Goal: Information Seeking & Learning: Learn about a topic

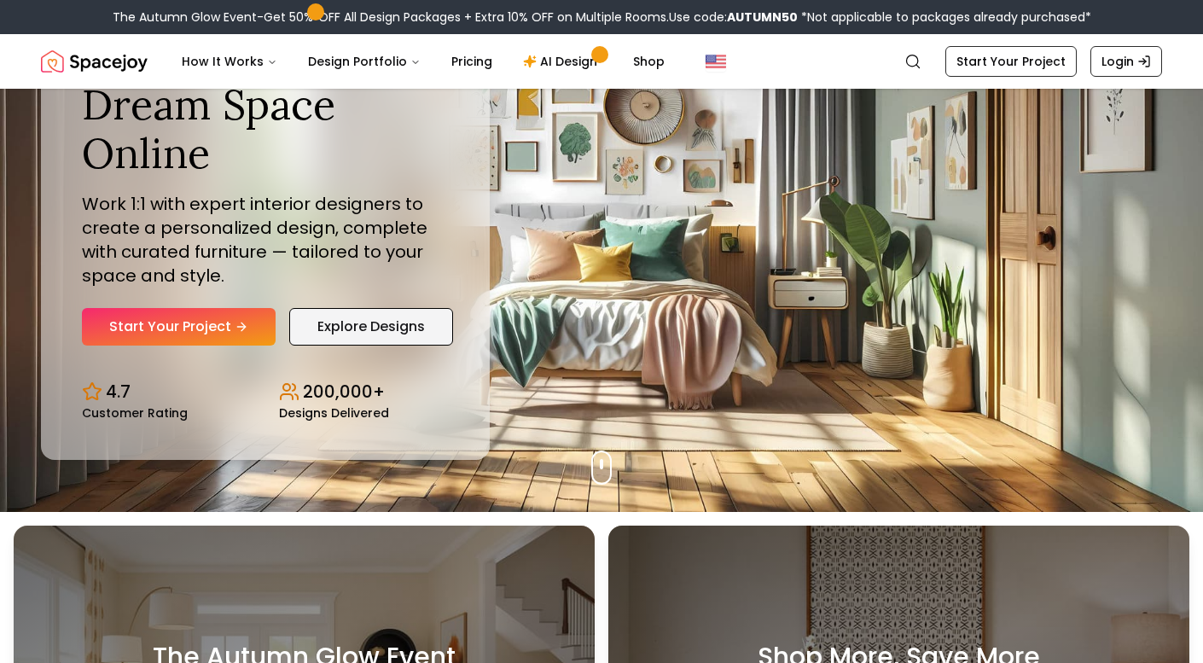
scroll to position [137, 0]
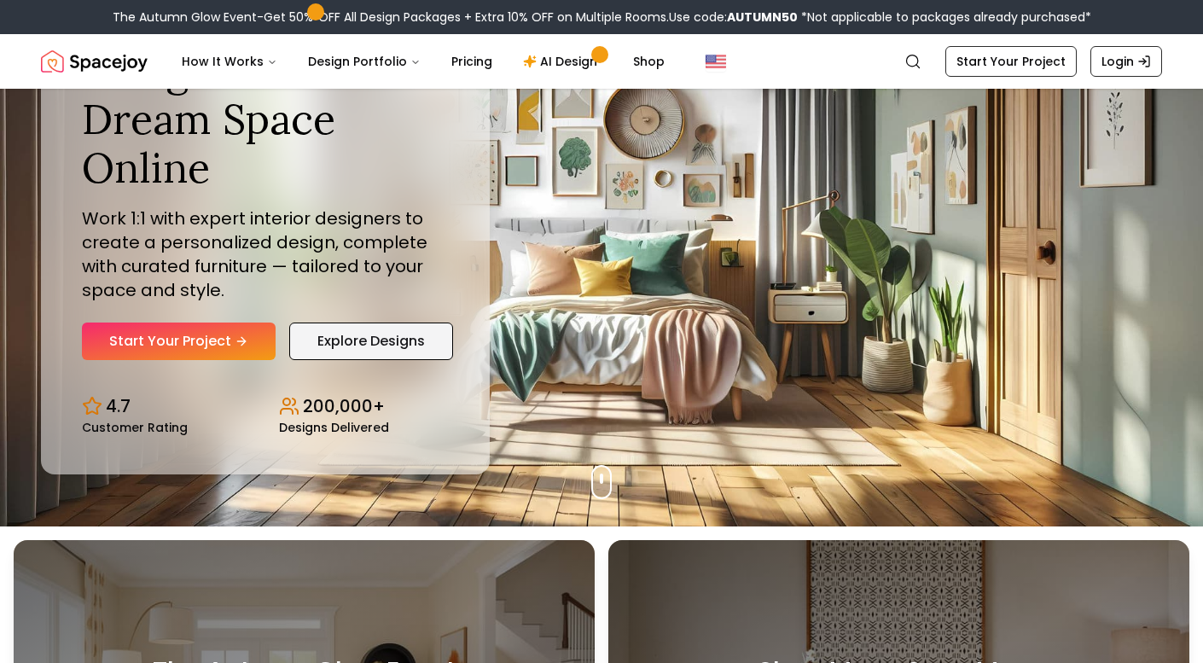
click at [362, 342] on link "Explore Designs" at bounding box center [371, 342] width 164 height 38
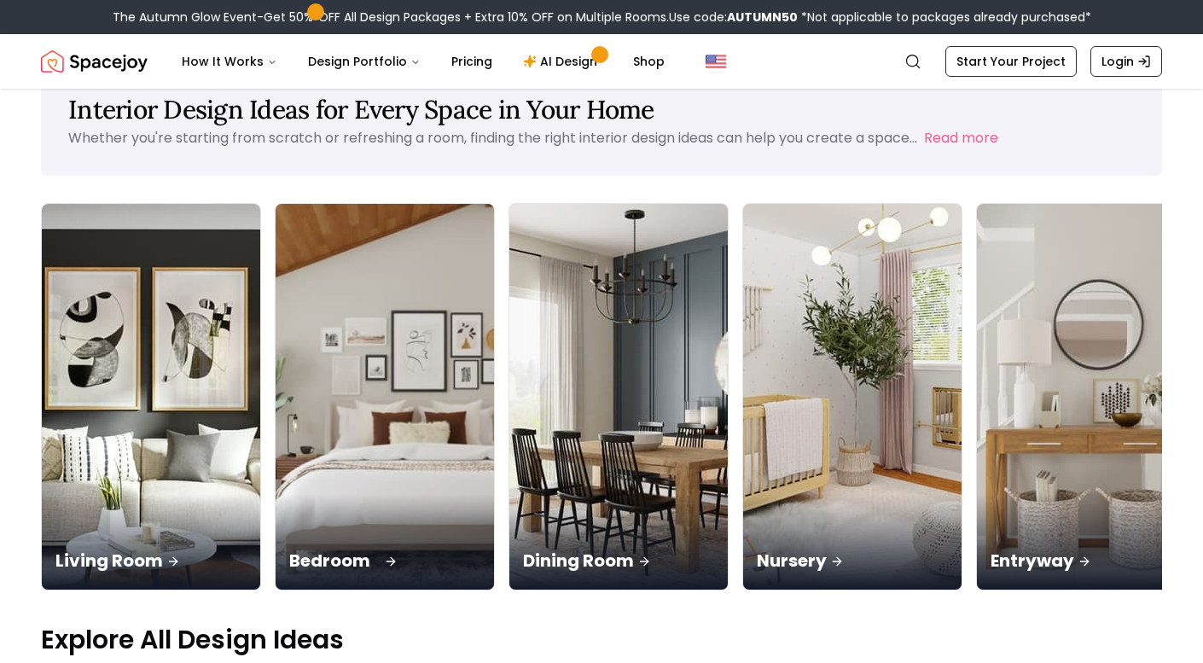
scroll to position [51, 0]
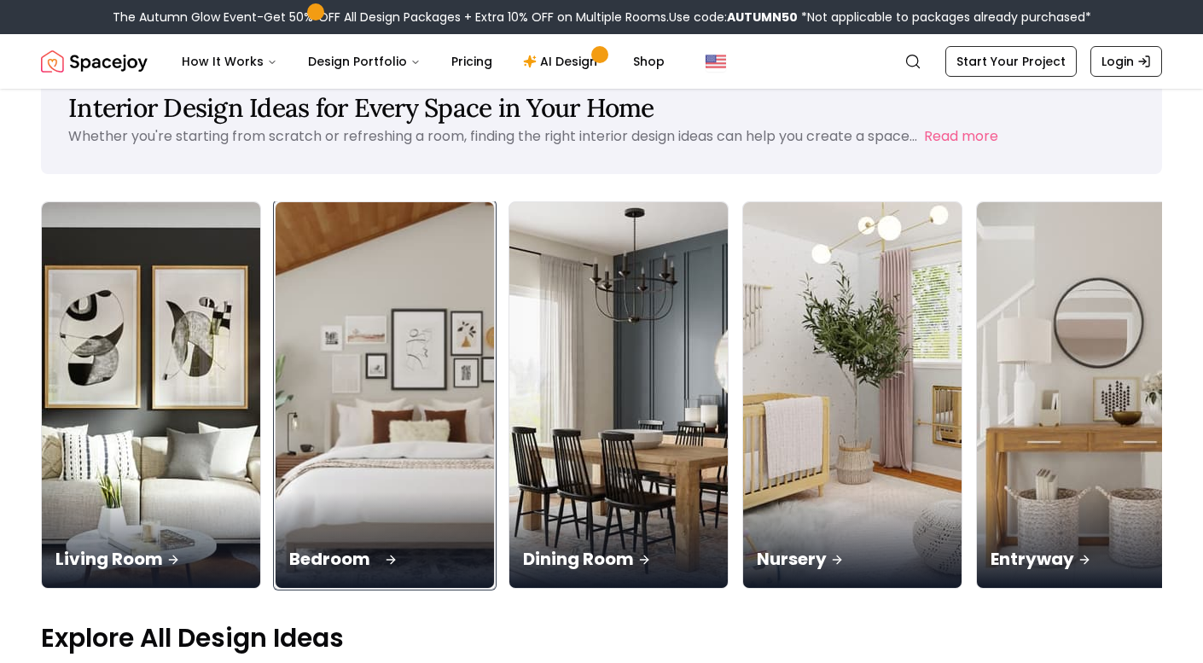
click at [276, 492] on div "Bedroom" at bounding box center [385, 540] width 219 height 96
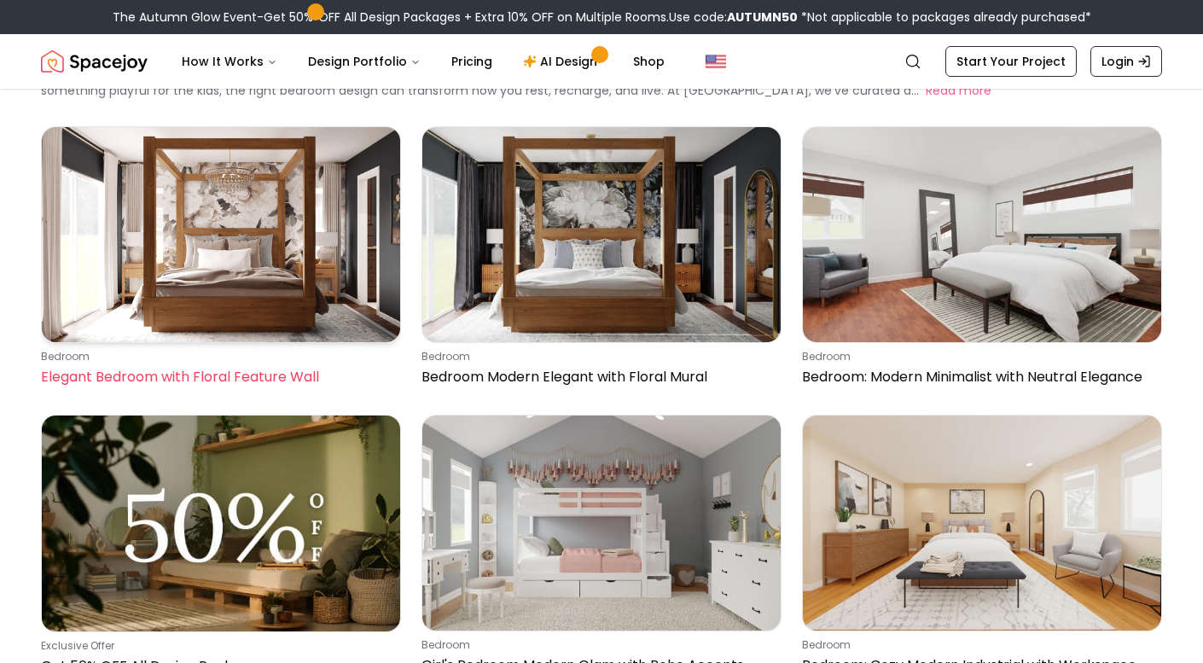
scroll to position [112, 0]
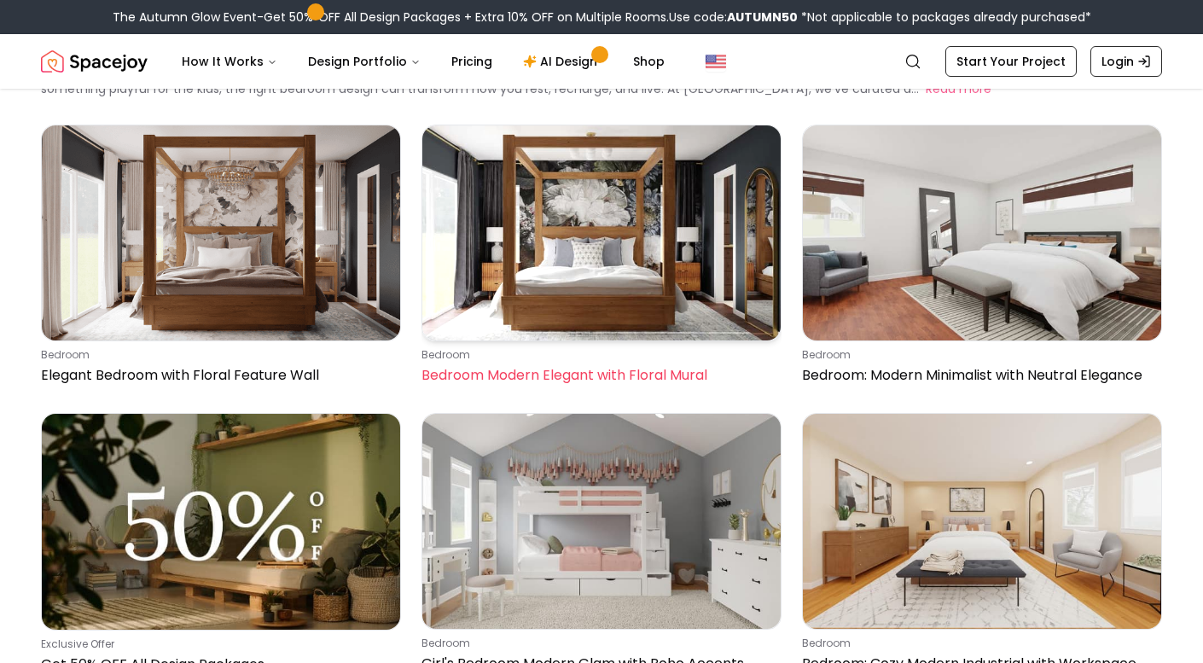
click at [544, 247] on img at bounding box center [601, 232] width 358 height 215
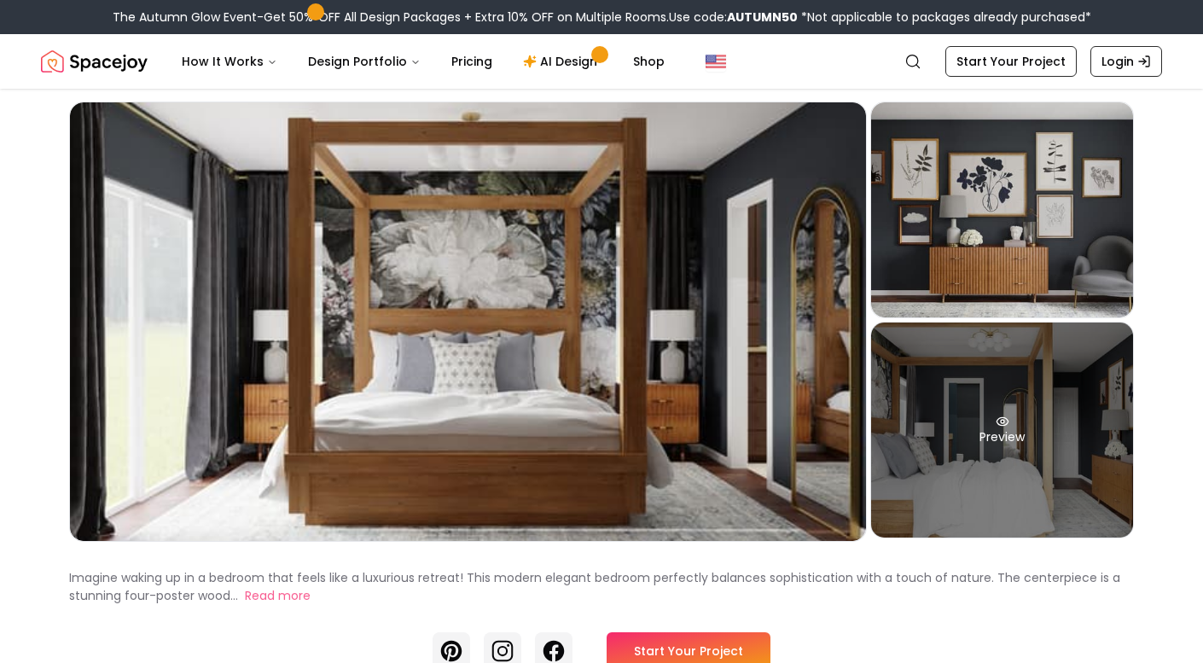
scroll to position [53, 0]
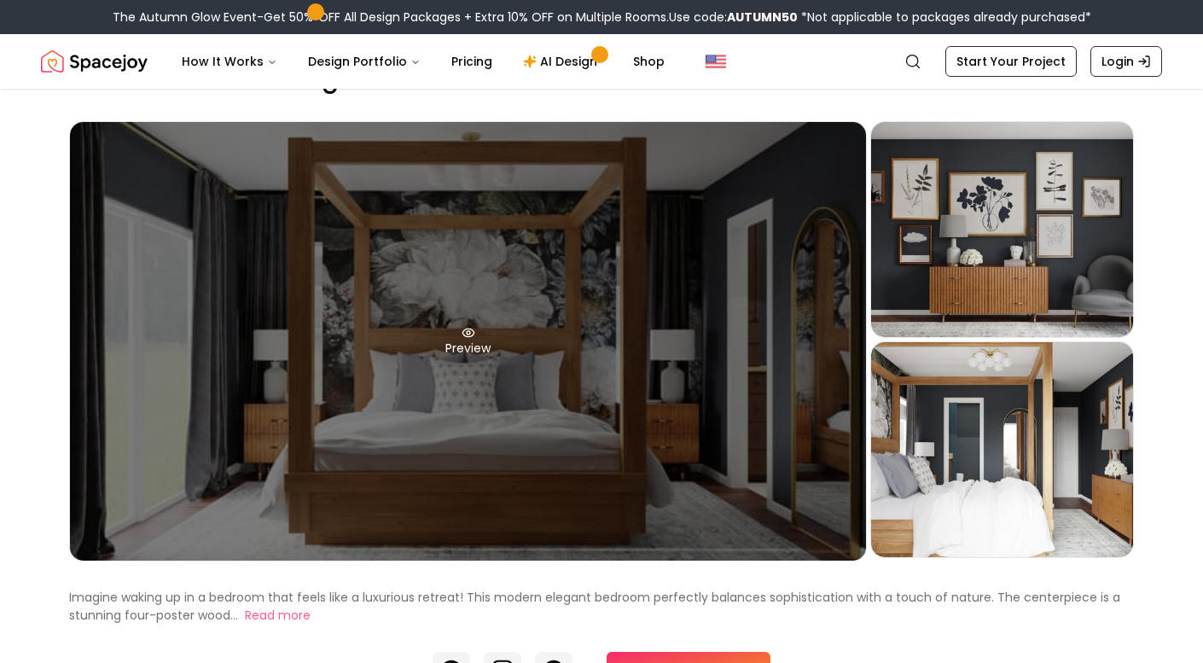
click at [659, 373] on div "Preview" at bounding box center [468, 341] width 796 height 439
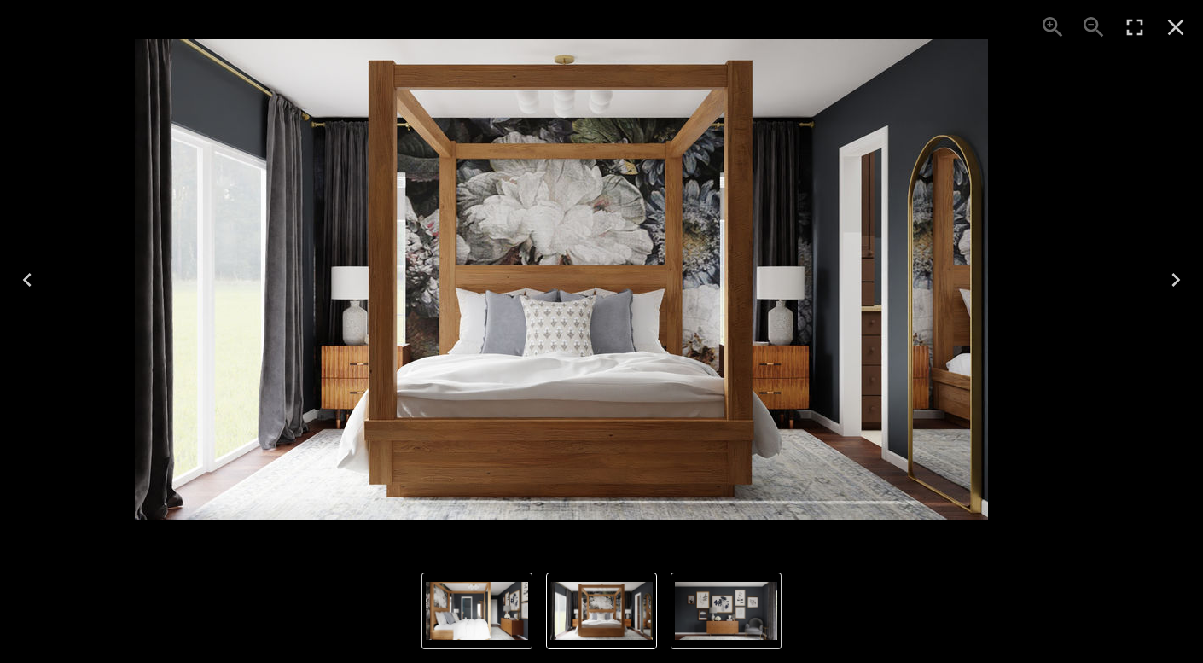
drag, startPoint x: 661, startPoint y: 295, endPoint x: 609, endPoint y: 293, distance: 53.0
click at [609, 294] on img "1 of 3" at bounding box center [562, 279] width 854 height 481
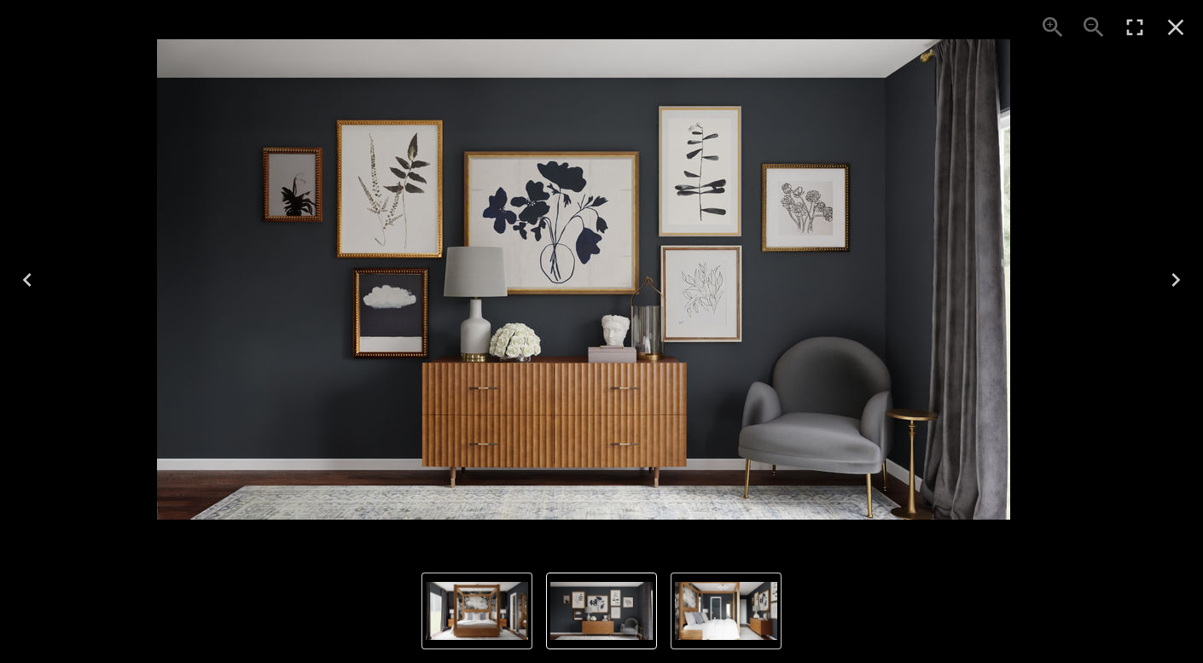
drag, startPoint x: 731, startPoint y: 271, endPoint x: 687, endPoint y: 270, distance: 44.4
click at [687, 270] on img "2 of 3" at bounding box center [584, 279] width 854 height 481
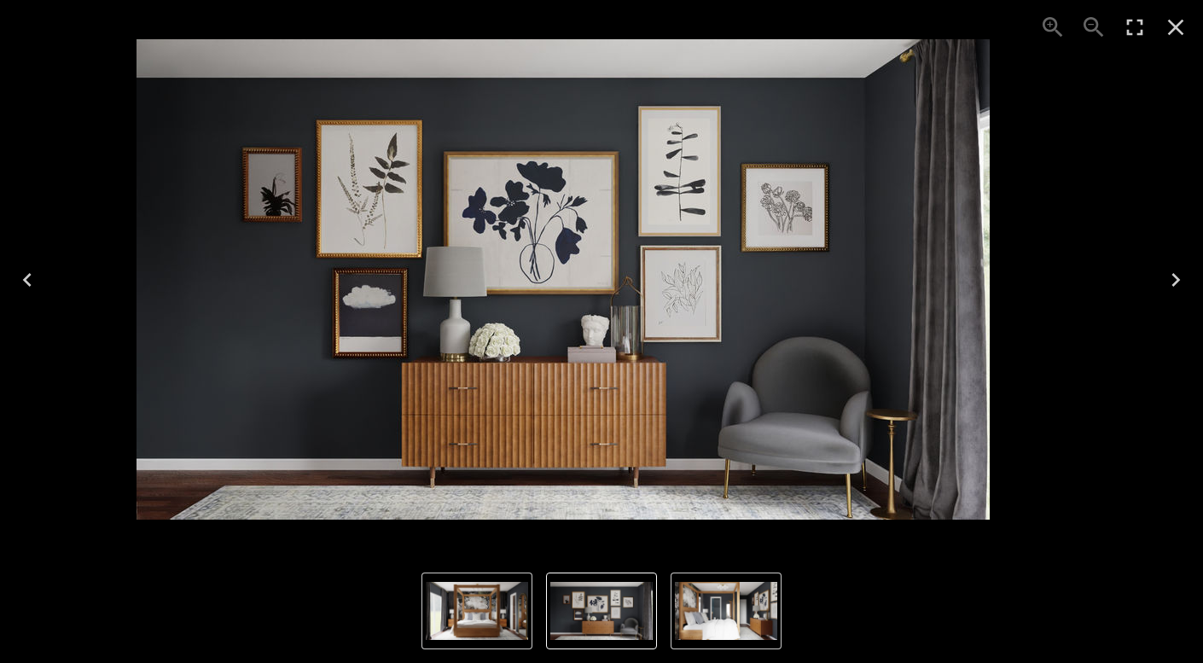
drag, startPoint x: 831, startPoint y: 283, endPoint x: 766, endPoint y: 274, distance: 65.5
click at [766, 274] on img "2 of 3" at bounding box center [564, 279] width 854 height 481
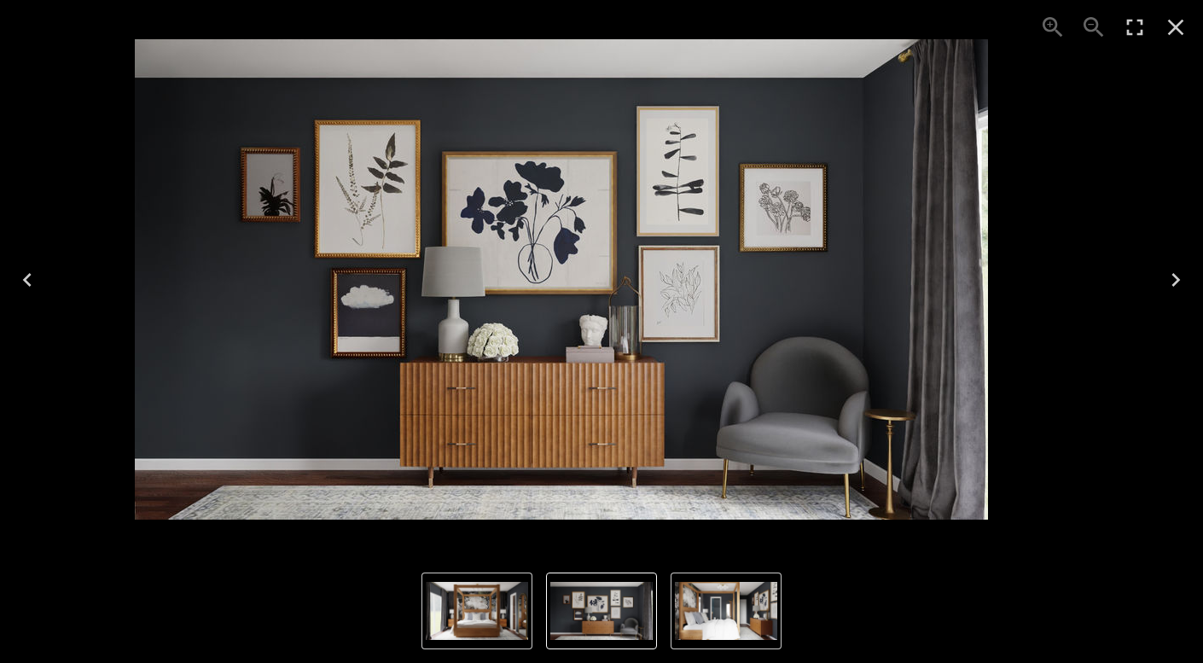
drag, startPoint x: 762, startPoint y: 274, endPoint x: 452, endPoint y: 203, distance: 318.7
click at [452, 203] on img "2 of 3" at bounding box center [562, 279] width 854 height 481
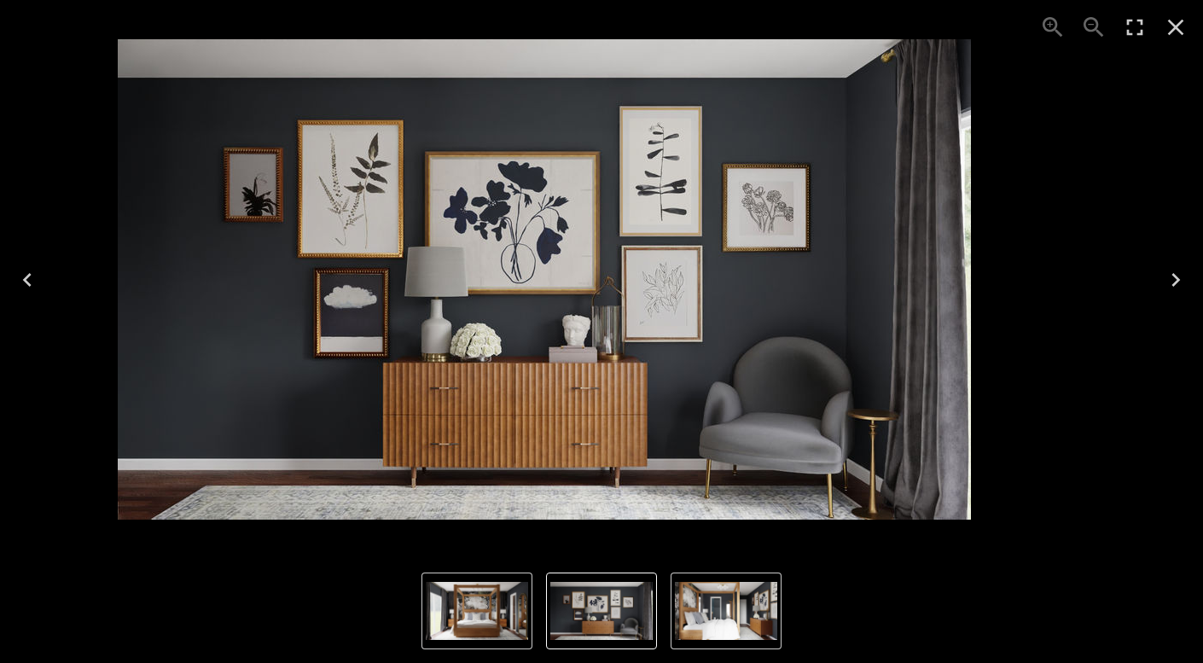
drag, startPoint x: 730, startPoint y: 274, endPoint x: 249, endPoint y: 268, distance: 480.6
click at [249, 268] on img "2 of 3" at bounding box center [545, 279] width 854 height 481
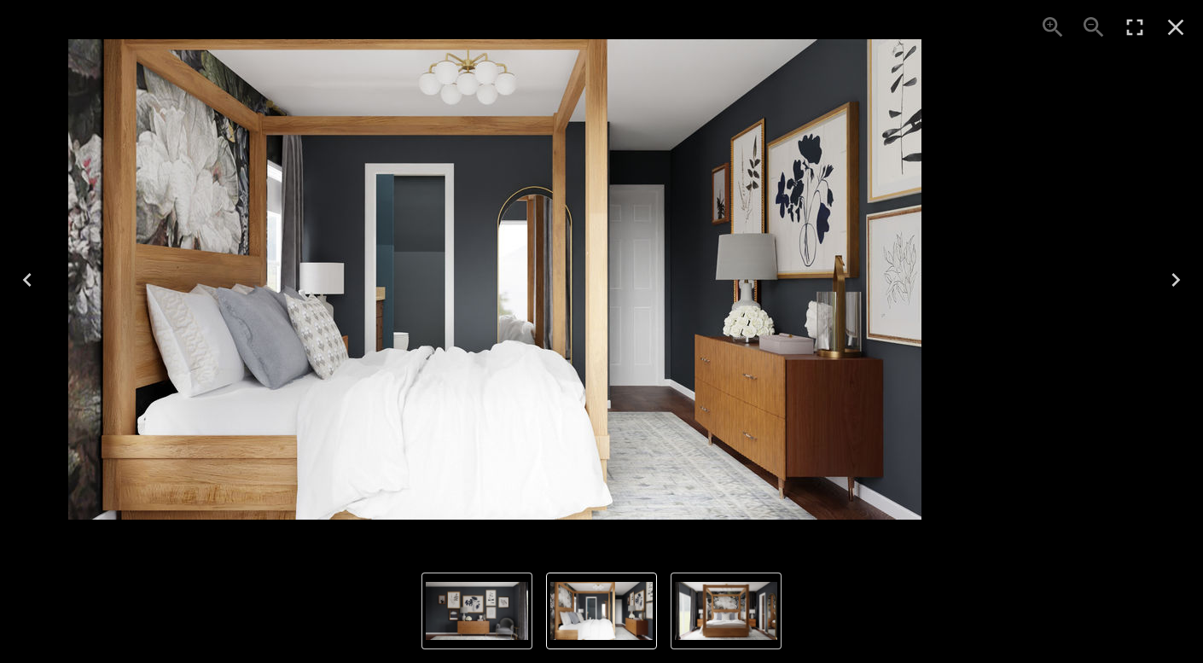
drag, startPoint x: 249, startPoint y: 268, endPoint x: 41, endPoint y: 242, distance: 209.9
click at [68, 242] on img "3 of 3" at bounding box center [495, 279] width 854 height 481
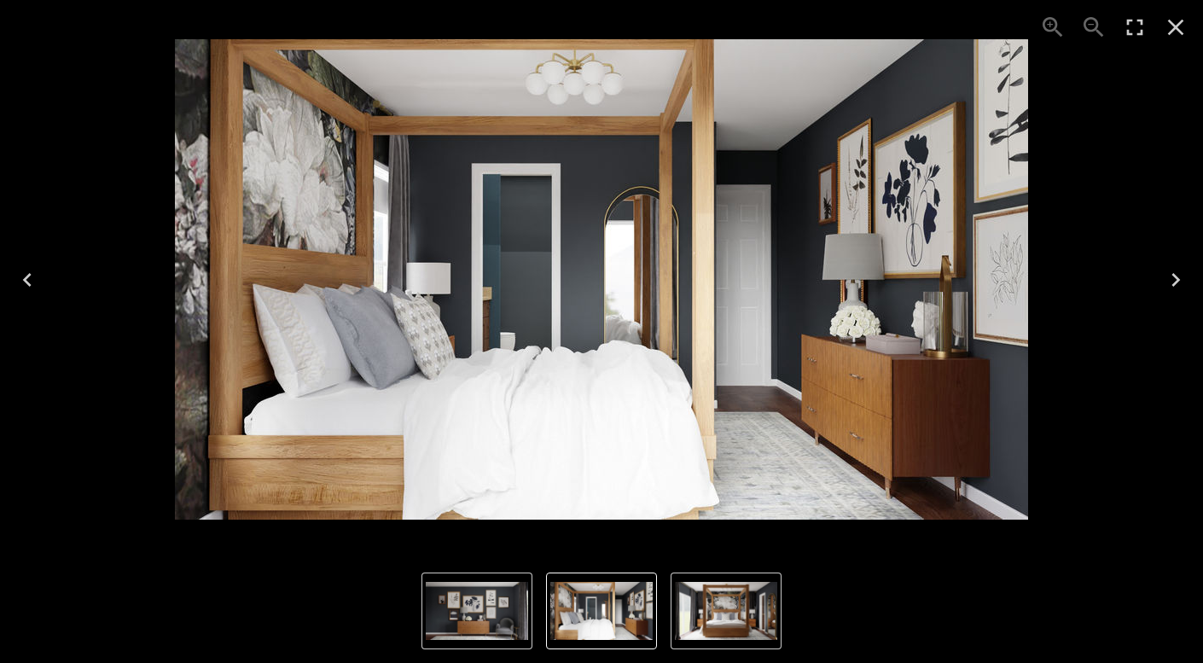
drag, startPoint x: 650, startPoint y: 335, endPoint x: -48, endPoint y: 324, distance: 697.4
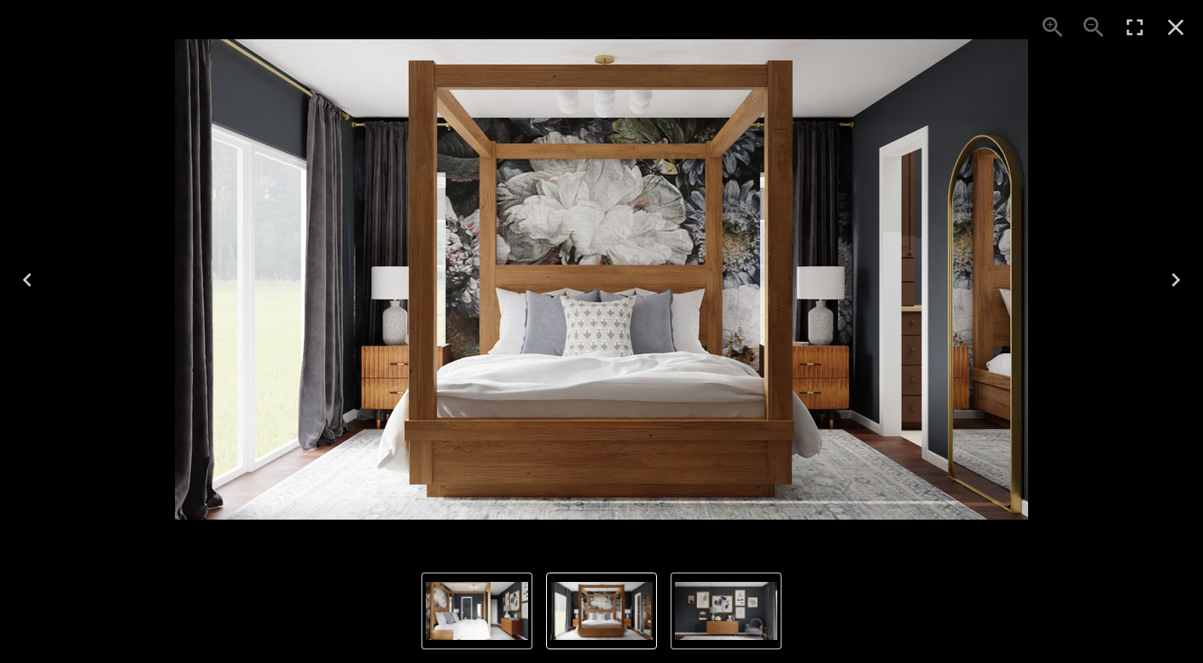
drag, startPoint x: 347, startPoint y: 317, endPoint x: -48, endPoint y: 341, distance: 395.9
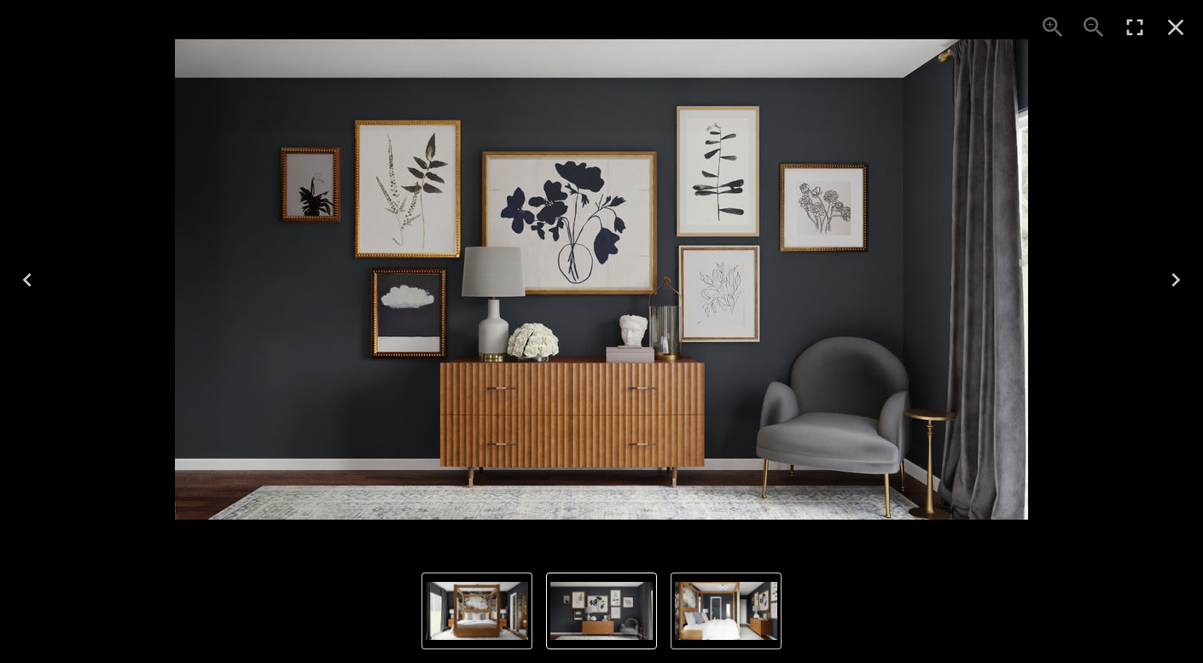
drag, startPoint x: 638, startPoint y: 318, endPoint x: -48, endPoint y: 271, distance: 686.9
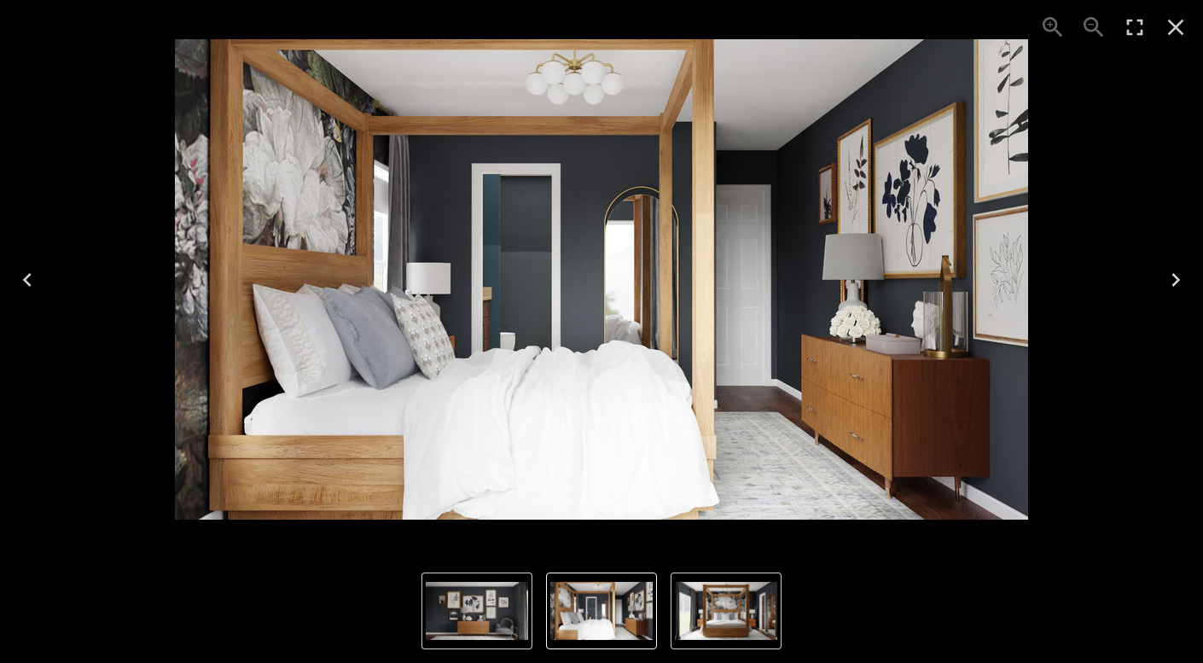
drag, startPoint x: 650, startPoint y: 166, endPoint x: 21, endPoint y: 172, distance: 628.2
click at [175, 166] on img "3 of 3" at bounding box center [602, 279] width 854 height 481
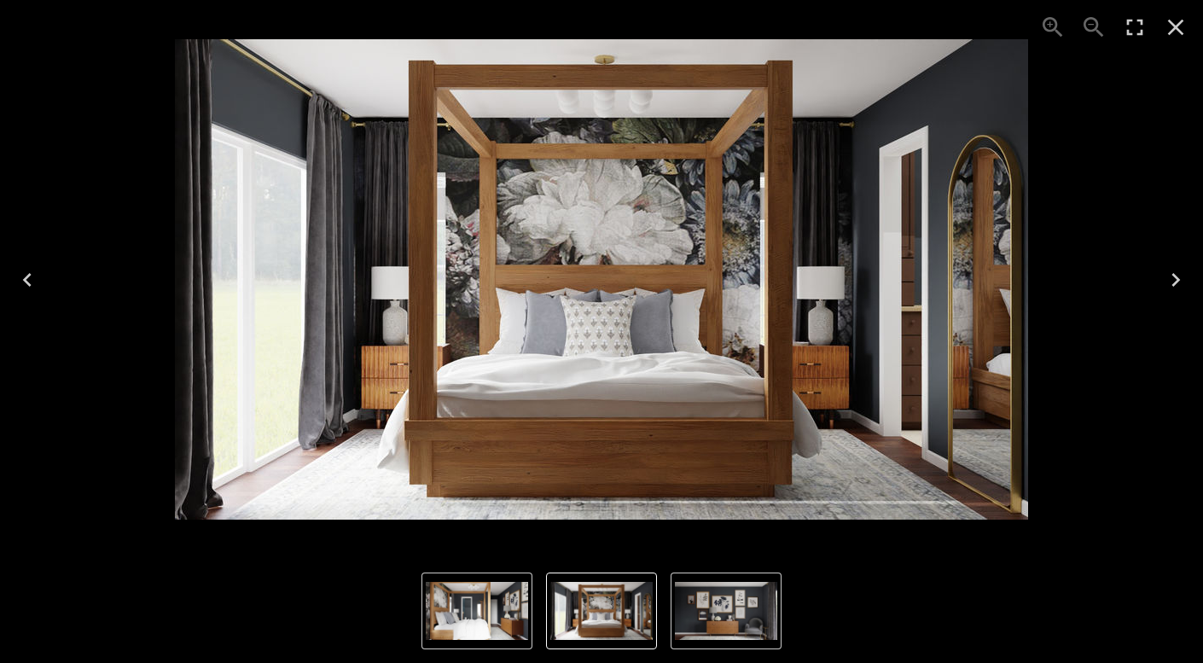
click at [1185, 36] on icon "Close" at bounding box center [1176, 27] width 27 height 27
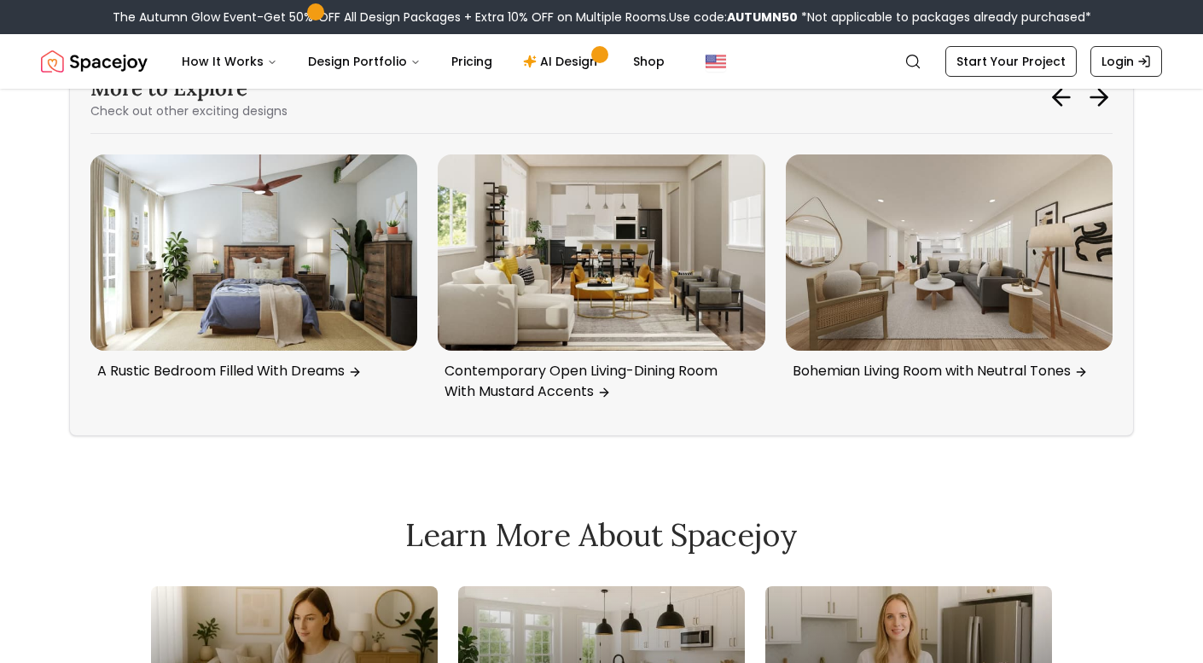
scroll to position [5435, 0]
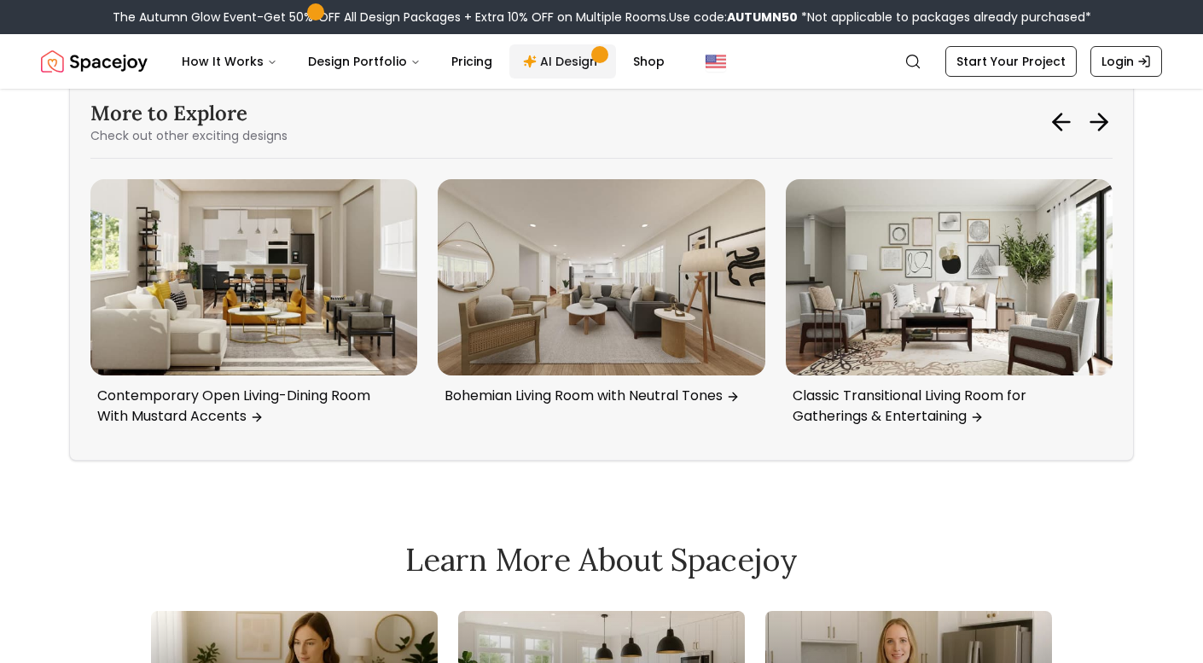
click at [543, 60] on link "AI Design" at bounding box center [563, 61] width 107 height 34
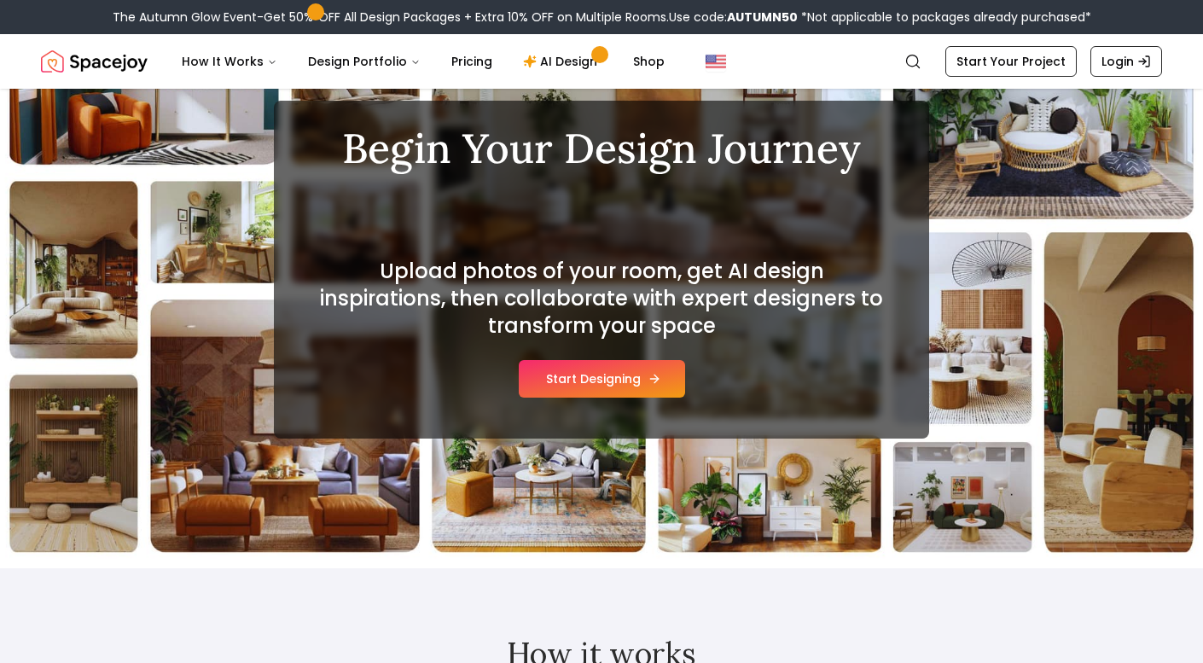
click at [607, 390] on button "Start Designing" at bounding box center [602, 379] width 166 height 38
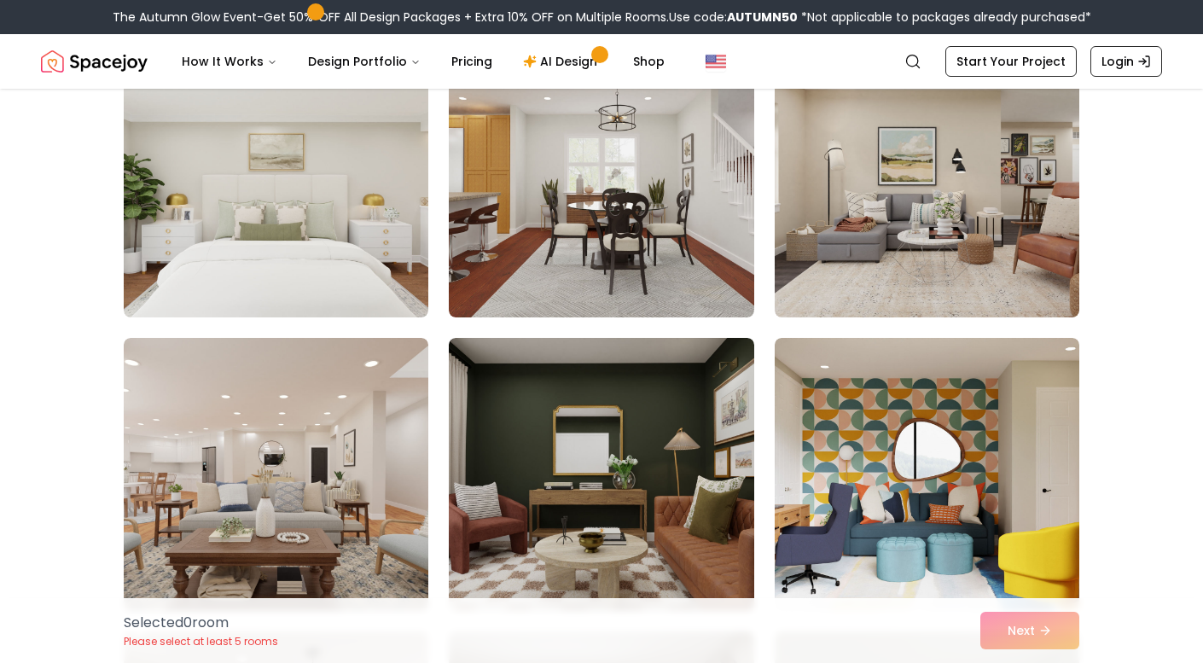
scroll to position [2829, 0]
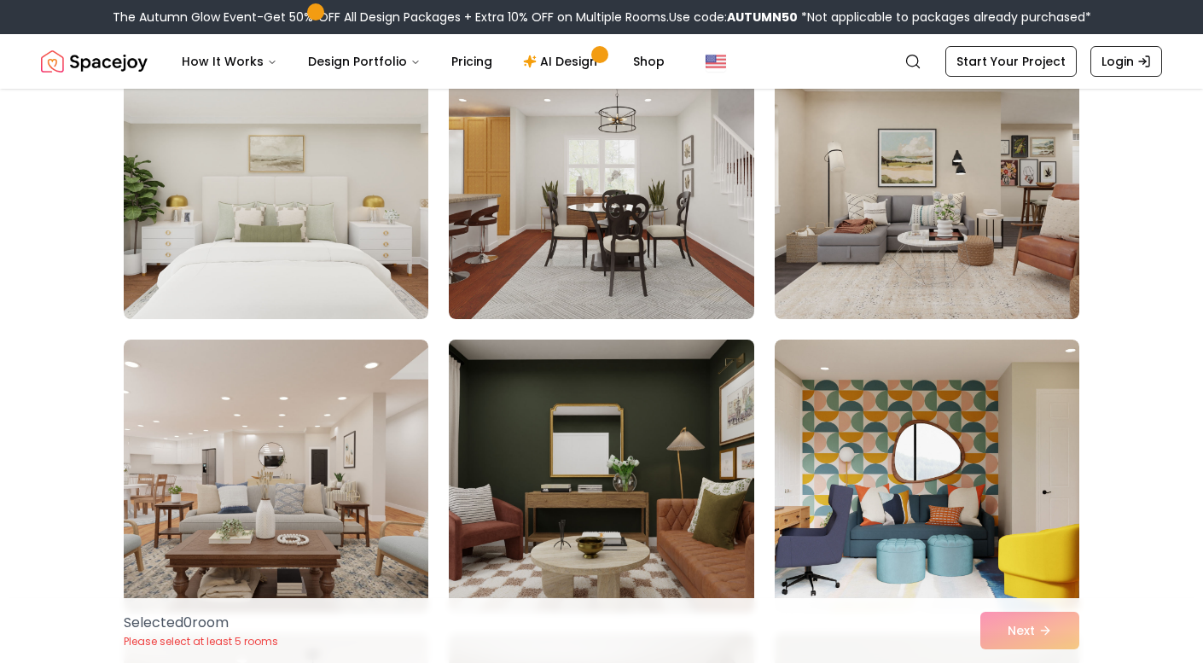
click at [638, 450] on img at bounding box center [601, 476] width 320 height 287
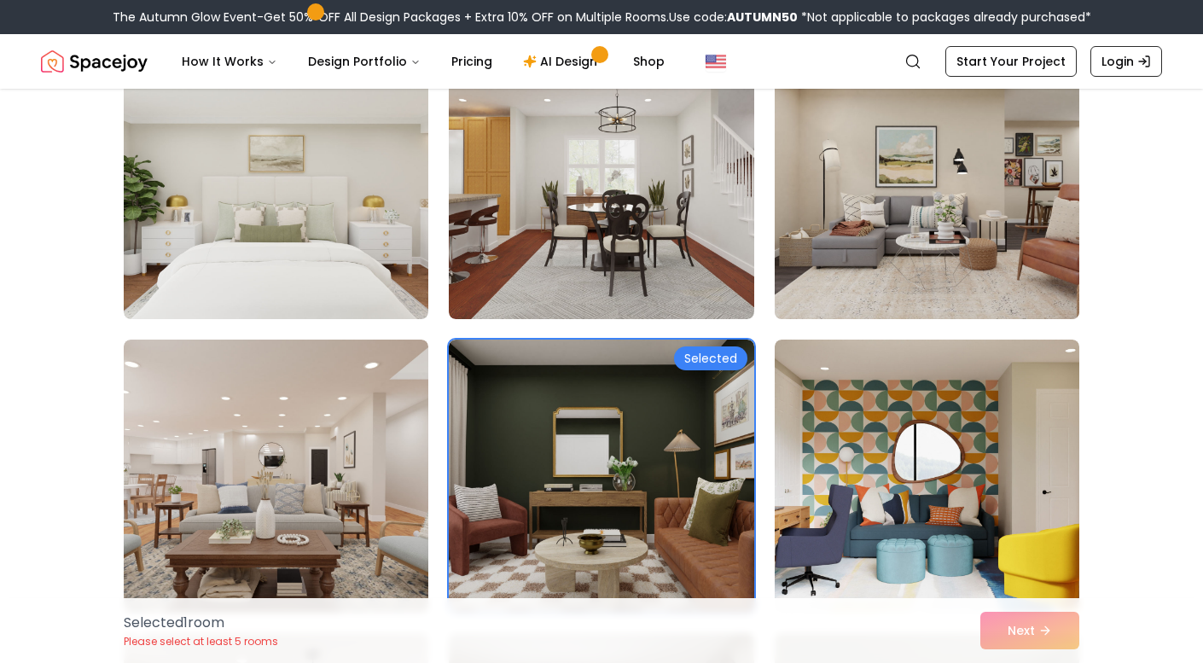
click at [924, 202] on img at bounding box center [927, 182] width 320 height 287
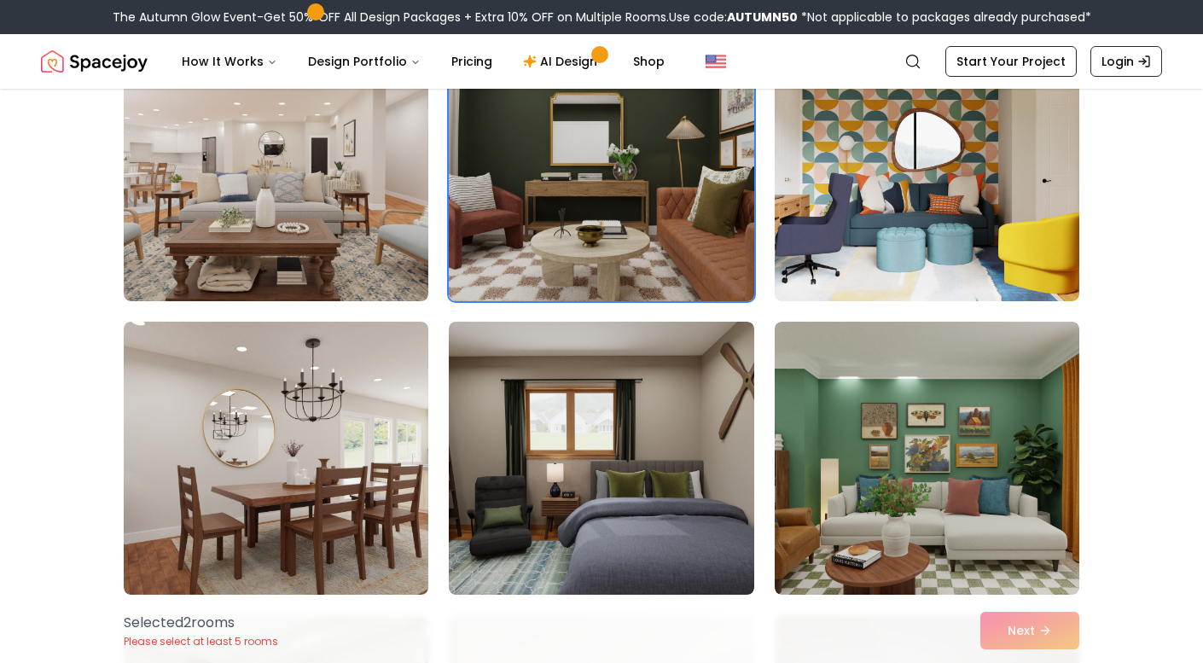
scroll to position [3128, 0]
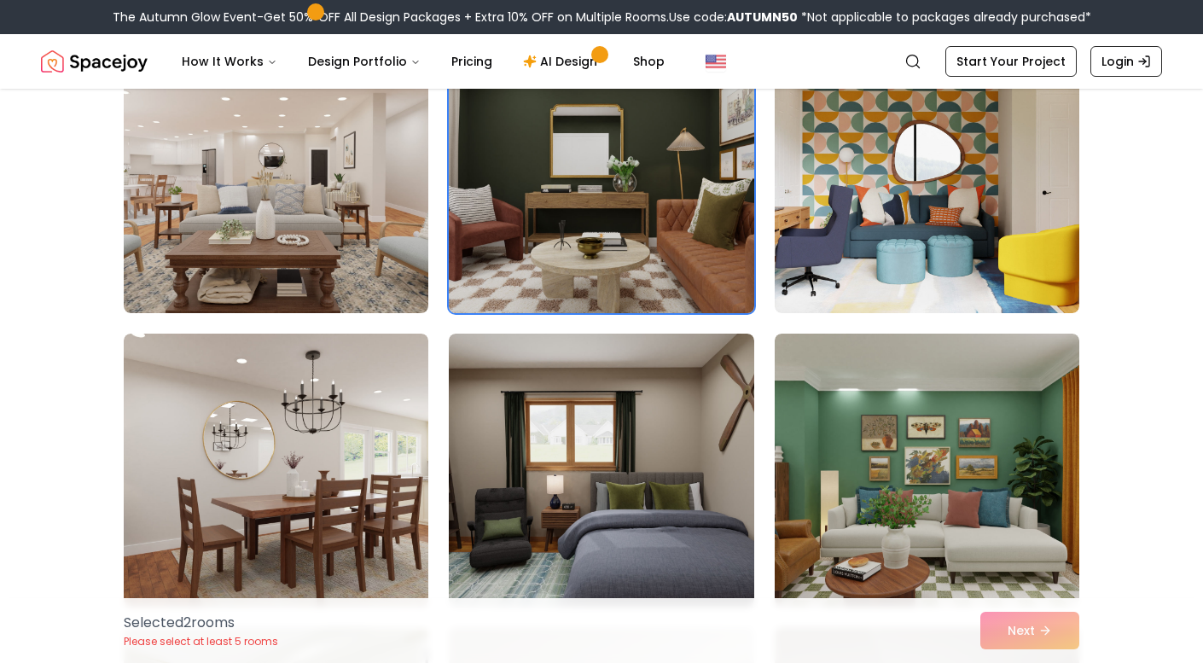
click at [641, 199] on img at bounding box center [601, 176] width 320 height 287
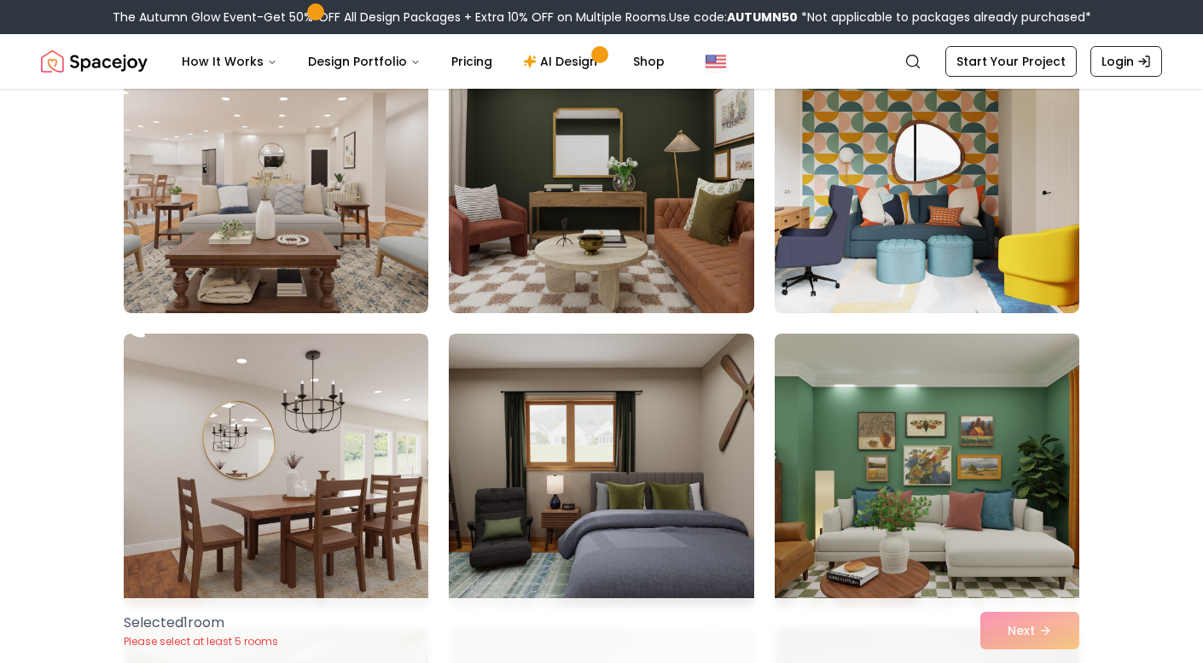
click at [835, 460] on img at bounding box center [927, 470] width 320 height 287
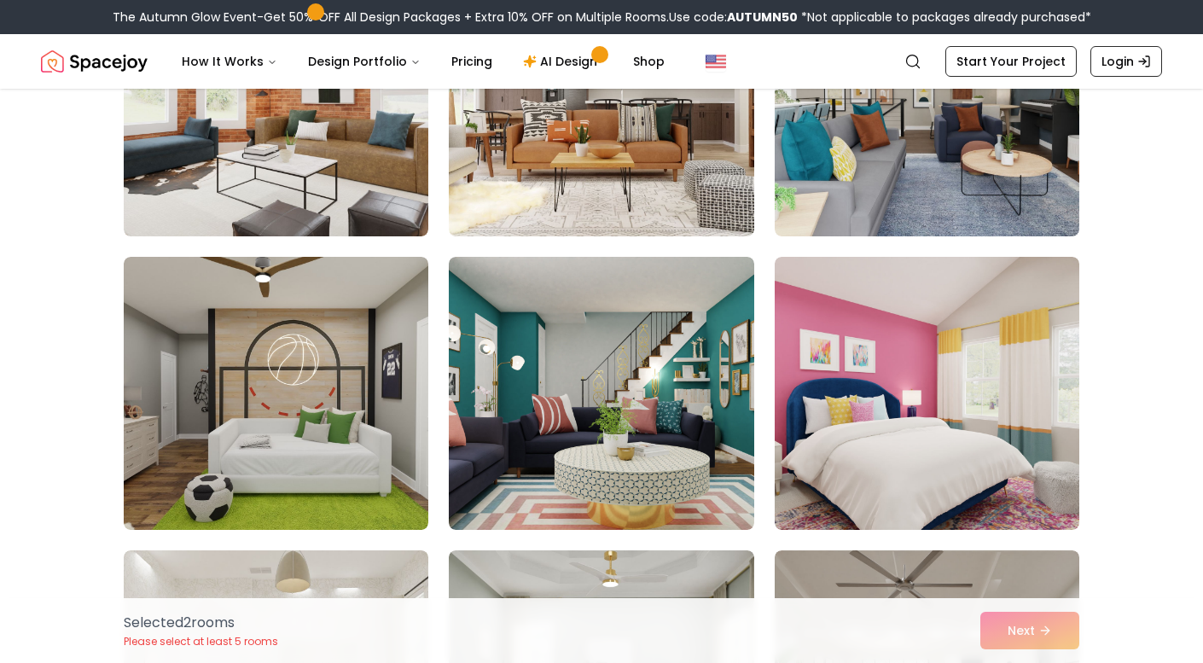
scroll to position [2041, 0]
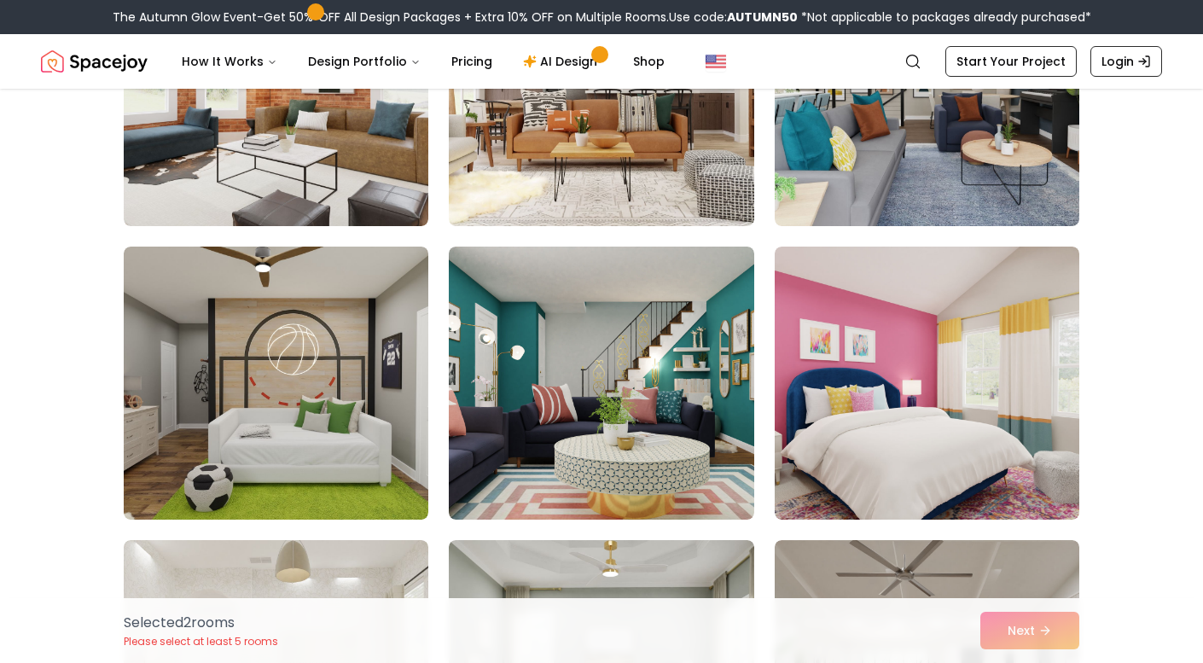
click at [656, 335] on img at bounding box center [601, 383] width 305 height 273
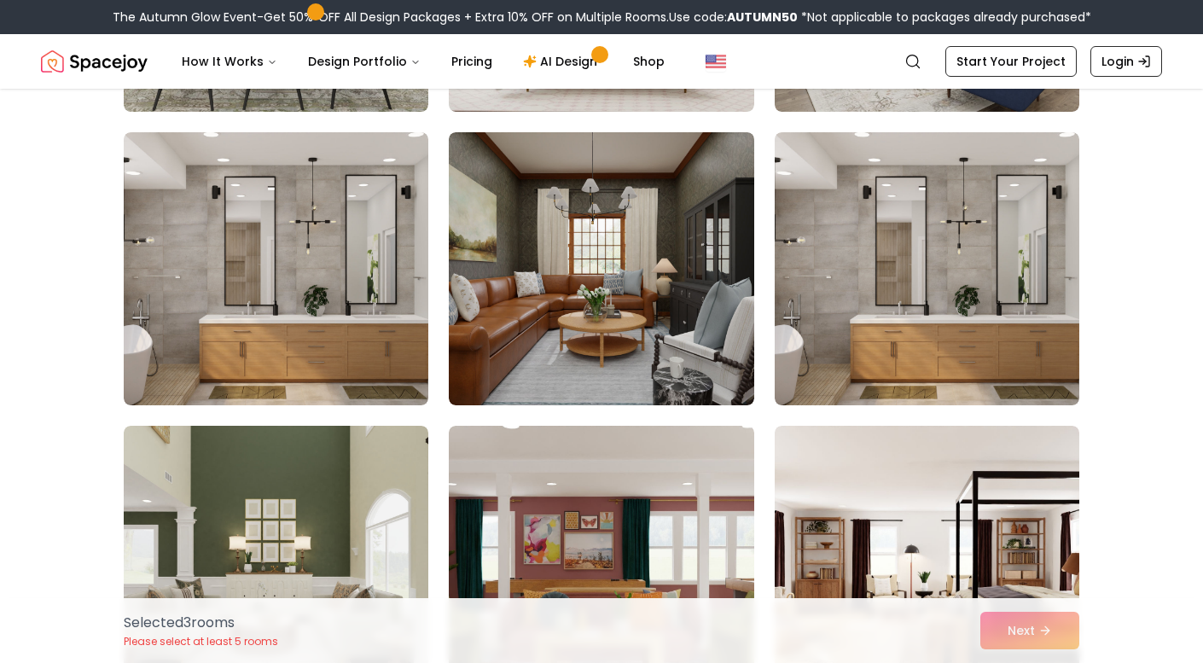
scroll to position [4241, 0]
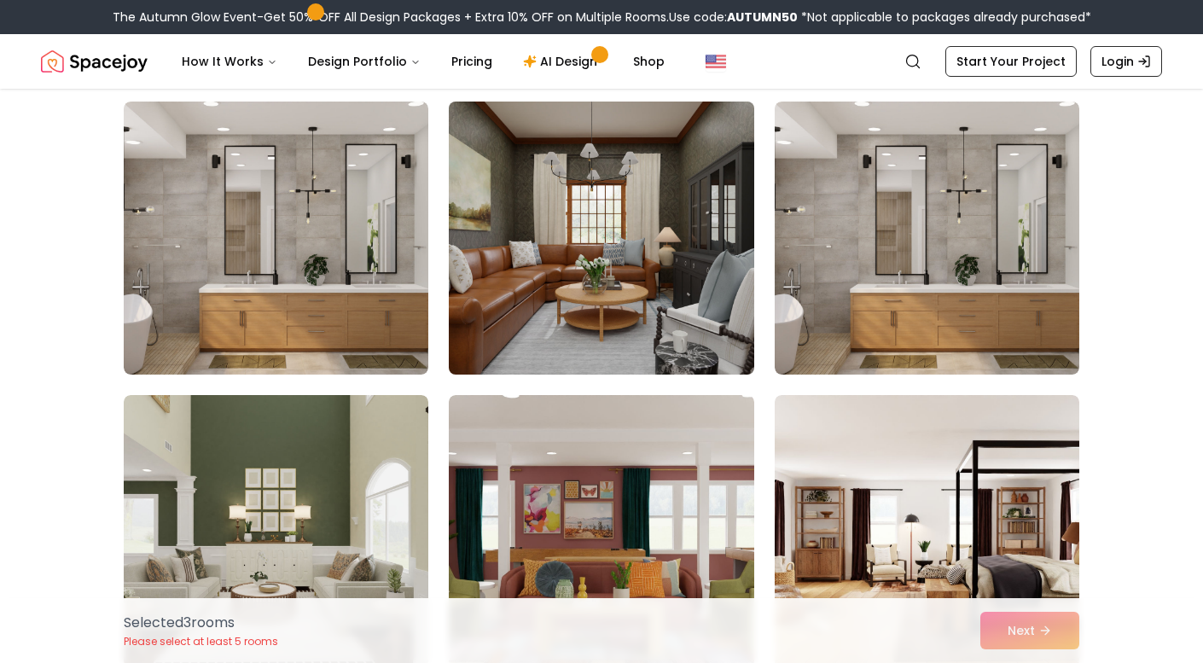
click at [667, 313] on img at bounding box center [601, 238] width 320 height 287
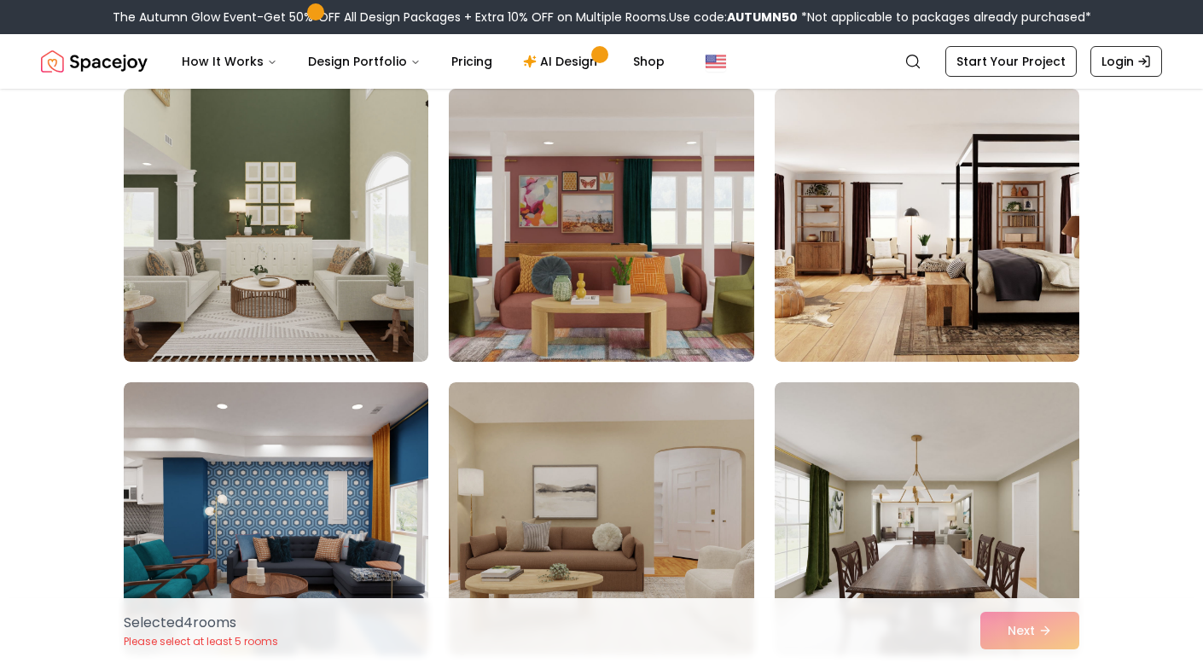
scroll to position [4525, 0]
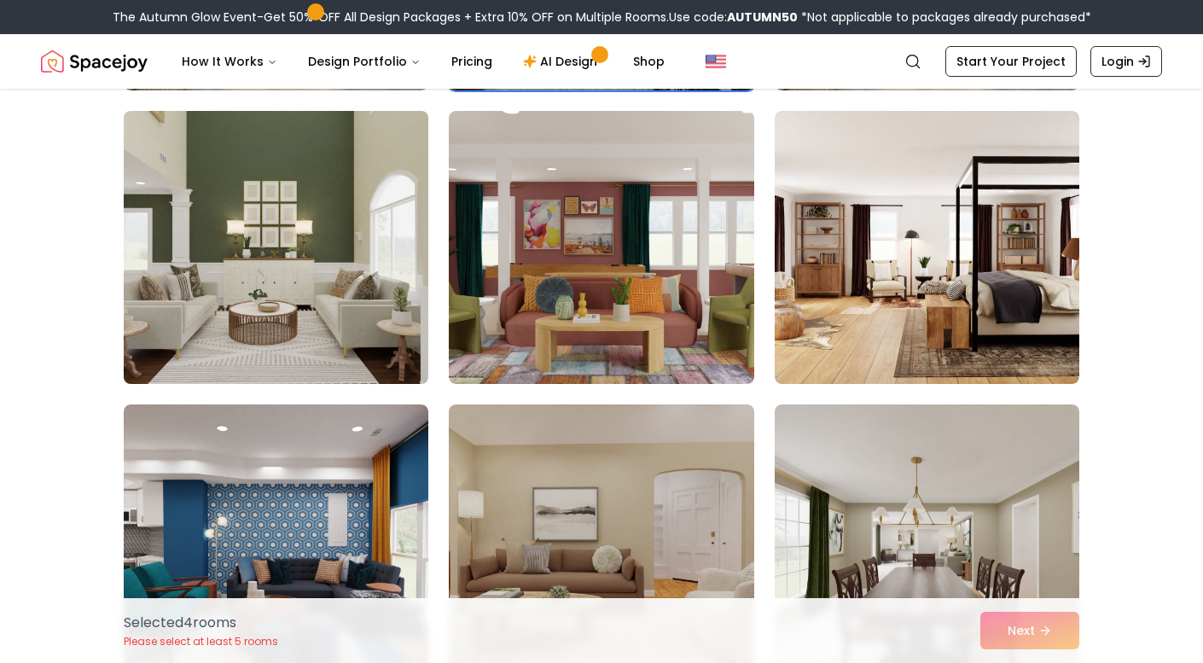
click at [364, 300] on img at bounding box center [276, 247] width 320 height 287
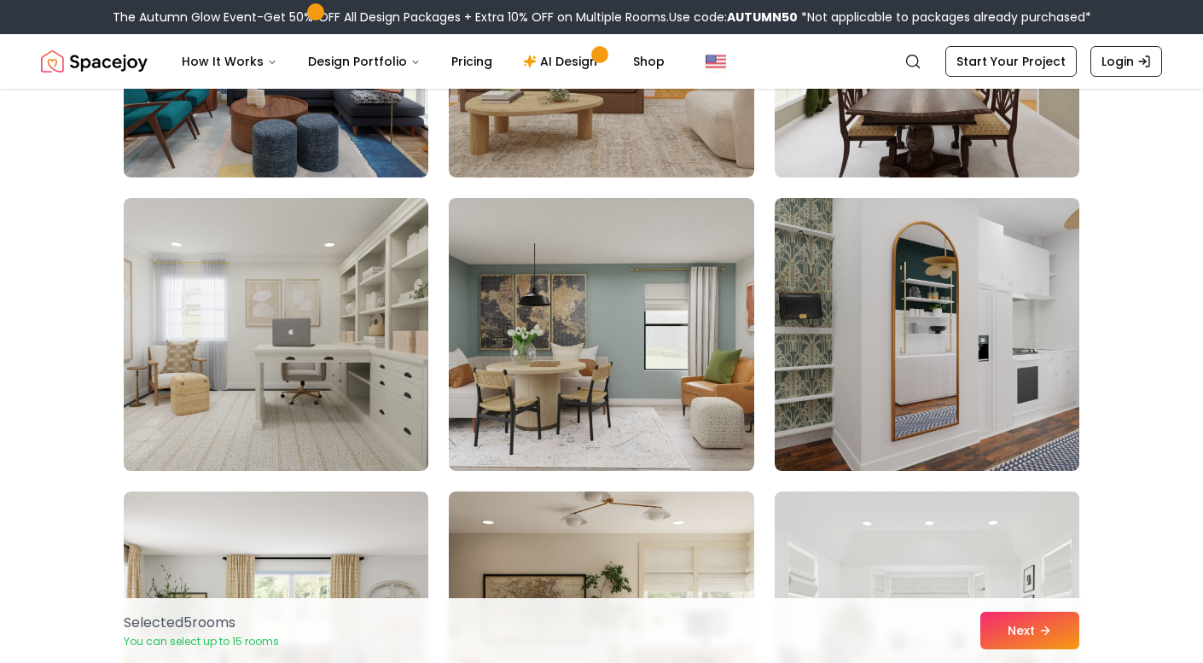
scroll to position [5038, 0]
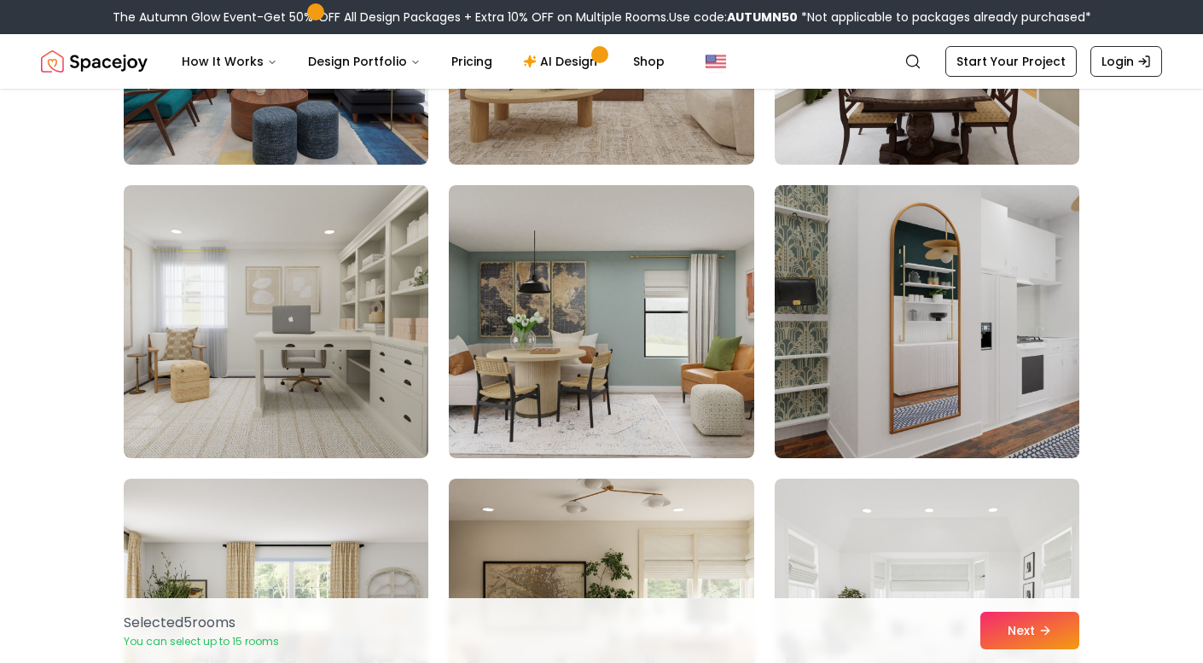
click at [888, 399] on img at bounding box center [927, 321] width 320 height 287
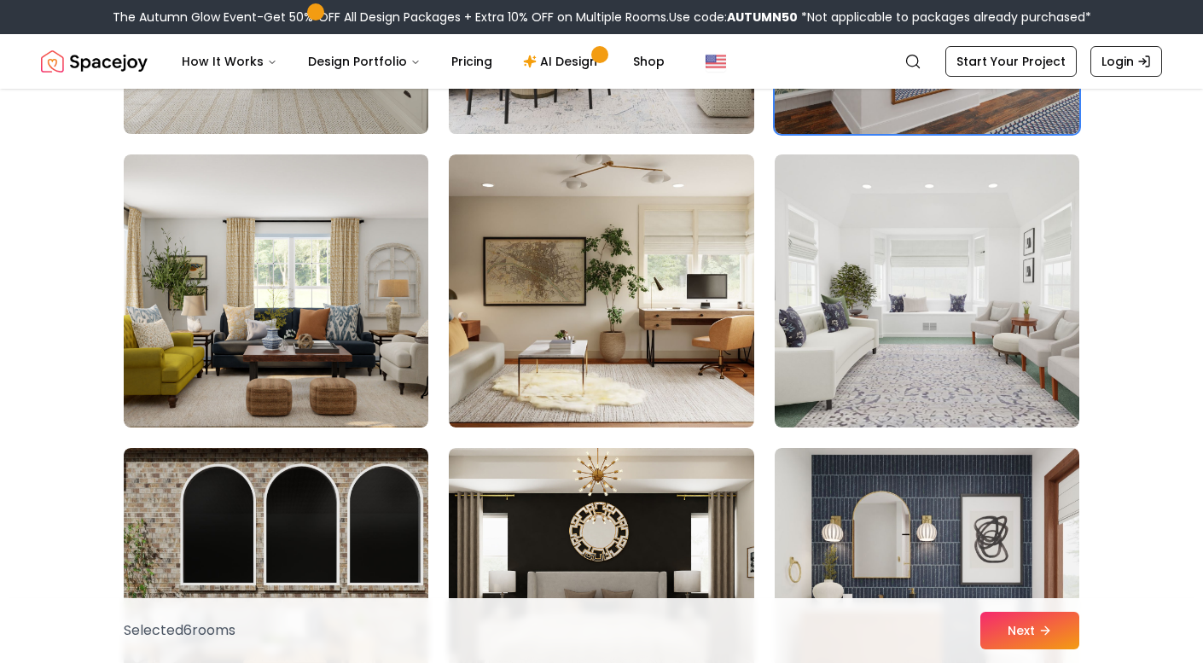
scroll to position [5372, 0]
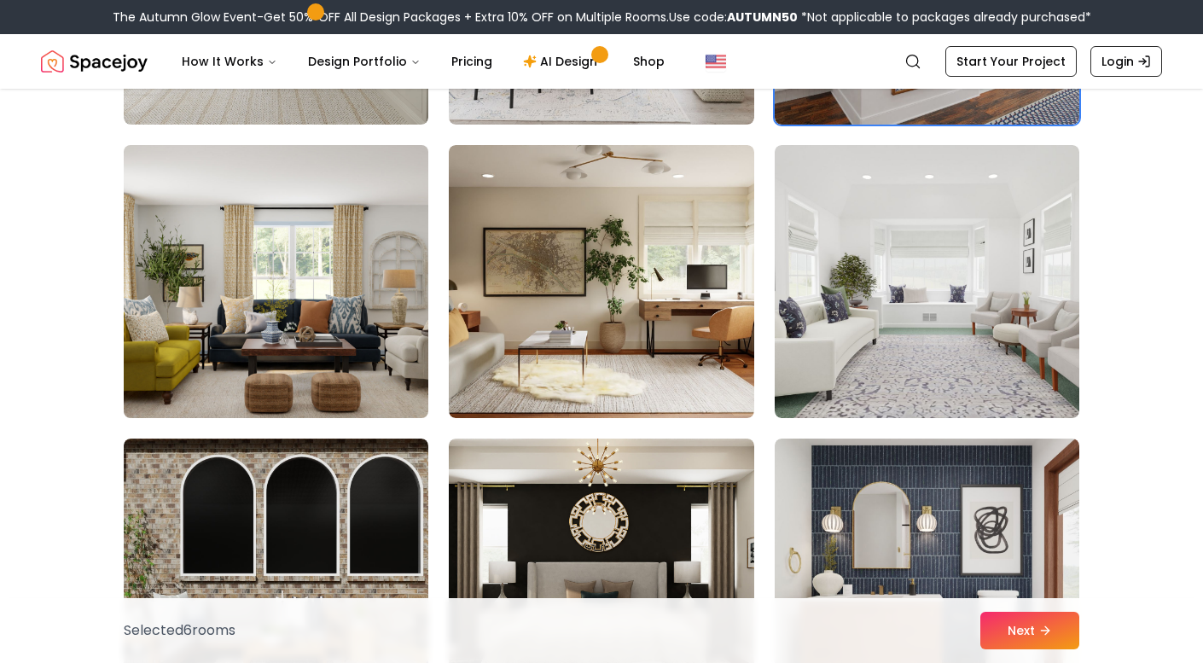
click at [322, 308] on img at bounding box center [276, 281] width 320 height 287
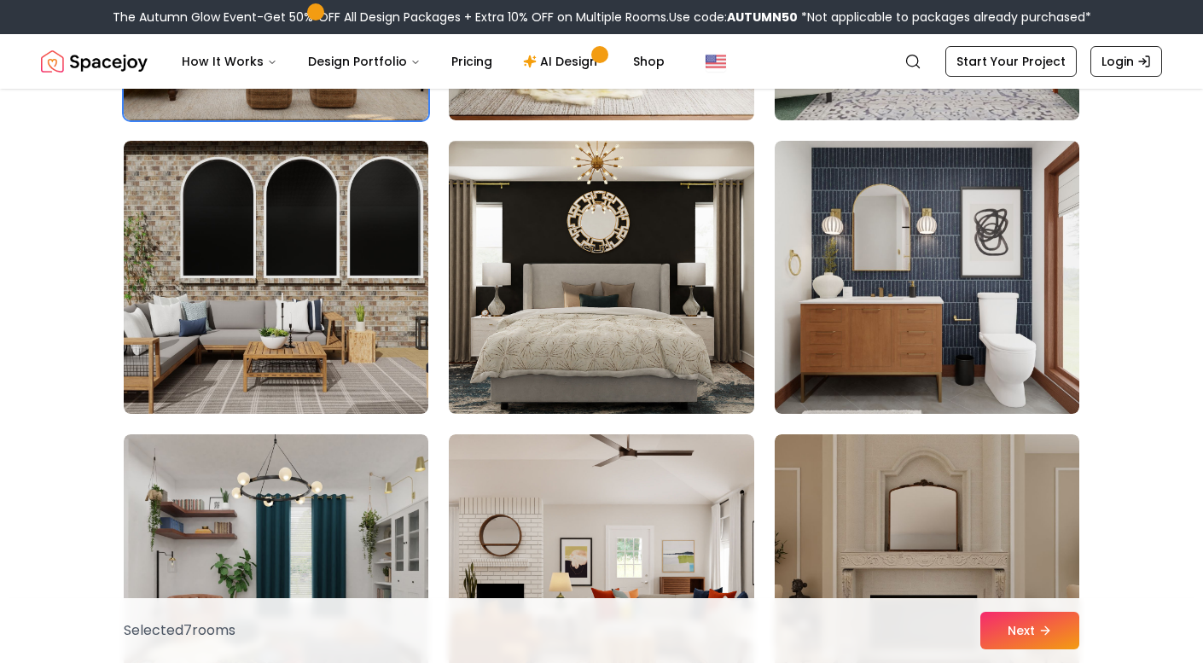
scroll to position [5681, 0]
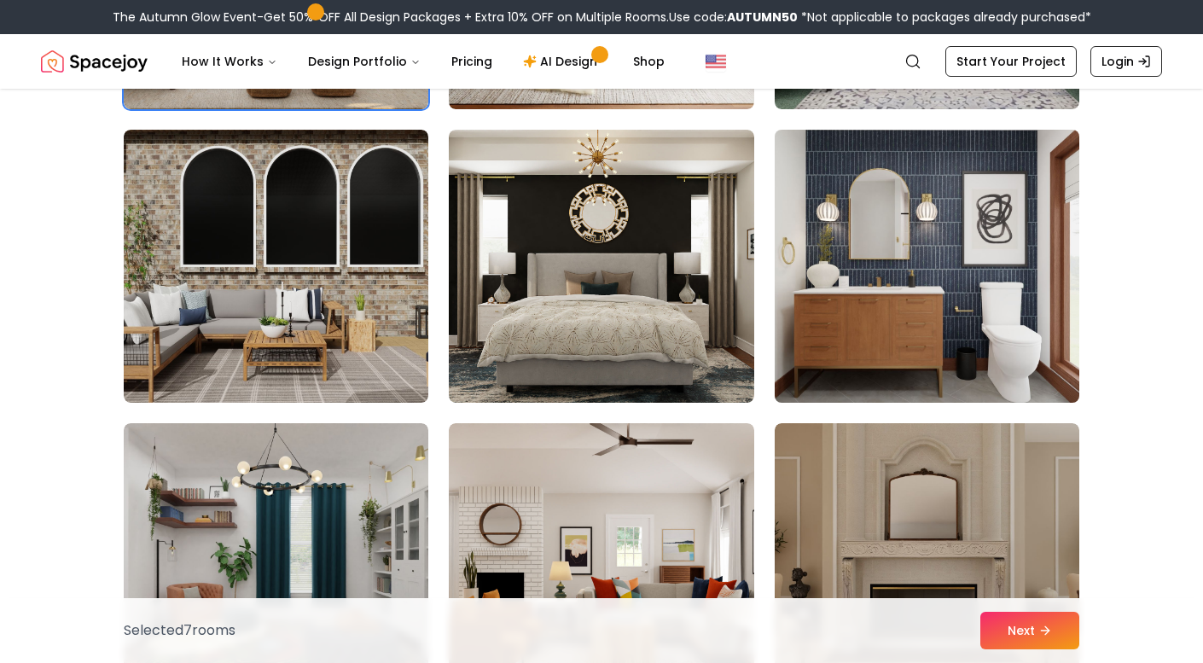
click at [947, 323] on img at bounding box center [927, 266] width 320 height 287
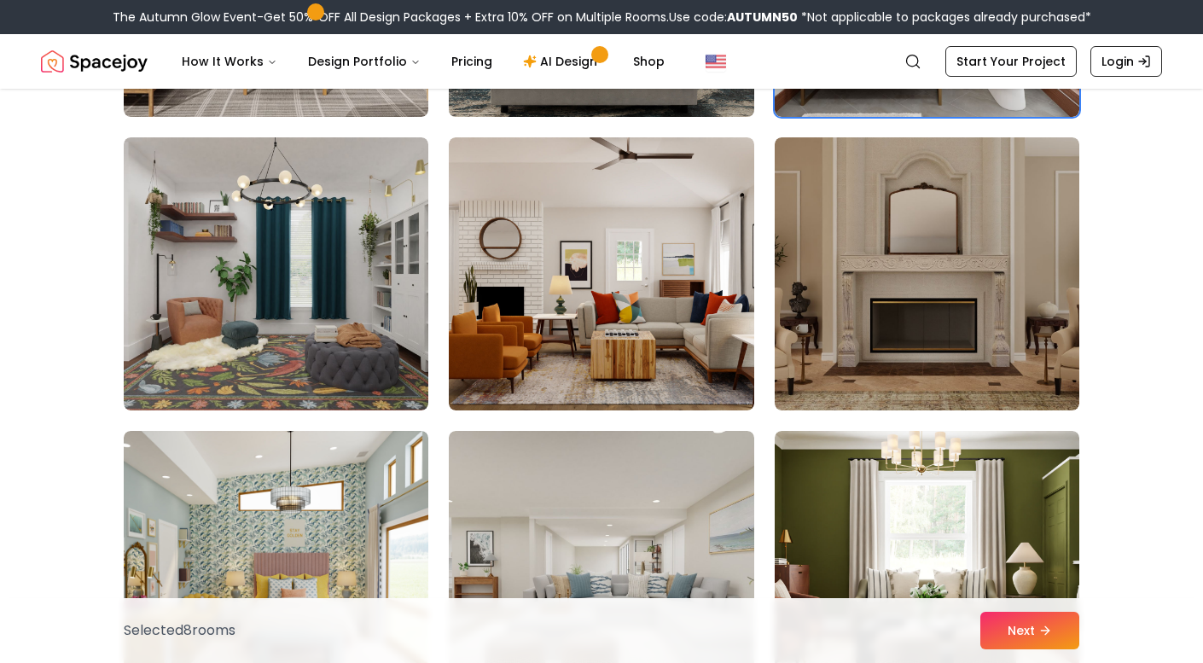
scroll to position [5963, 0]
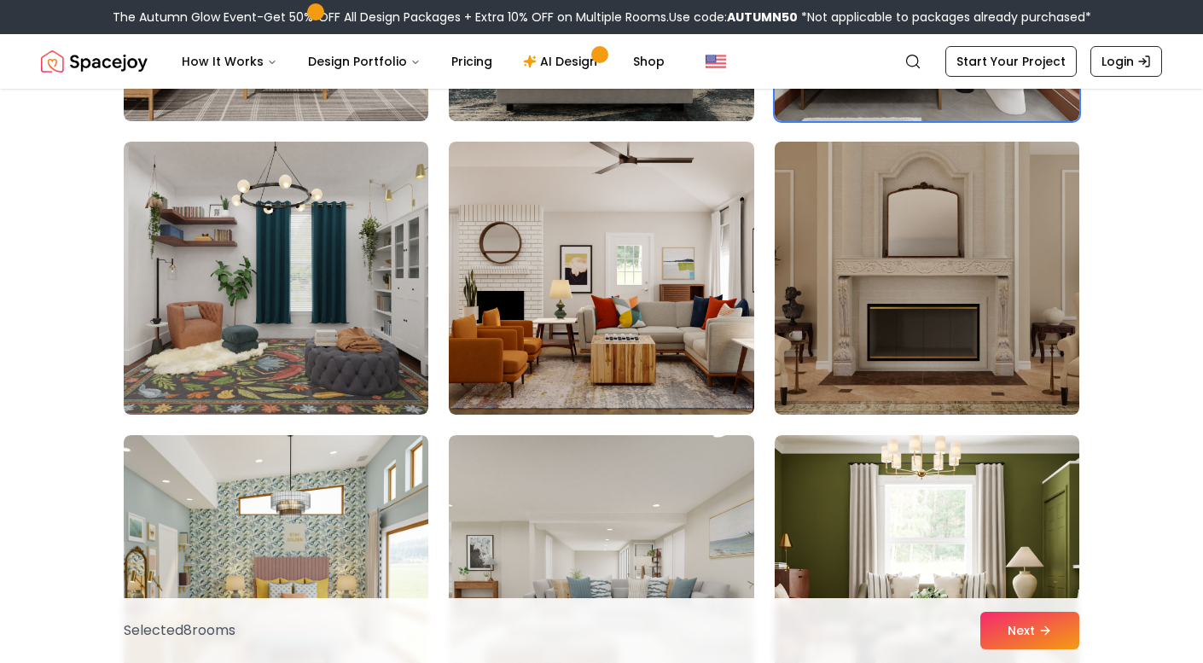
click at [1017, 372] on img at bounding box center [927, 278] width 320 height 287
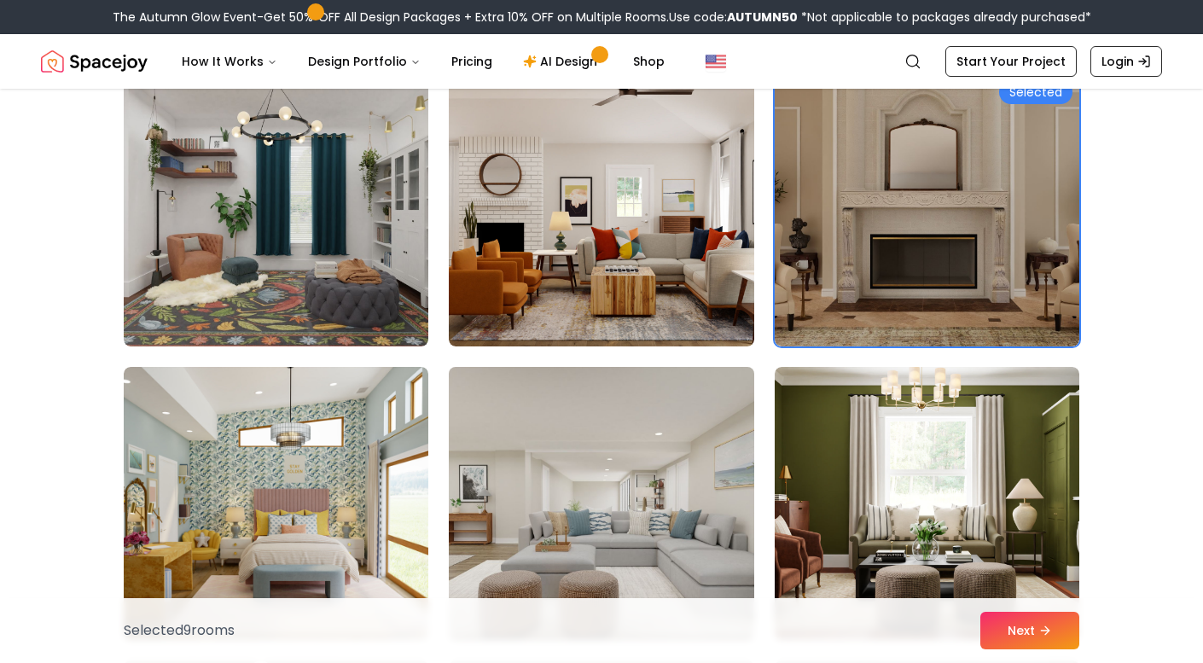
scroll to position [6032, 0]
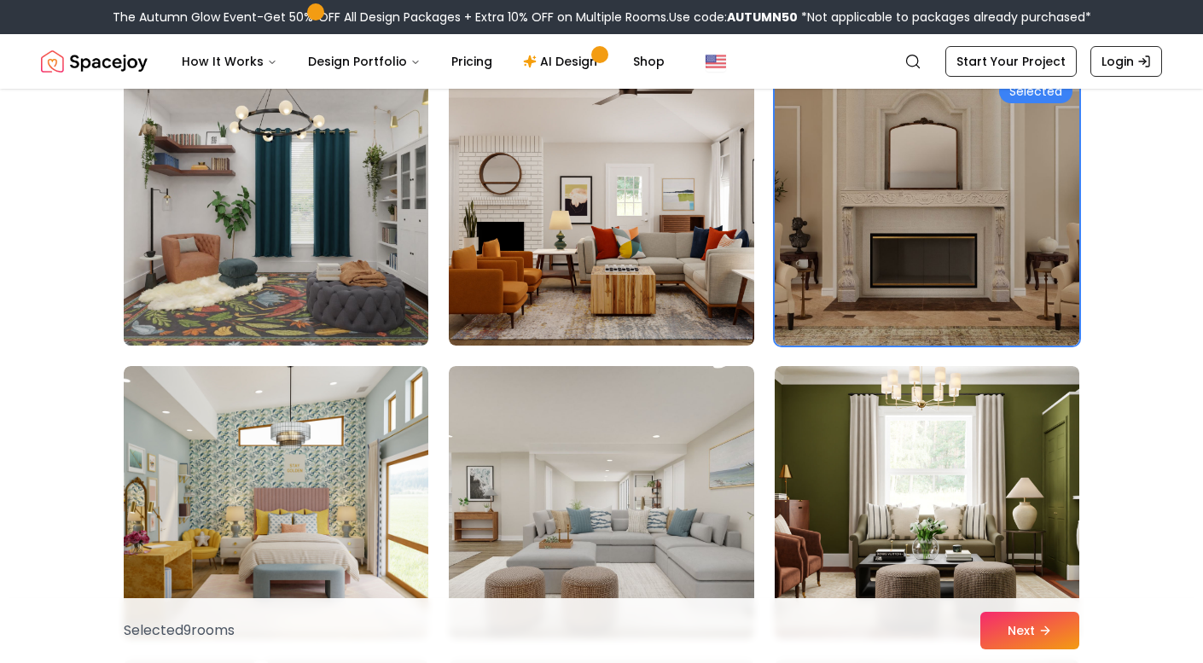
click at [393, 290] on img at bounding box center [276, 209] width 320 height 287
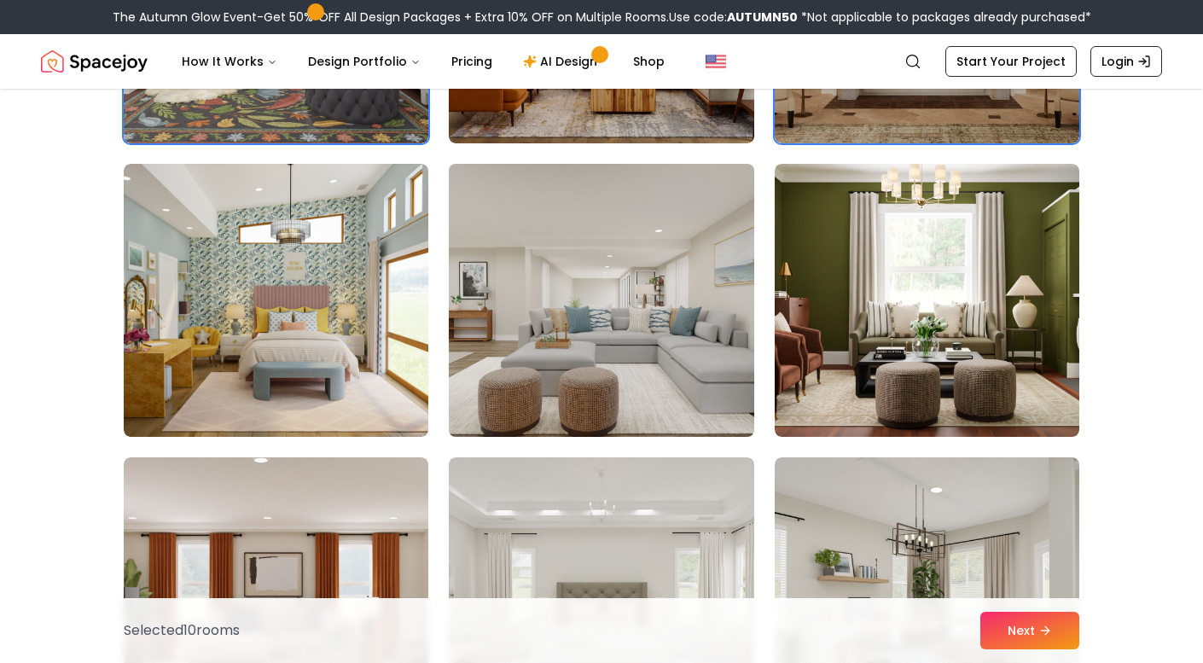
scroll to position [6240, 0]
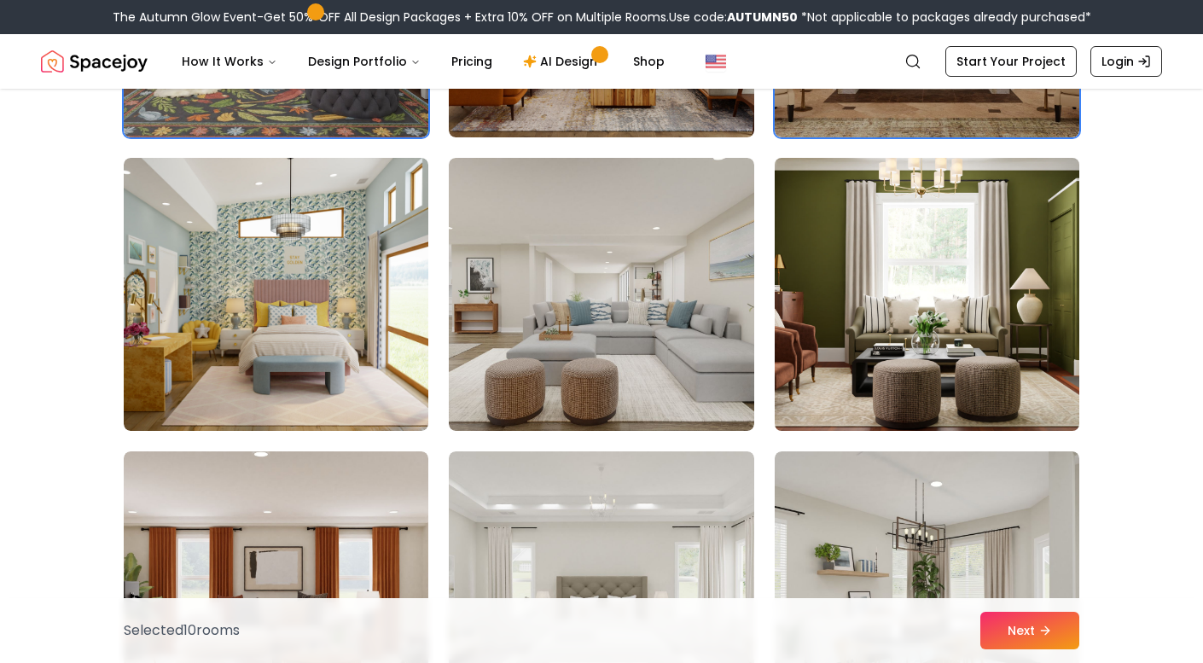
click at [929, 366] on img at bounding box center [927, 294] width 320 height 287
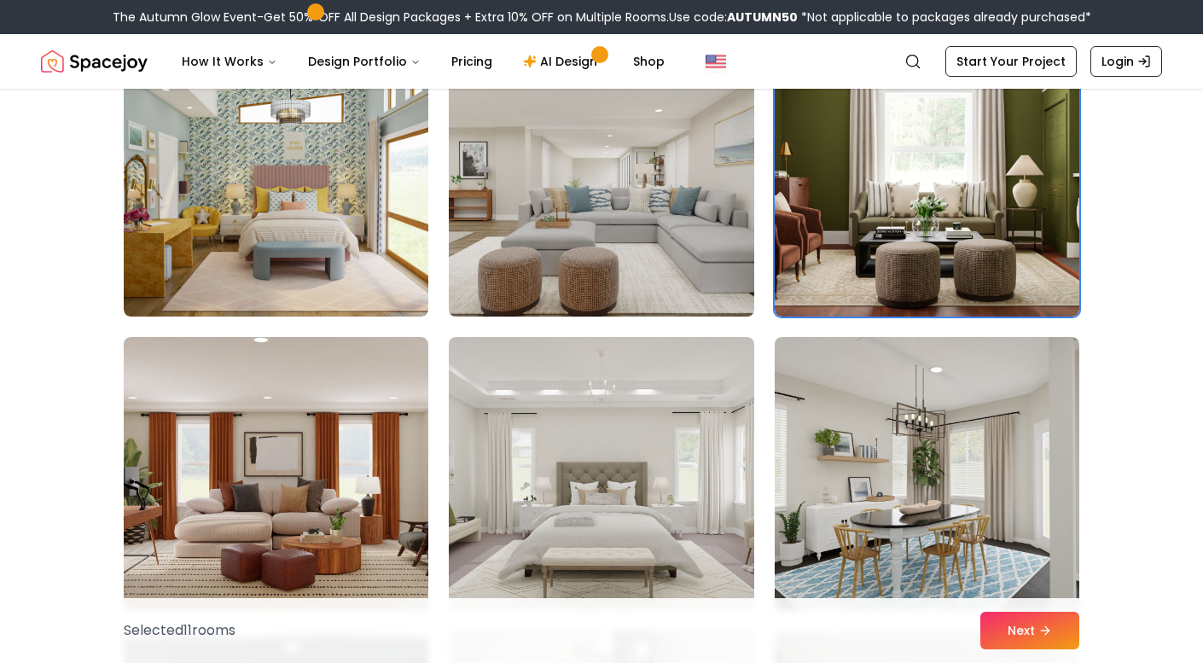
scroll to position [6352, 0]
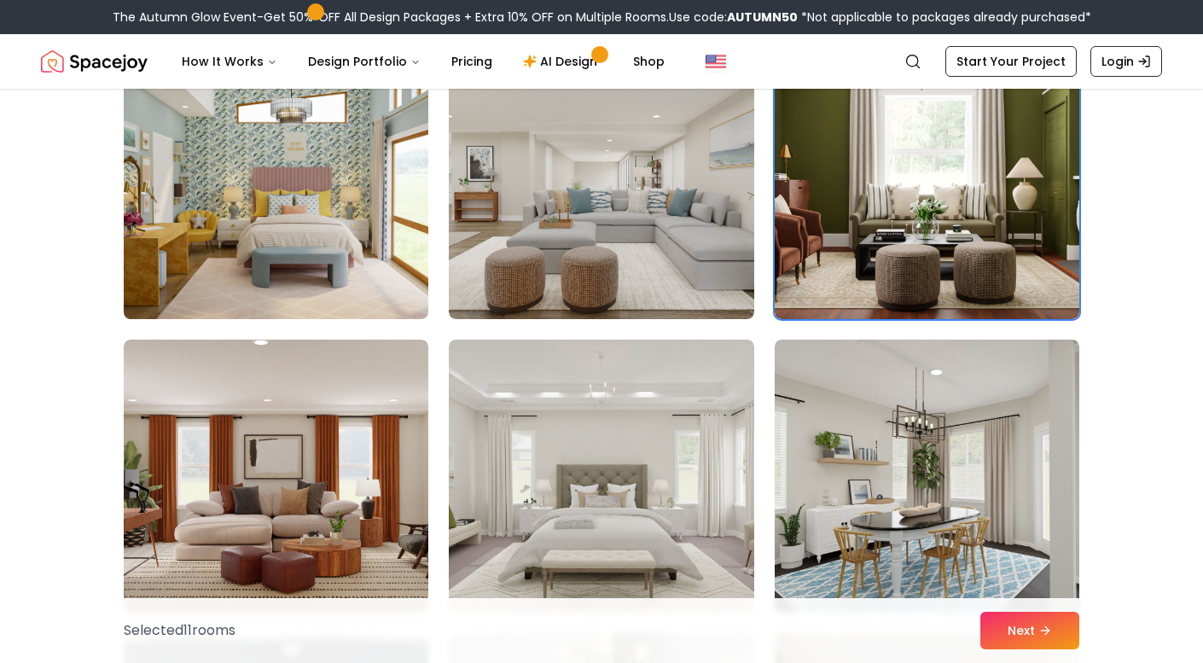
click at [398, 292] on img at bounding box center [276, 182] width 320 height 287
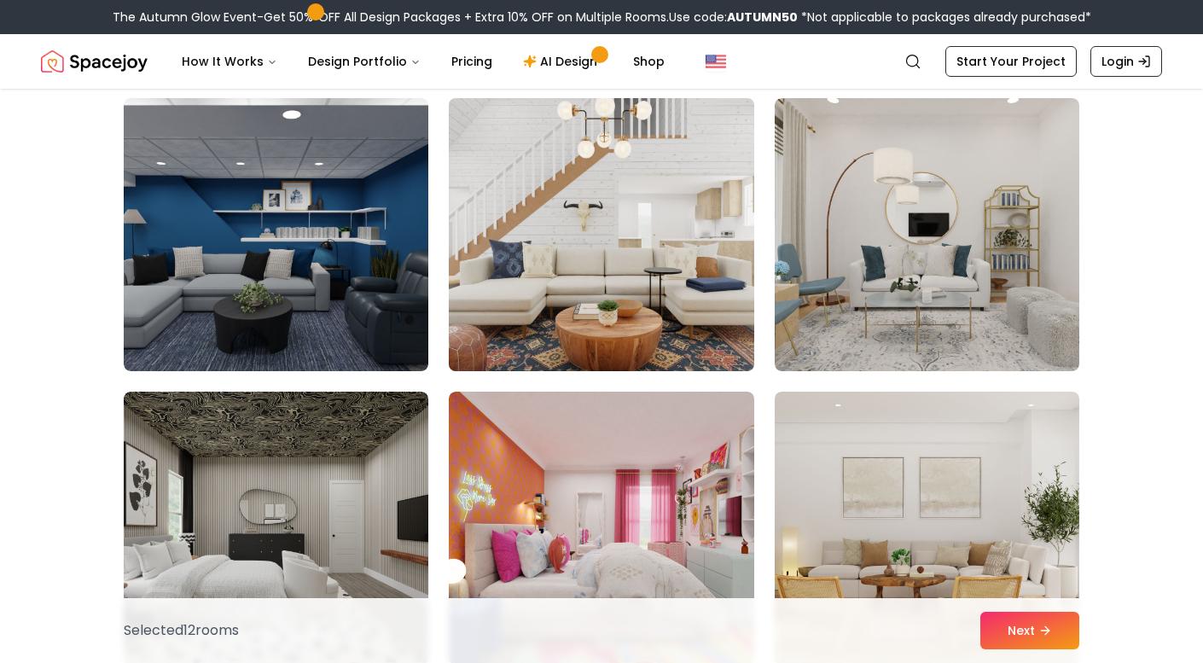
scroll to position [6877, 0]
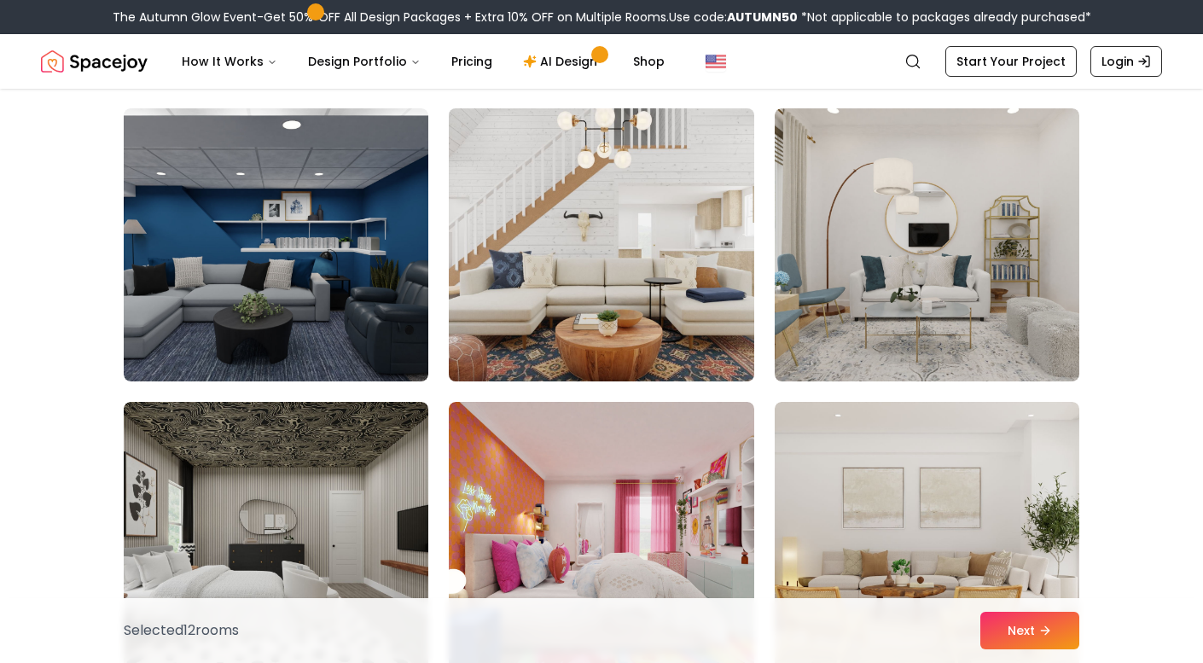
click at [537, 277] on img at bounding box center [601, 245] width 320 height 287
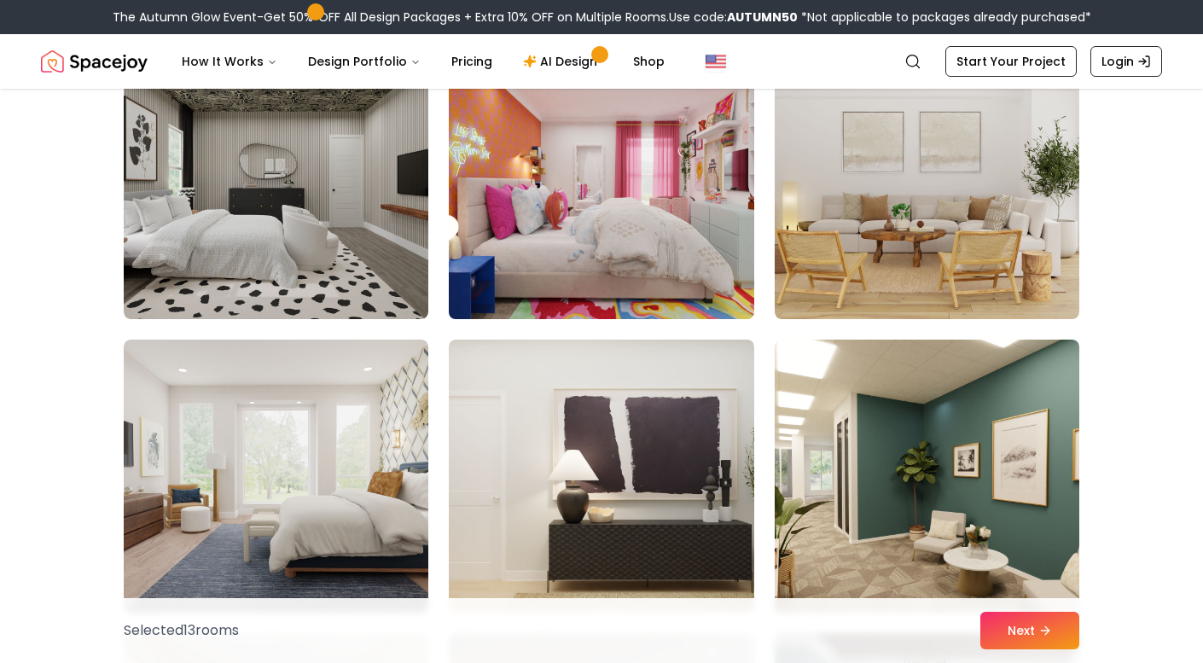
scroll to position [7232, 0]
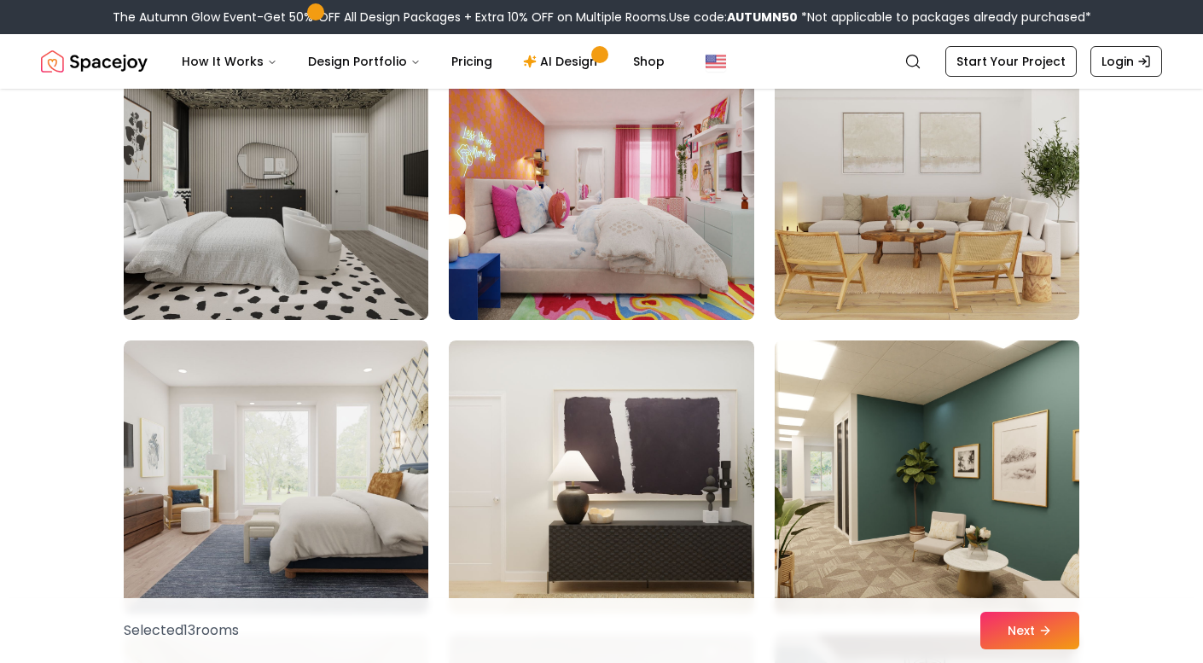
click at [342, 254] on img at bounding box center [276, 183] width 320 height 287
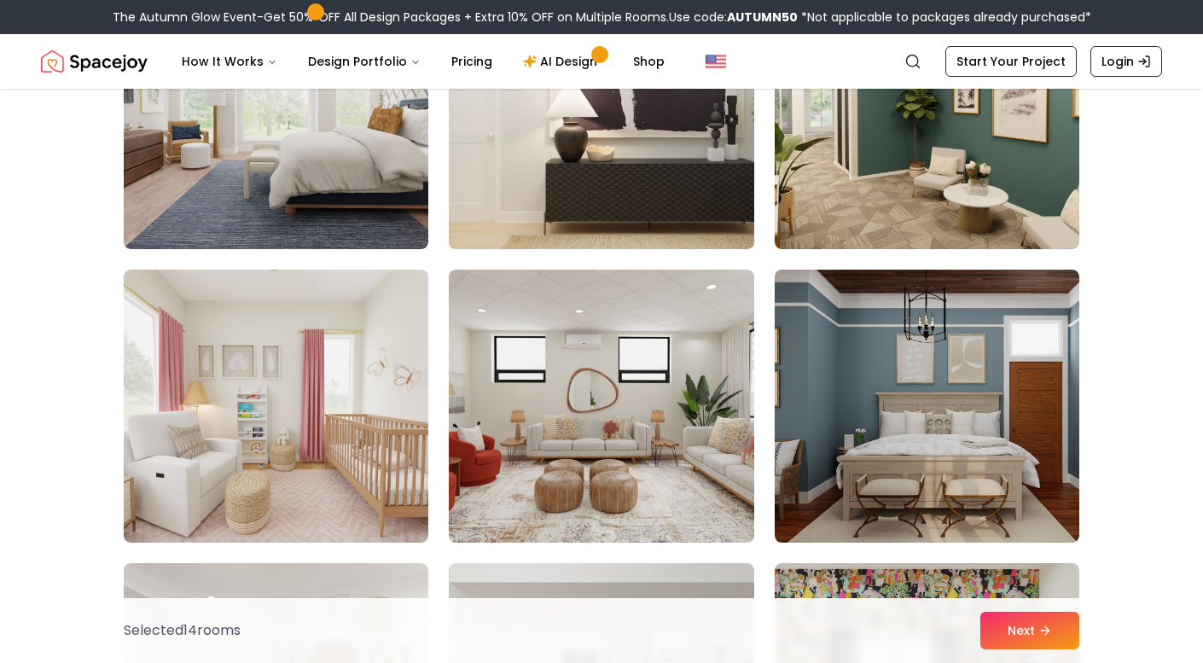
scroll to position [7565, 0]
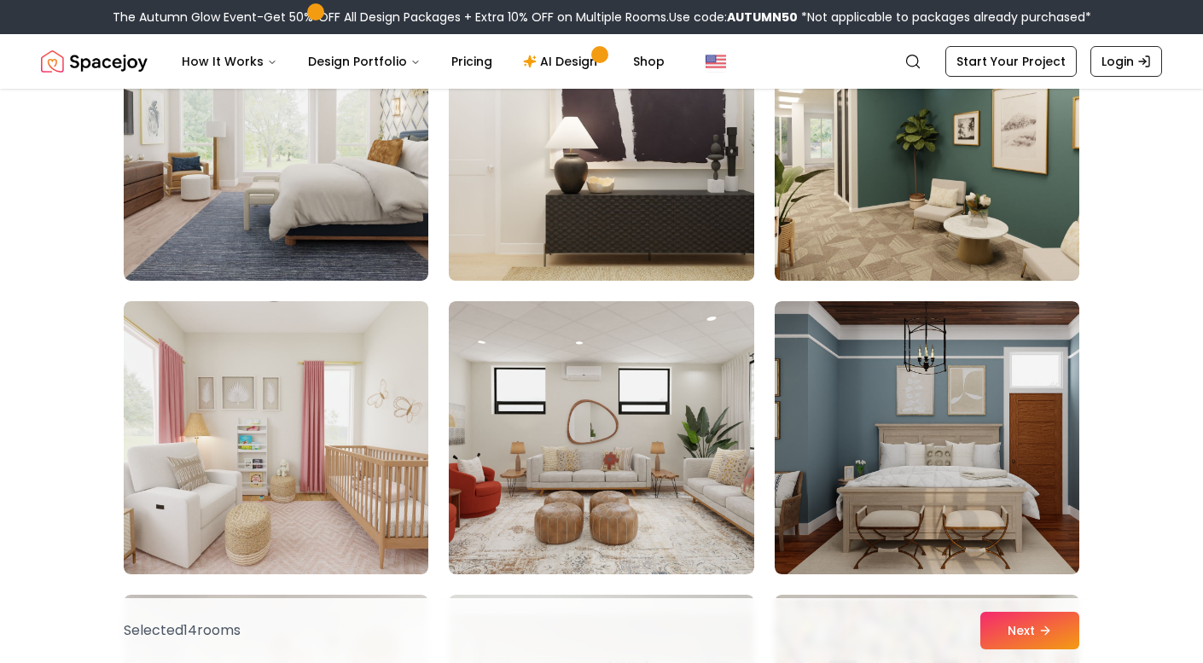
click at [610, 114] on img at bounding box center [601, 144] width 320 height 287
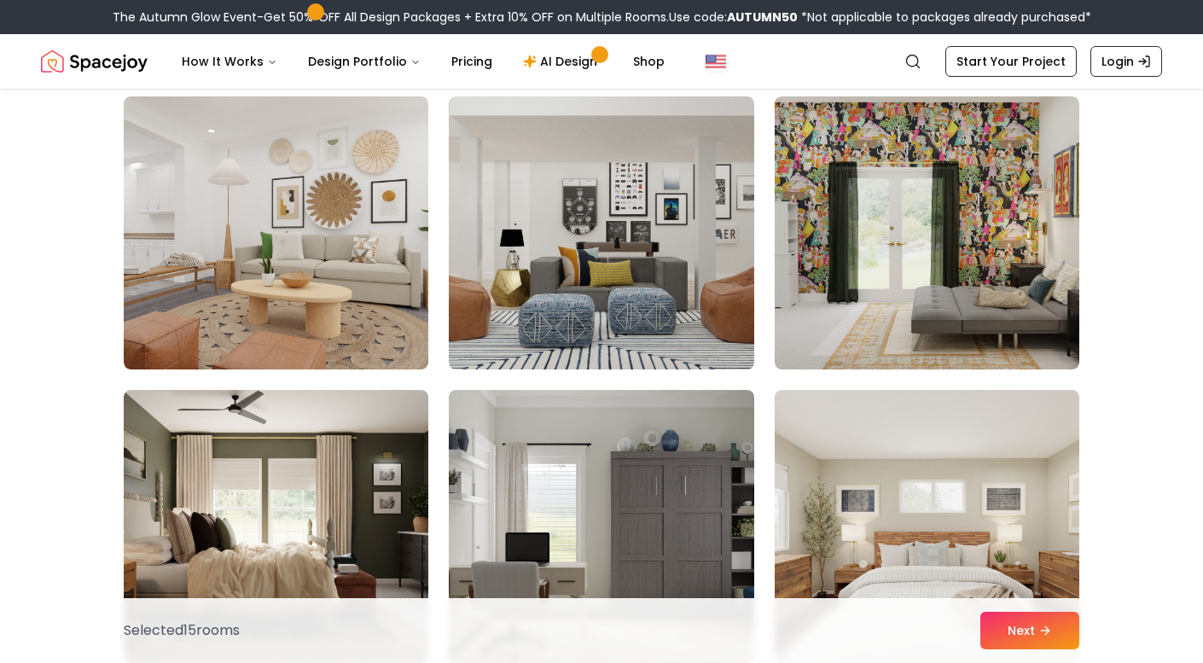
scroll to position [8064, 0]
click at [626, 296] on img at bounding box center [601, 232] width 305 height 273
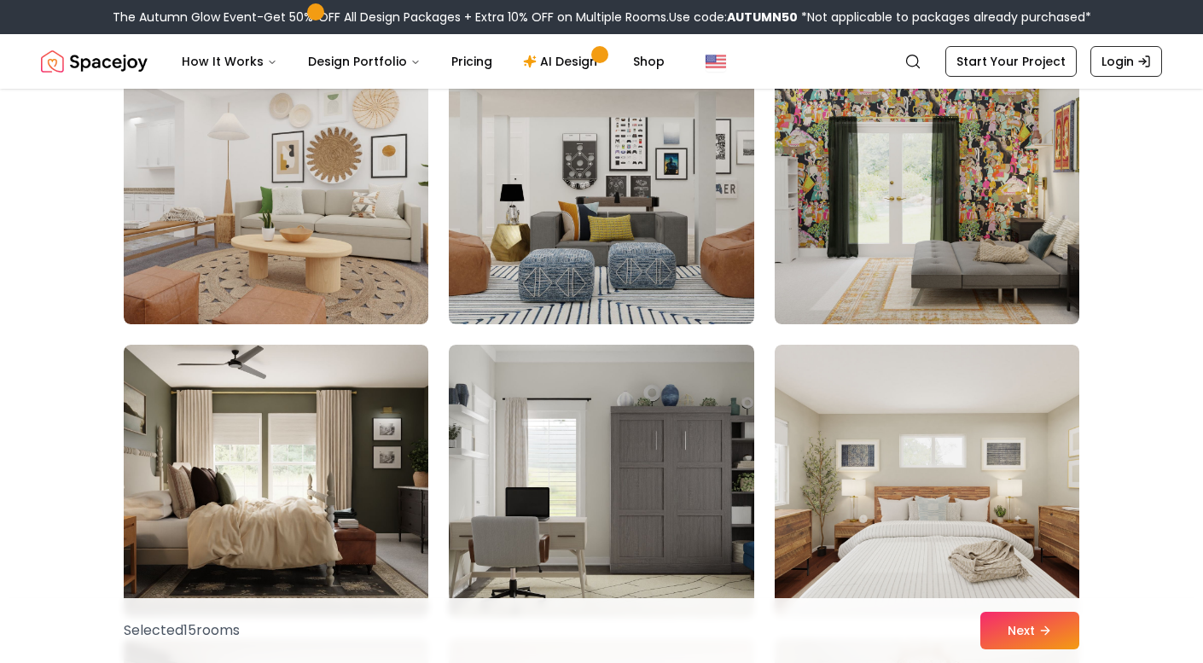
scroll to position [8097, 0]
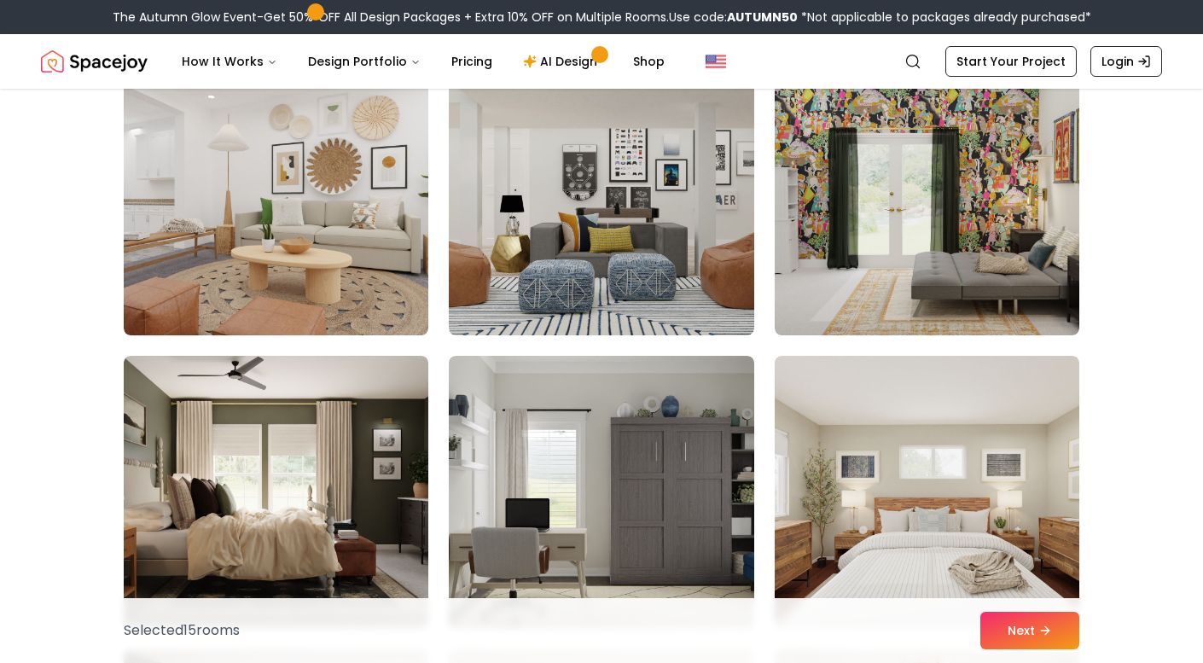
click at [626, 296] on img at bounding box center [601, 198] width 305 height 273
click at [1043, 627] on icon at bounding box center [1049, 631] width 14 height 14
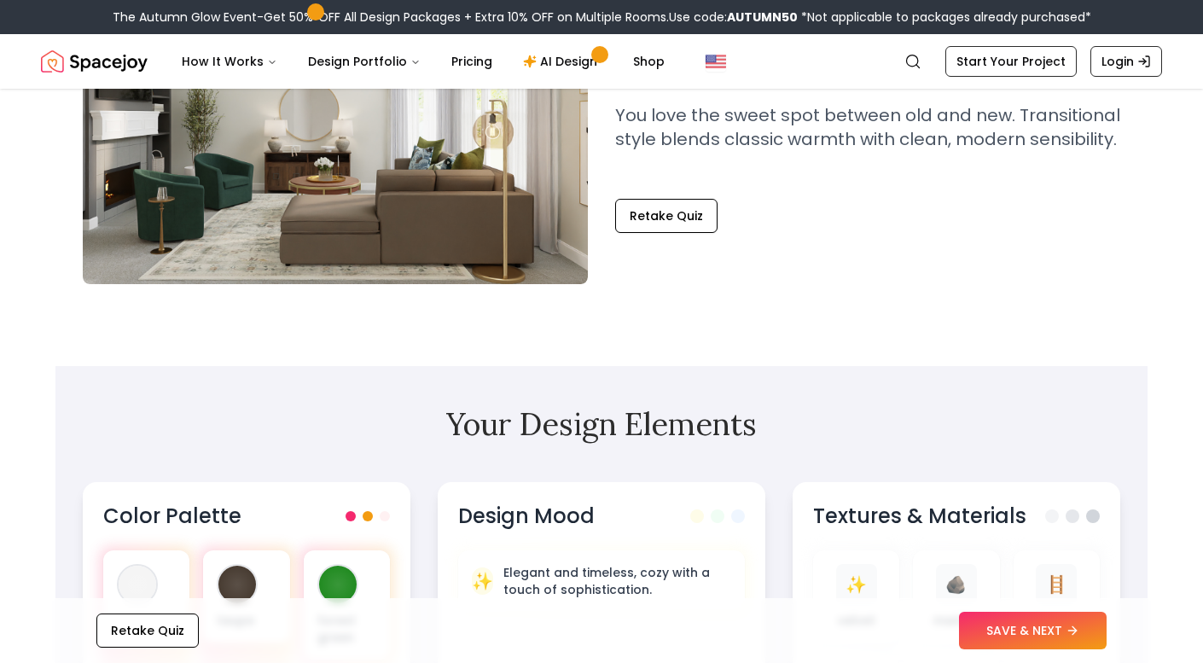
scroll to position [220, 0]
click at [700, 211] on button "Retake Quiz" at bounding box center [666, 217] width 102 height 34
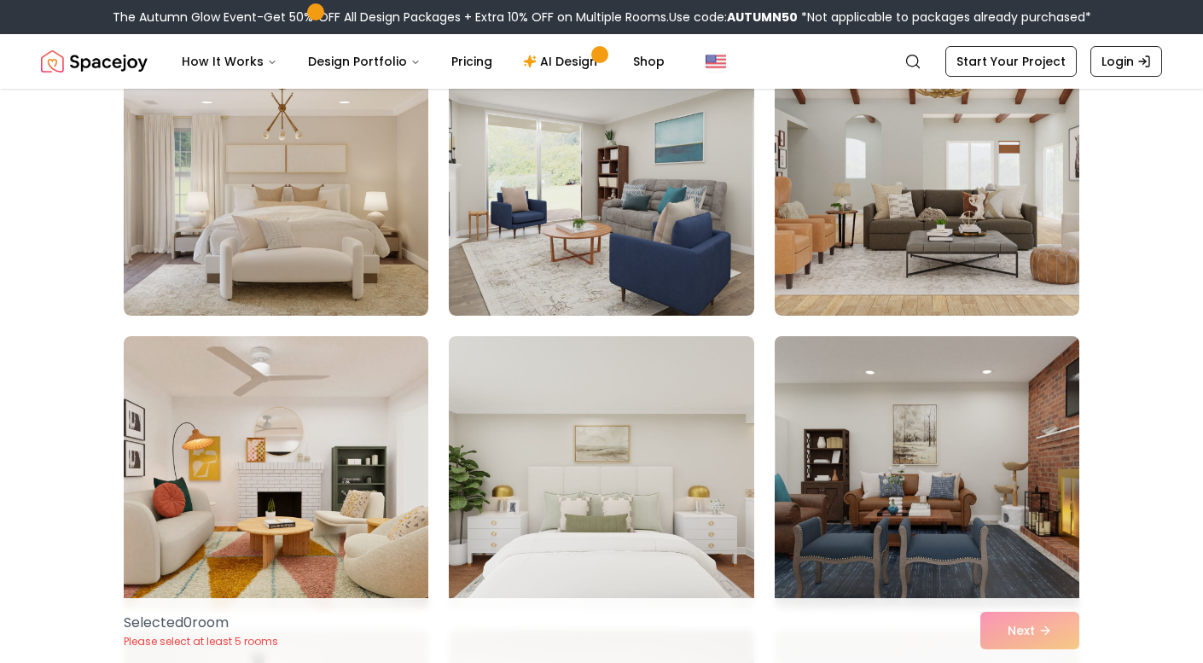
scroll to position [189, 0]
click at [947, 492] on img at bounding box center [927, 473] width 320 height 287
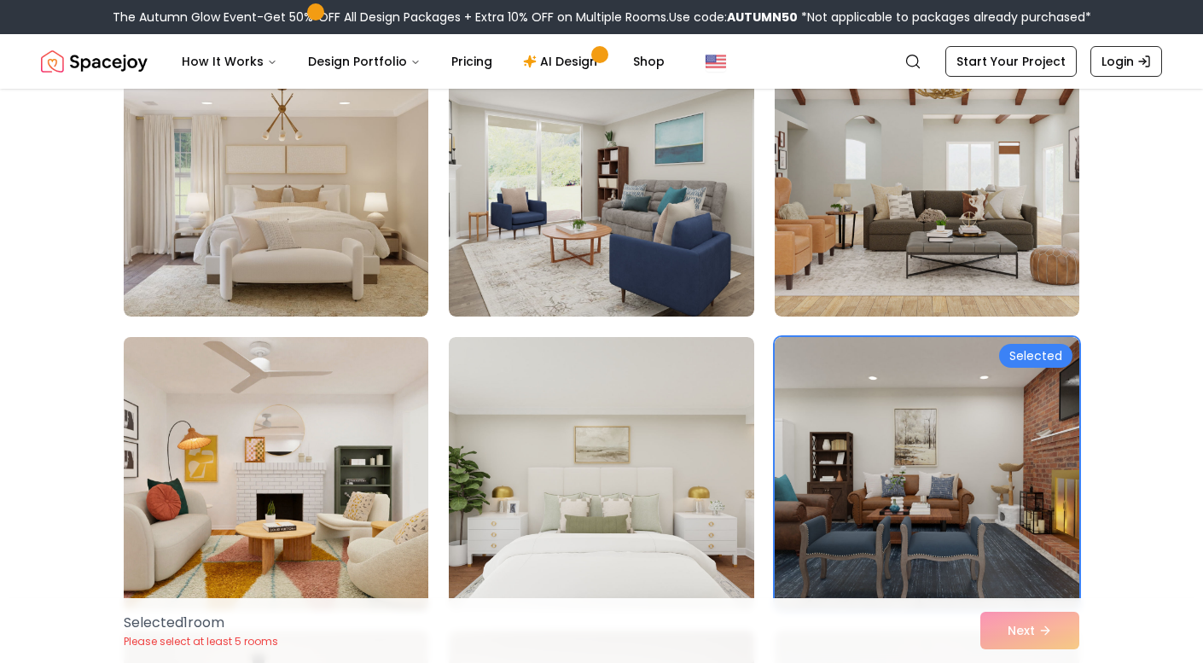
click at [270, 430] on img at bounding box center [276, 473] width 320 height 287
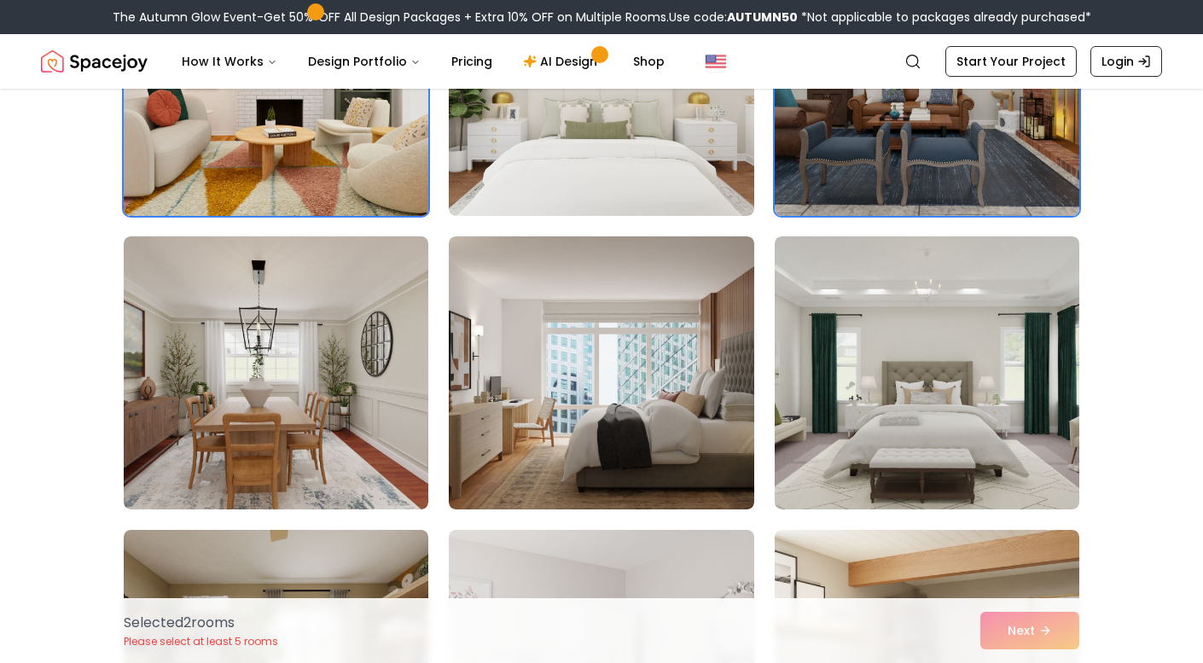
scroll to position [592, 0]
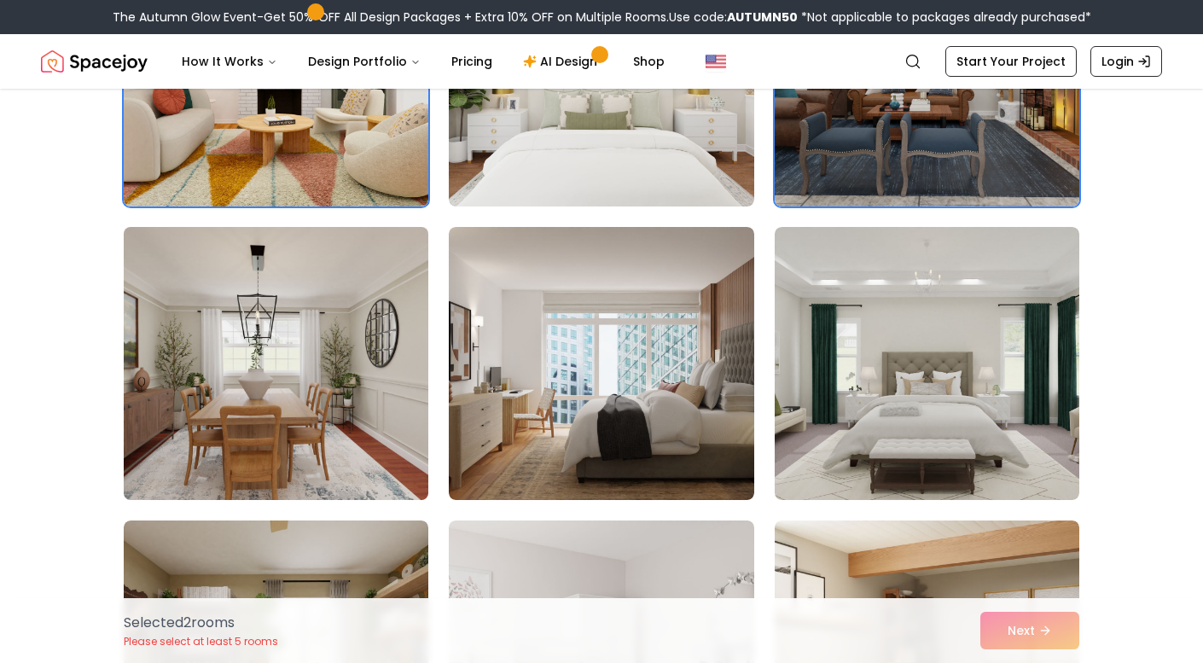
click at [320, 440] on img at bounding box center [276, 363] width 320 height 287
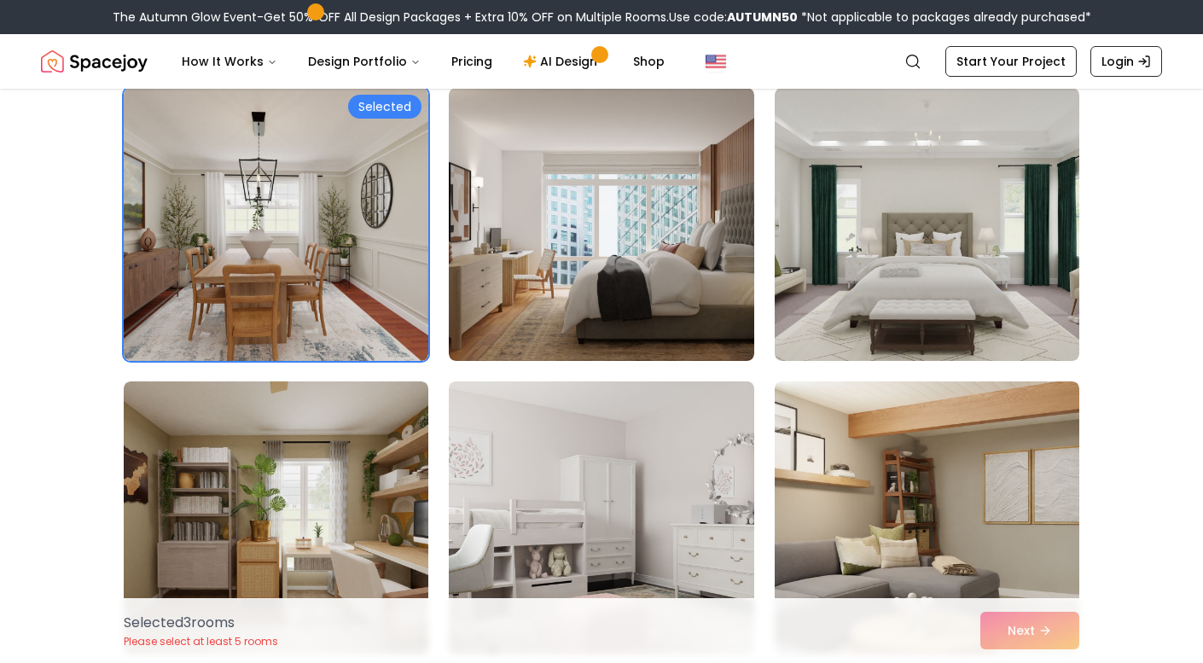
scroll to position [740, 0]
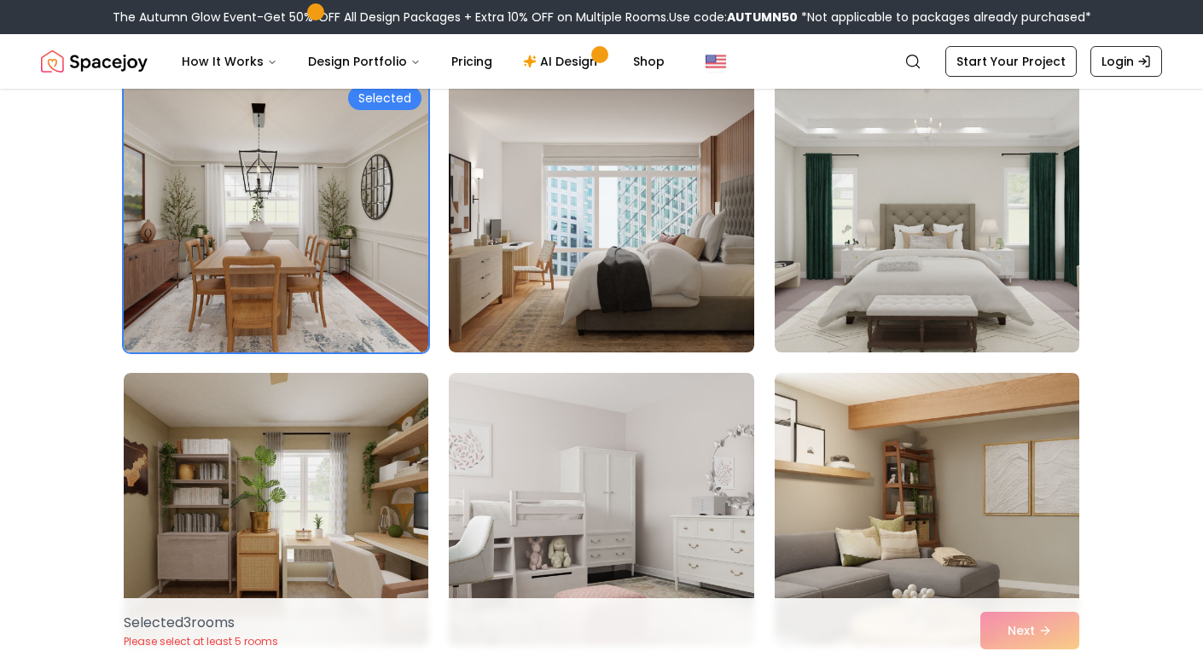
click at [840, 242] on img at bounding box center [927, 216] width 320 height 287
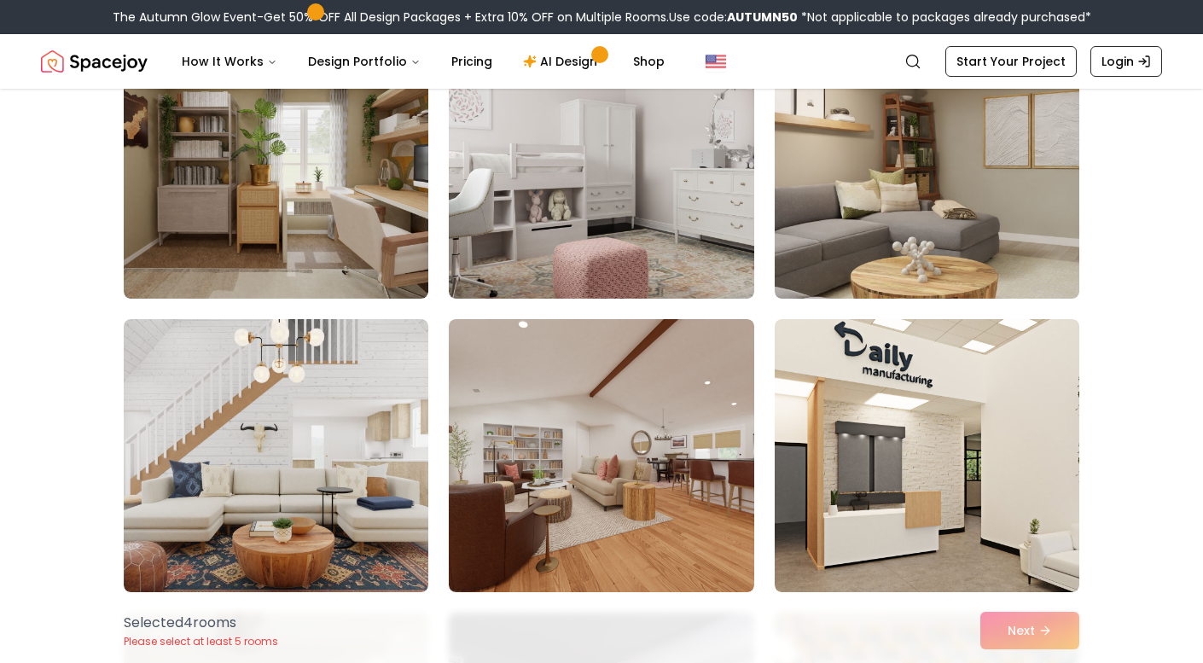
scroll to position [1087, 0]
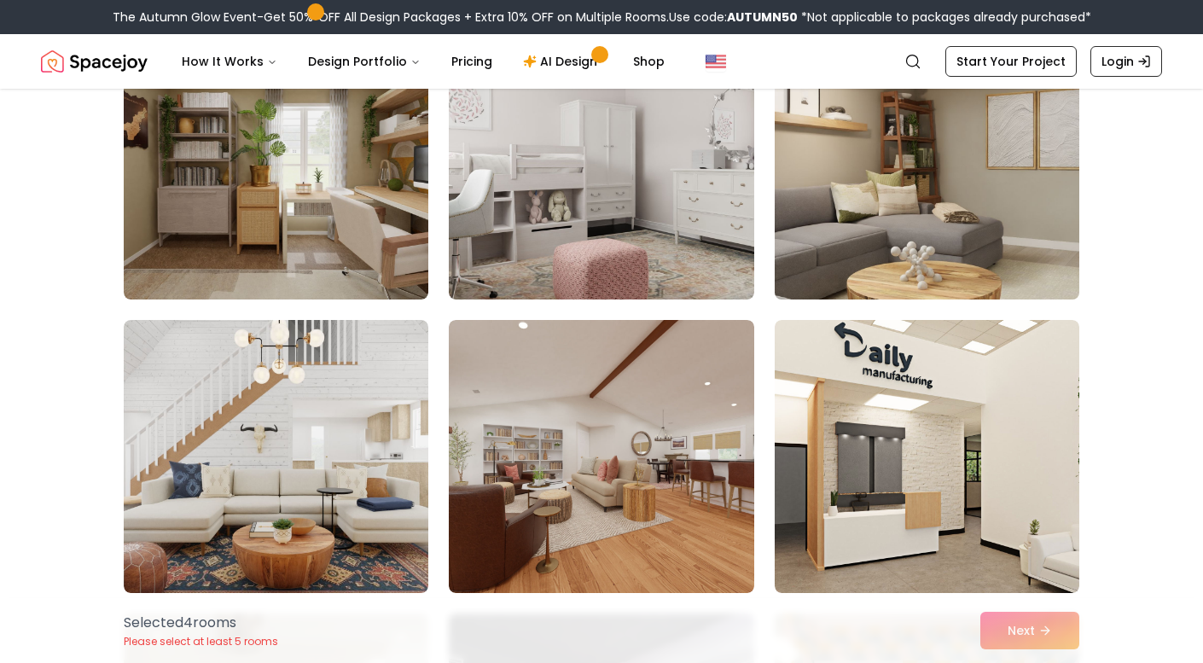
click at [927, 96] on img at bounding box center [927, 163] width 320 height 287
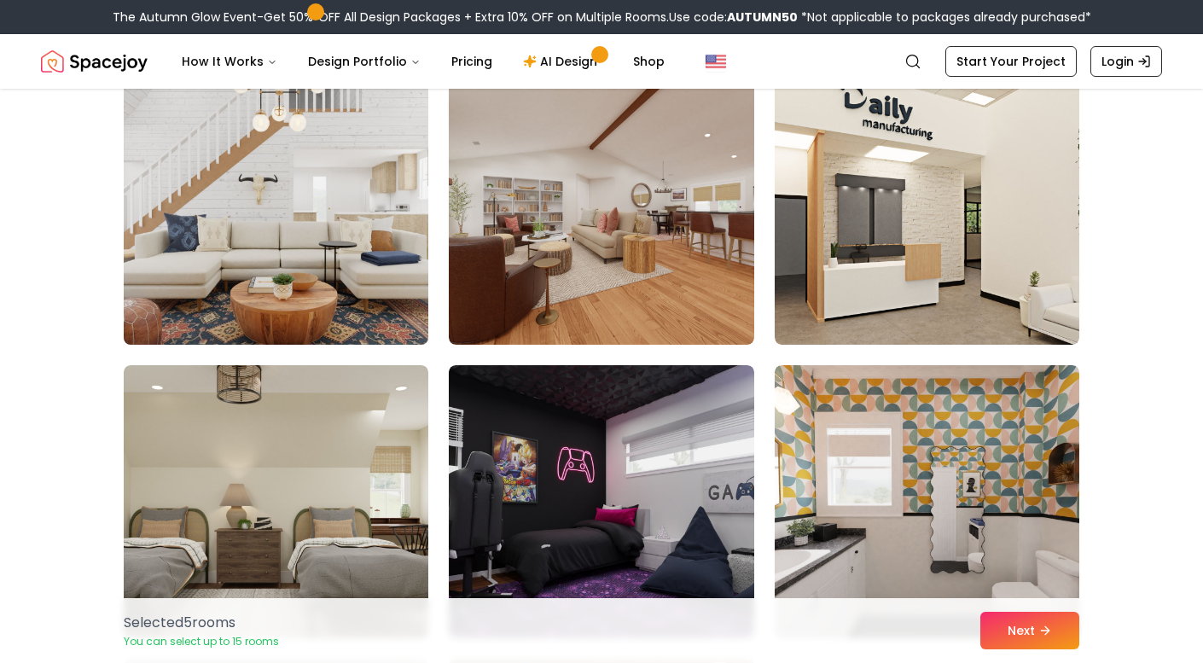
scroll to position [1334, 0]
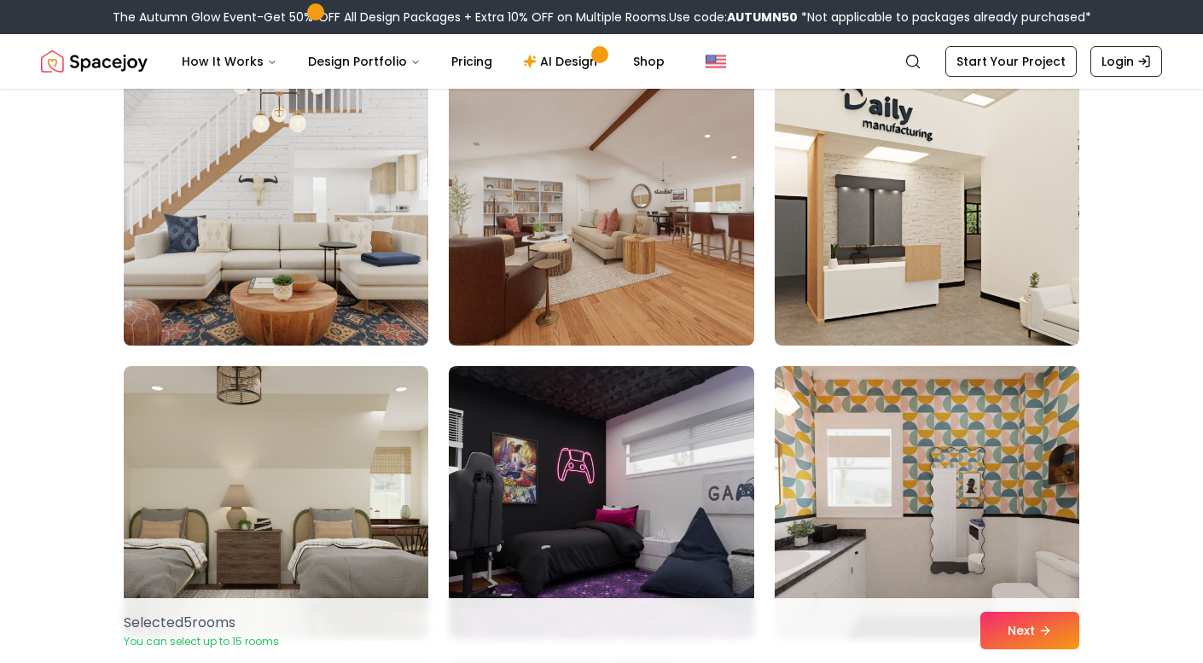
click at [329, 297] on img at bounding box center [276, 209] width 320 height 287
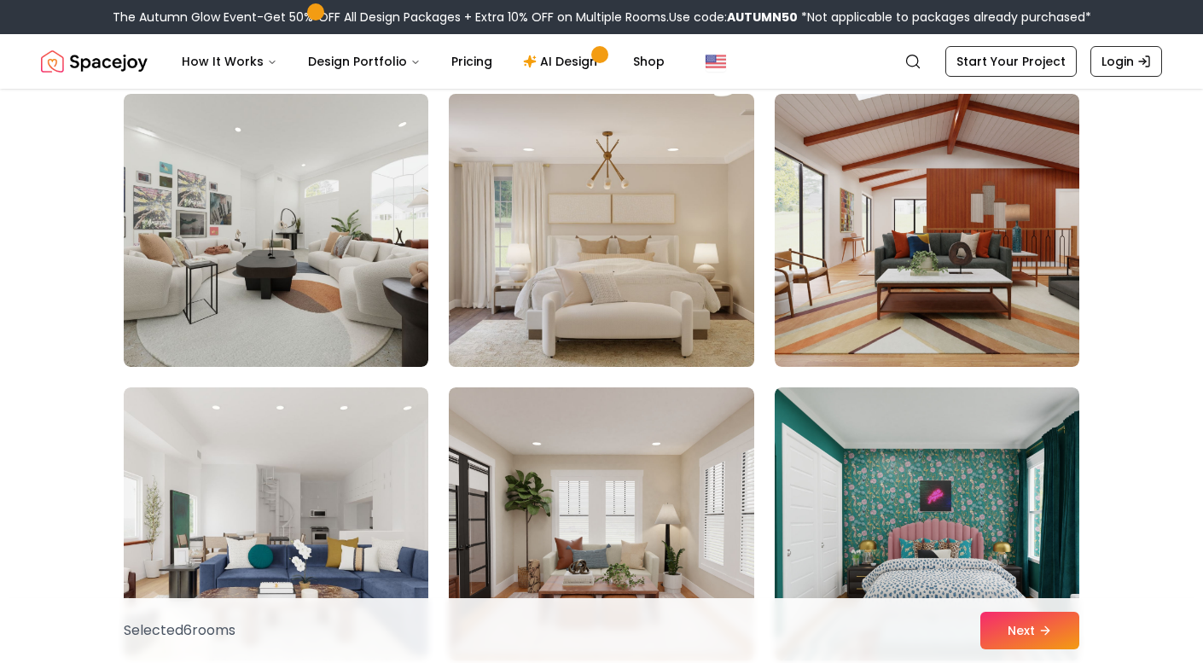
scroll to position [1911, 0]
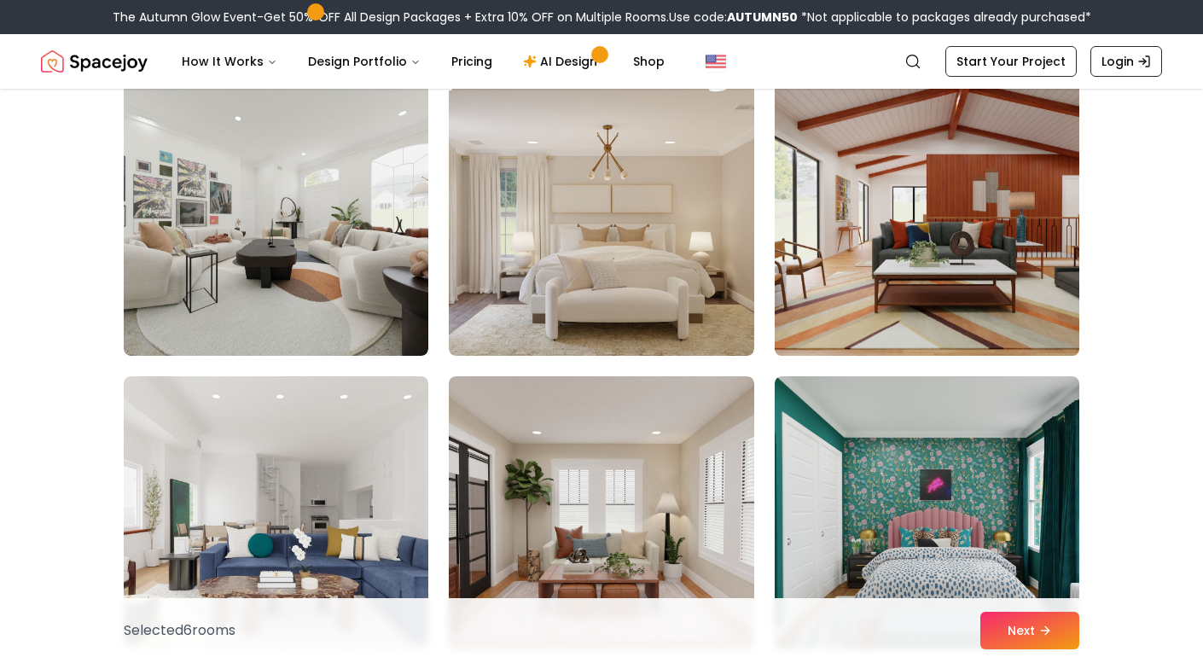
click at [841, 298] on img at bounding box center [927, 219] width 320 height 287
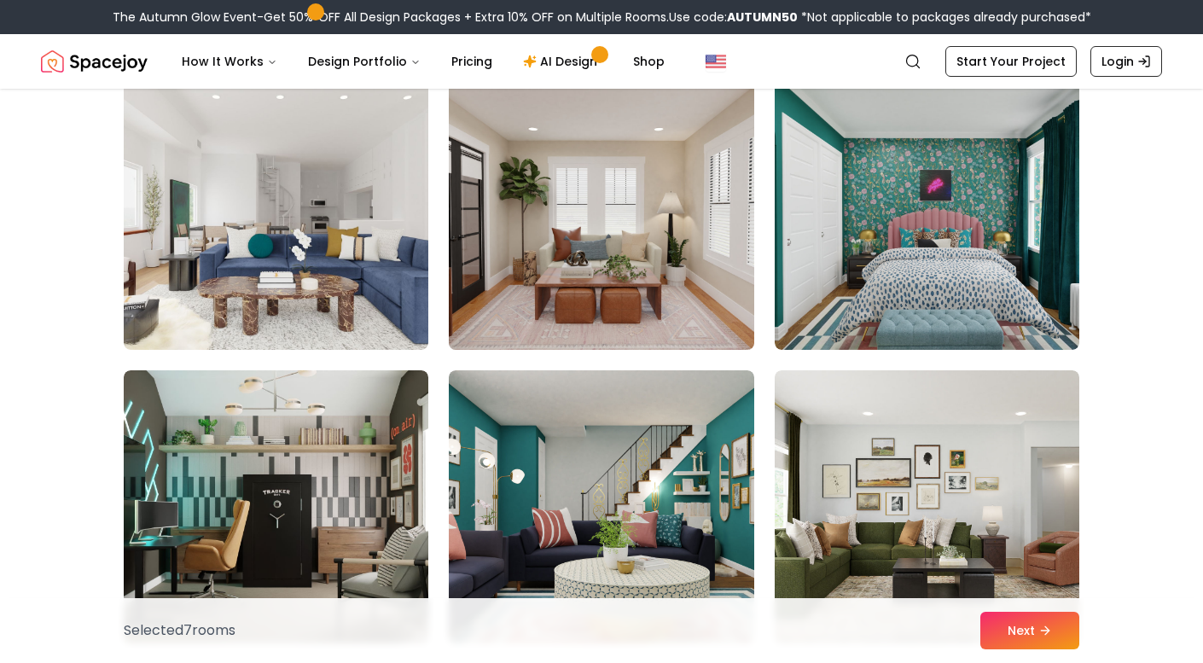
scroll to position [2218, 0]
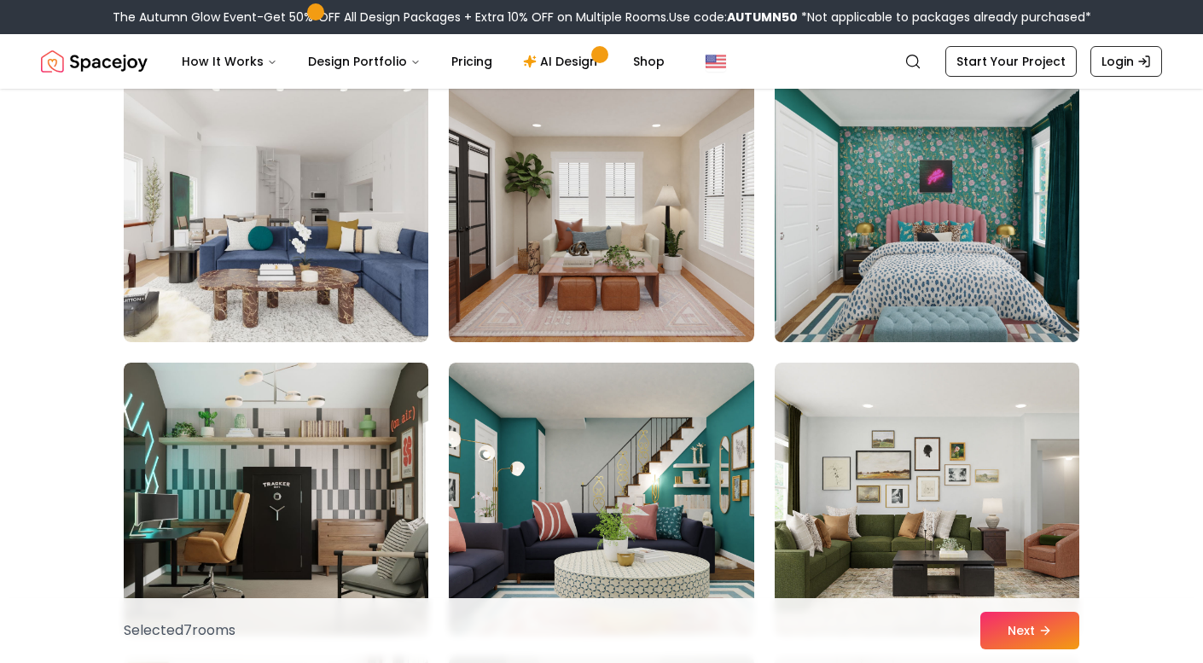
click at [1011, 258] on img at bounding box center [927, 205] width 320 height 287
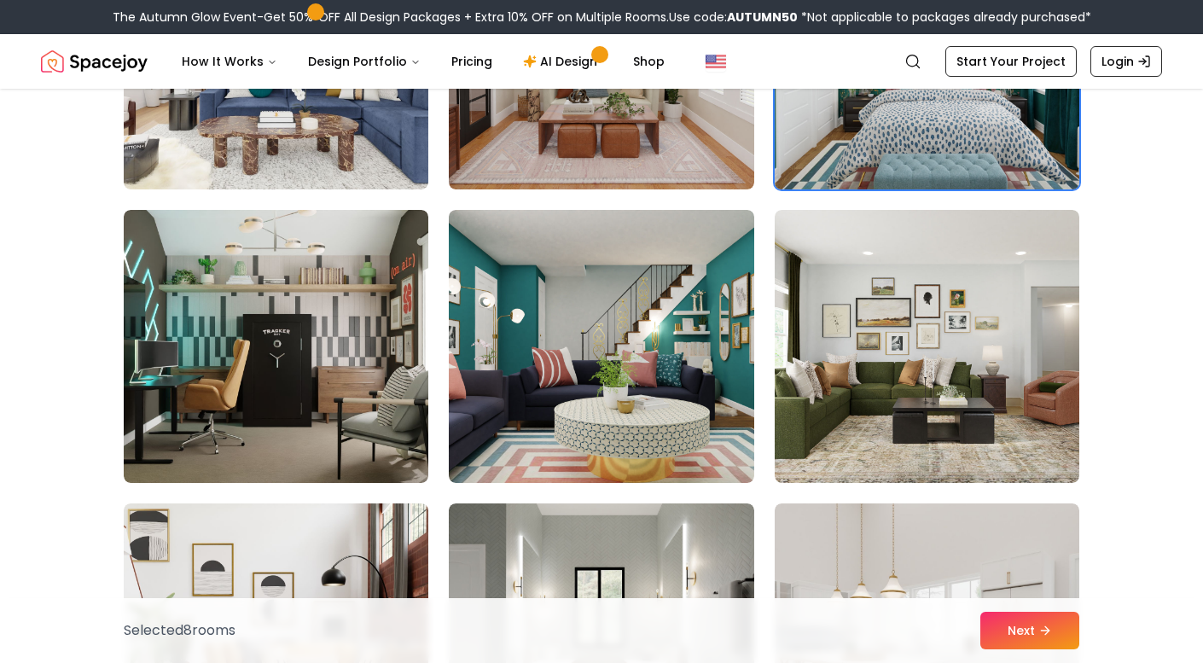
scroll to position [2373, 0]
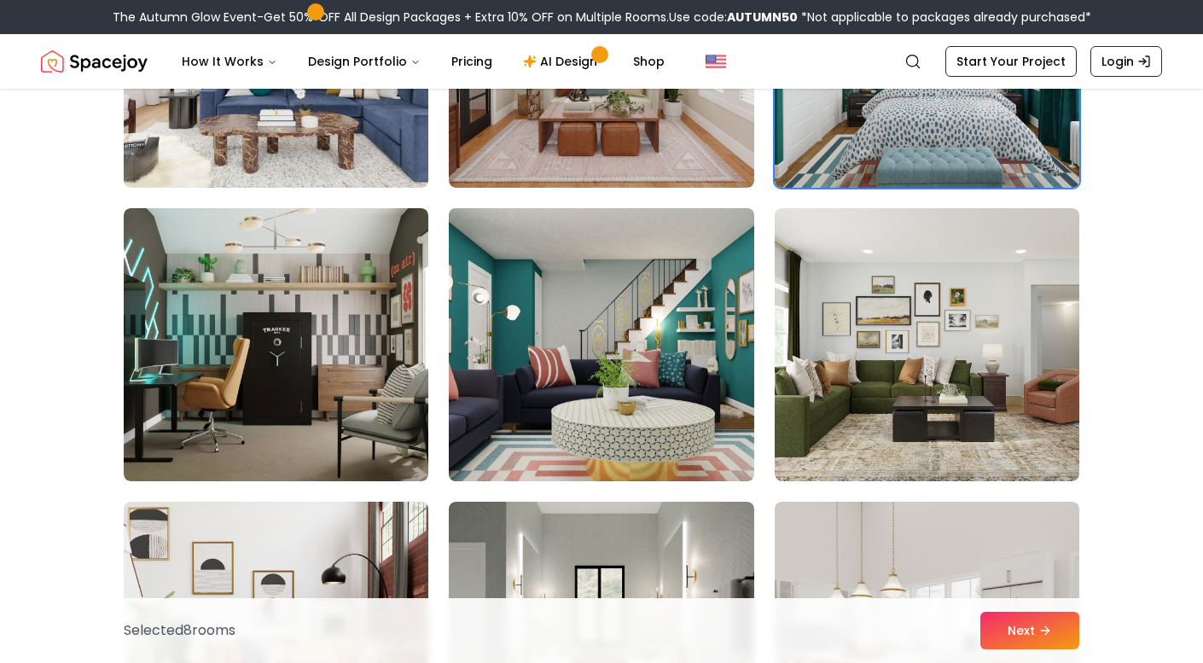
click at [621, 364] on img at bounding box center [601, 344] width 320 height 287
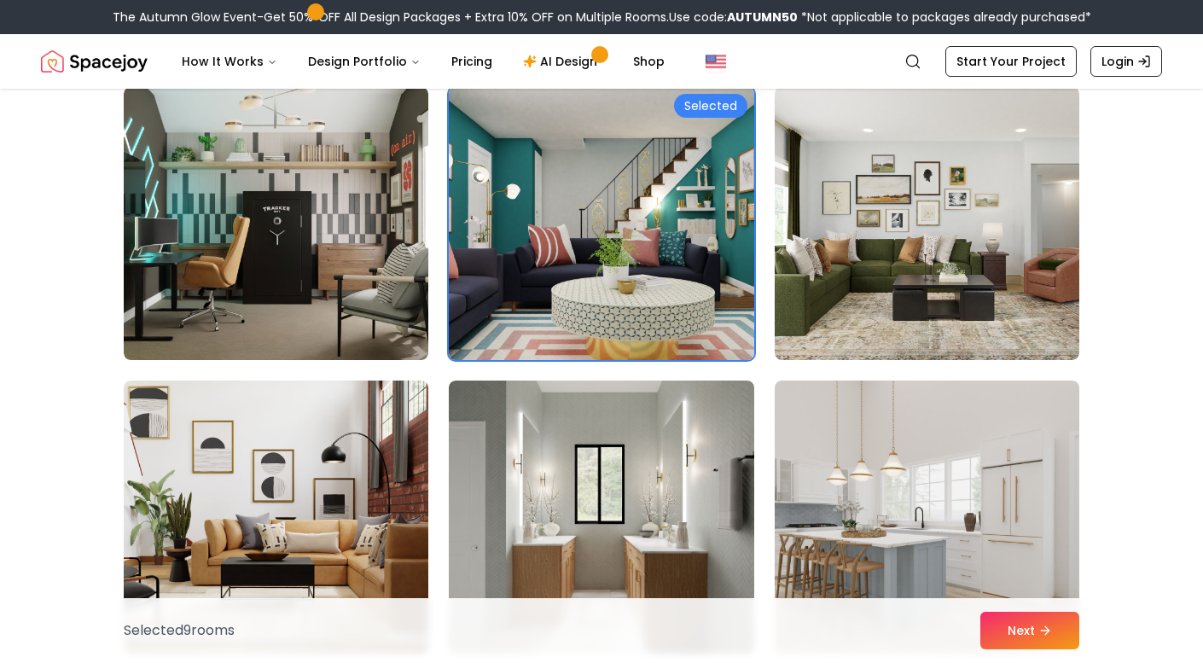
scroll to position [2502, 0]
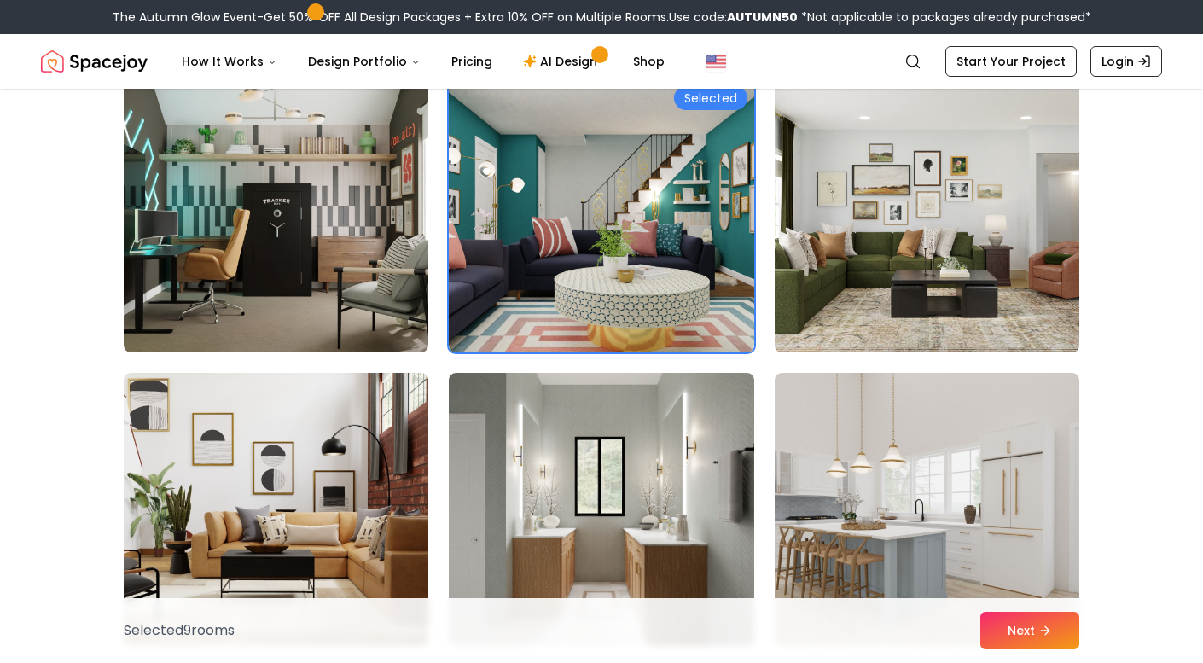
click at [889, 277] on img at bounding box center [927, 216] width 320 height 287
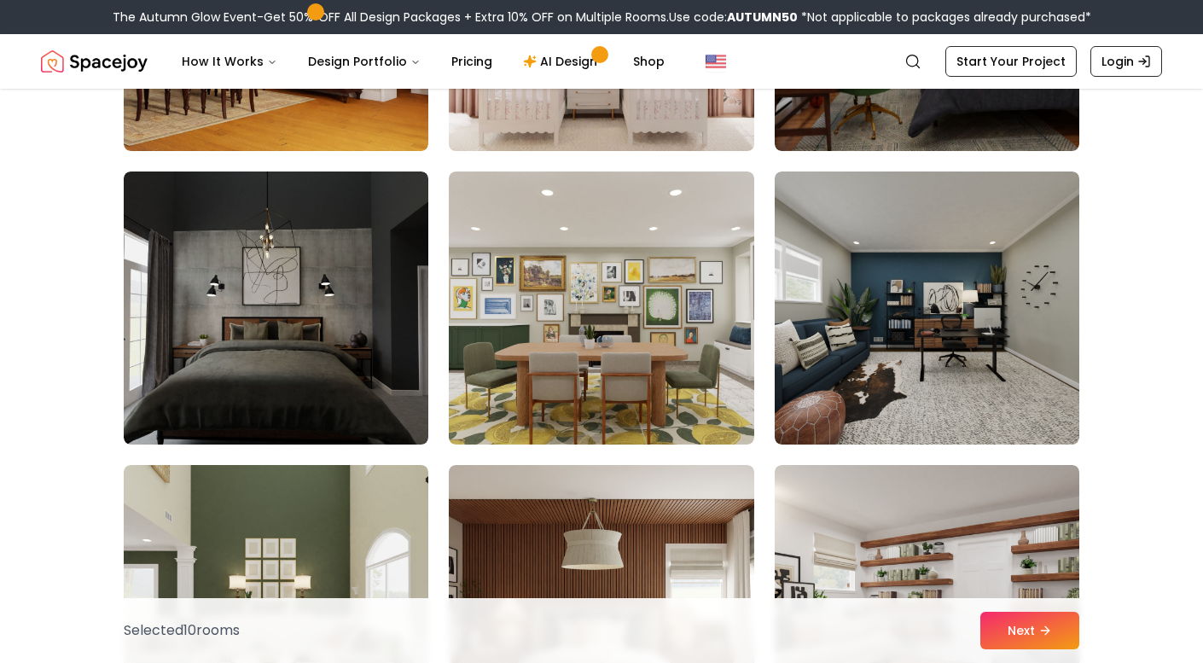
scroll to position [3288, 0]
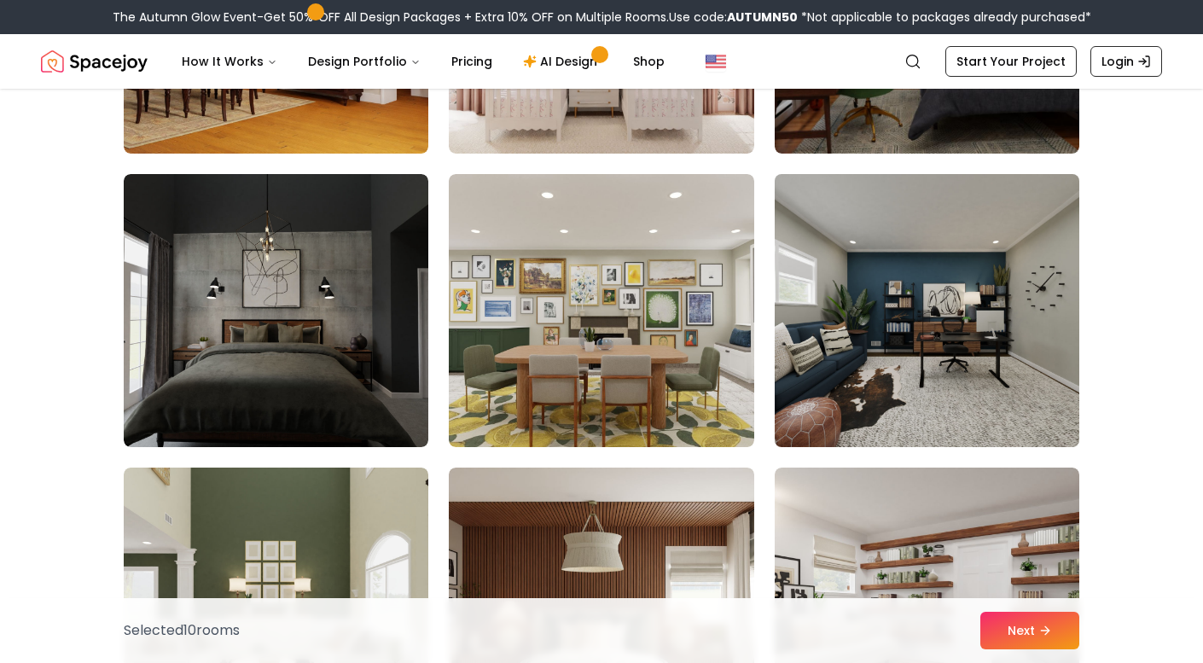
click at [900, 371] on img at bounding box center [927, 310] width 320 height 287
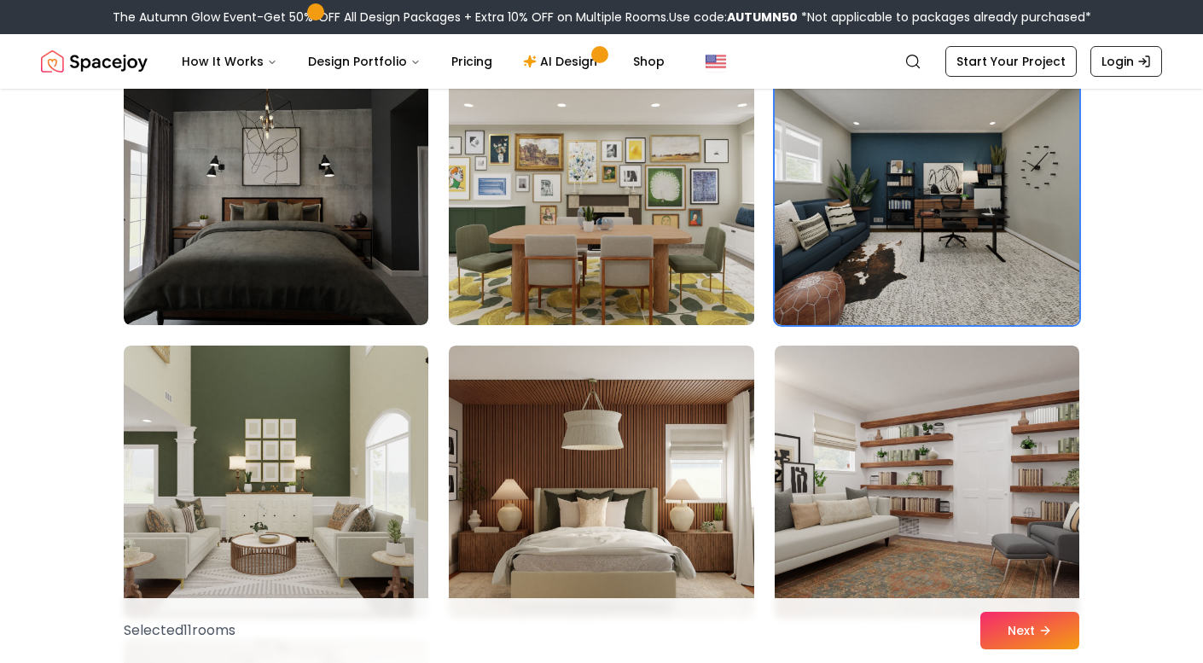
scroll to position [3418, 0]
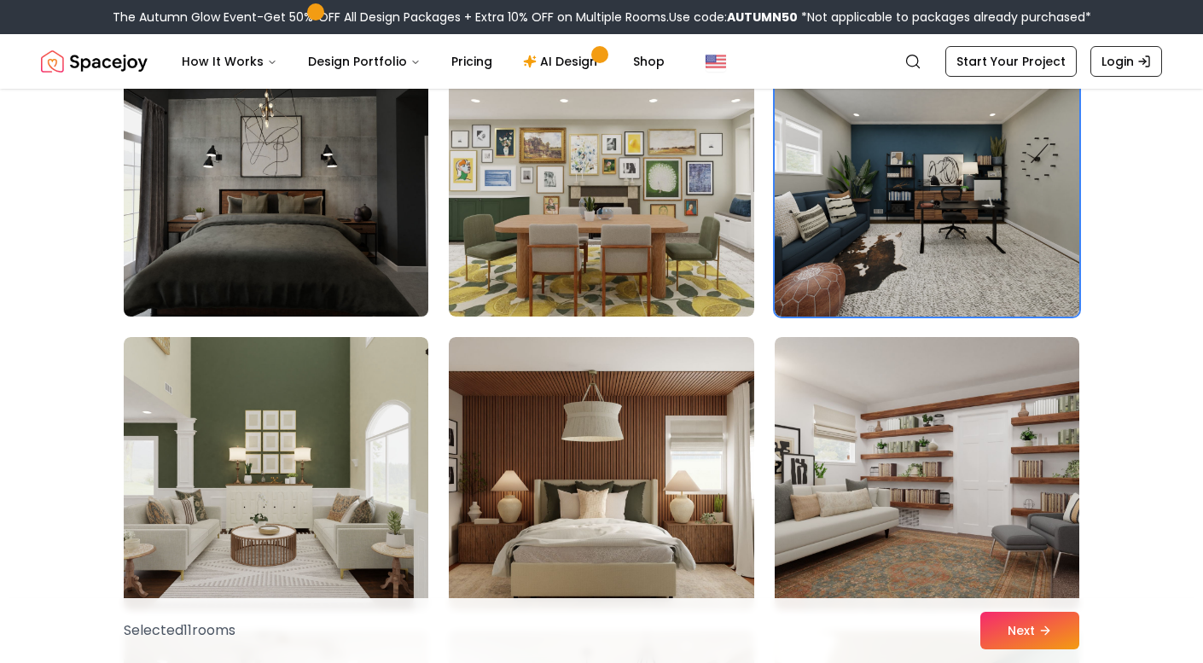
click at [349, 281] on img at bounding box center [276, 180] width 320 height 287
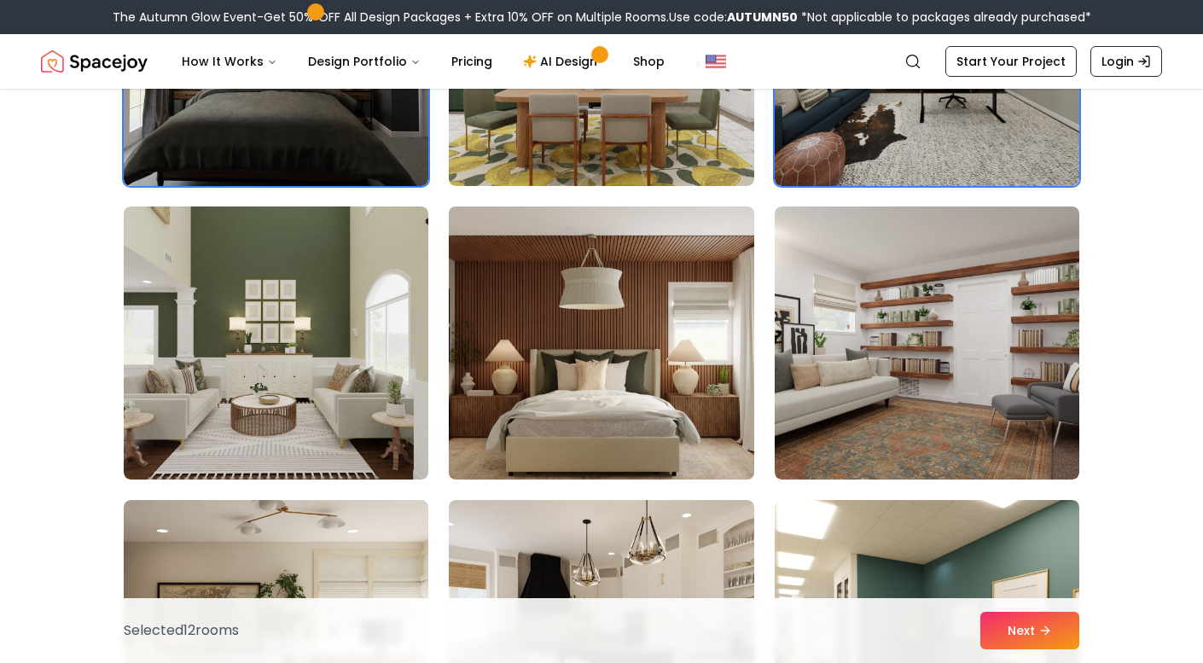
scroll to position [3601, 0]
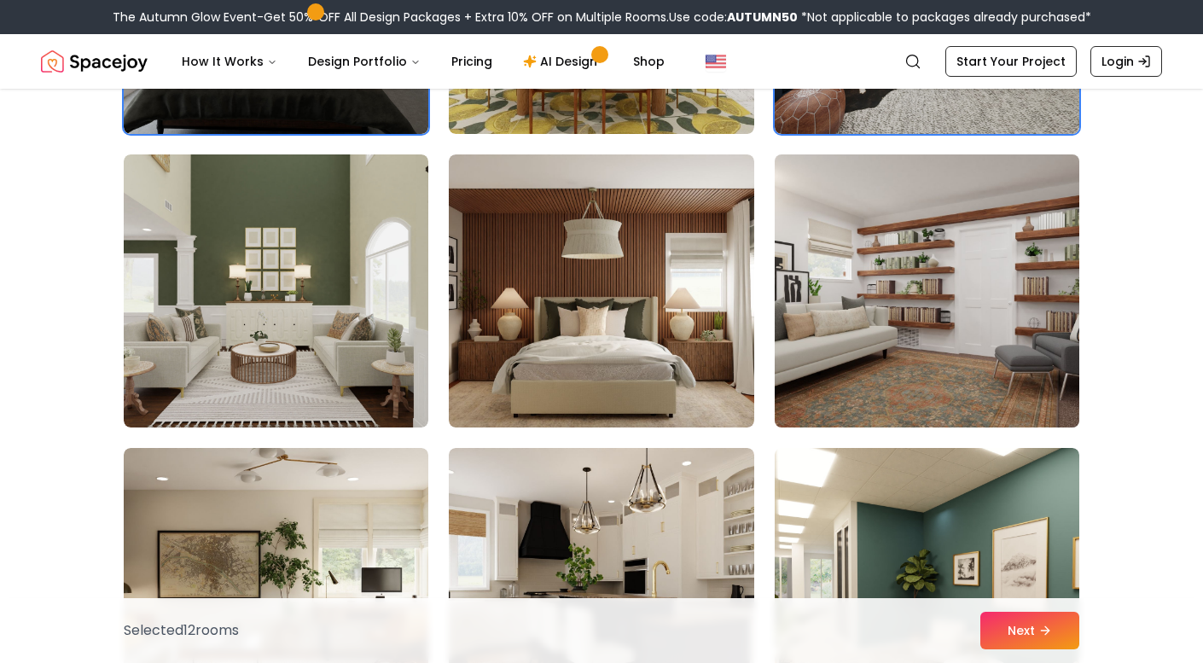
click at [854, 382] on img at bounding box center [927, 291] width 320 height 287
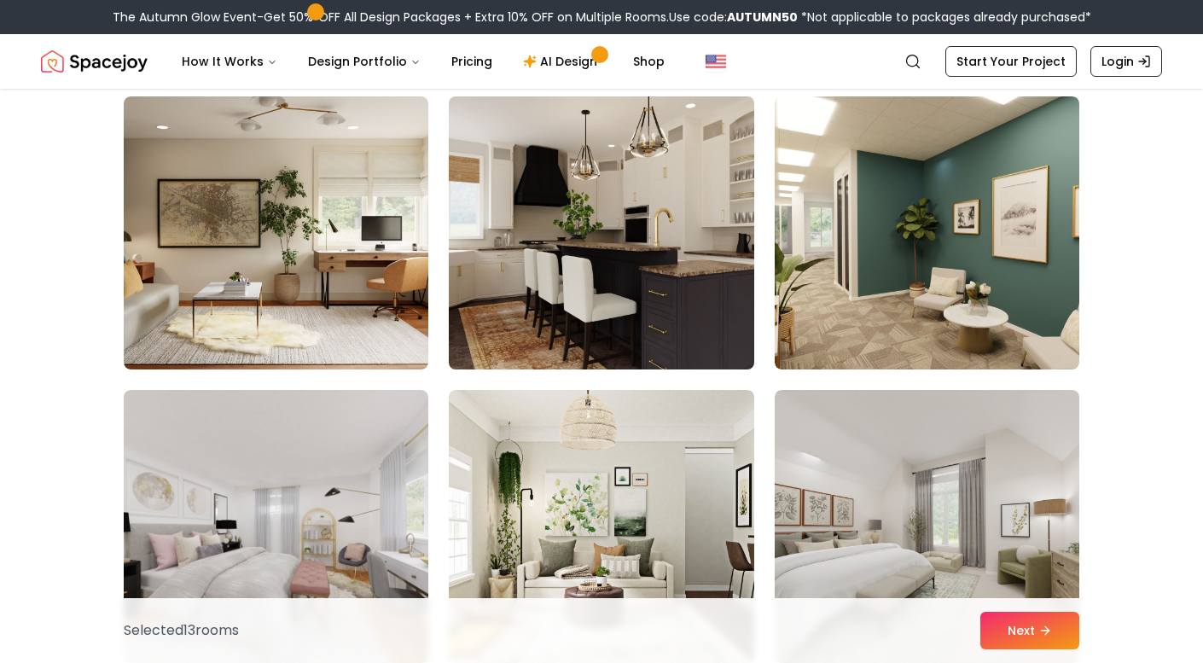
scroll to position [3959, 0]
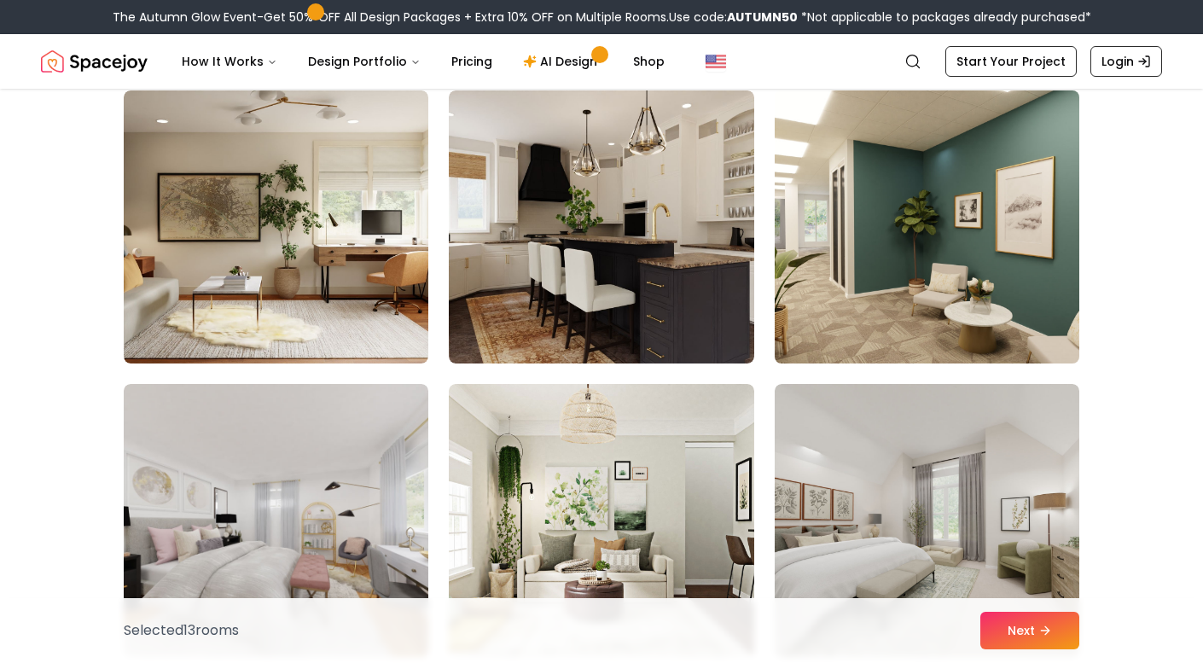
click at [879, 299] on img at bounding box center [927, 227] width 320 height 287
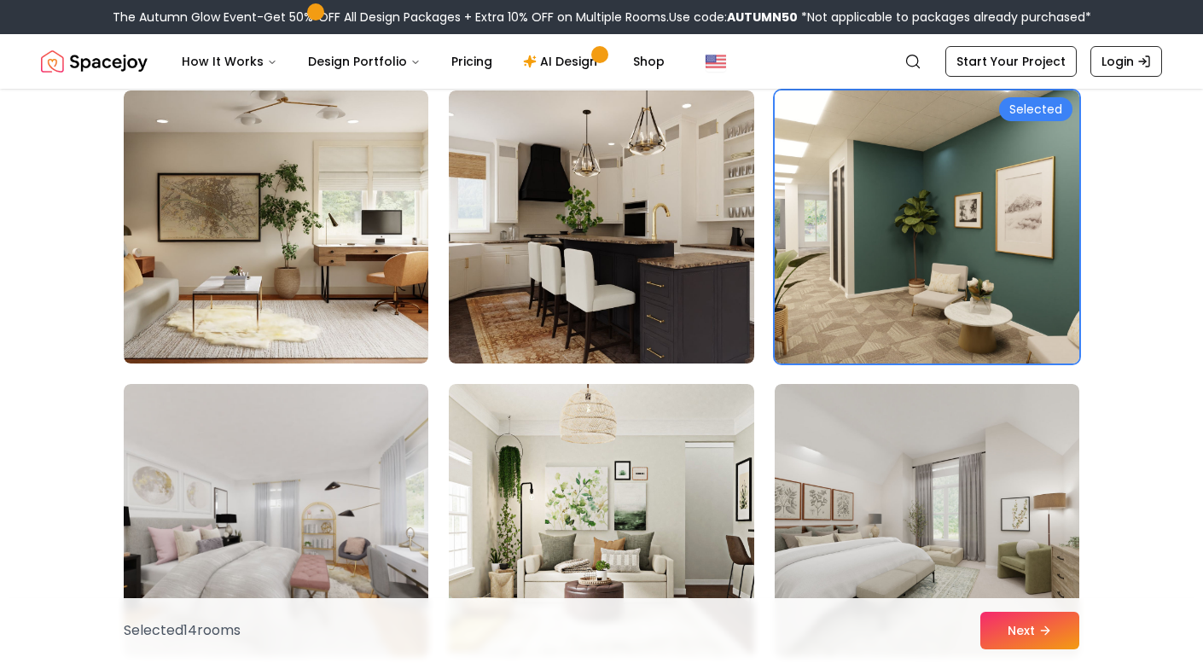
click at [906, 269] on img at bounding box center [927, 227] width 320 height 287
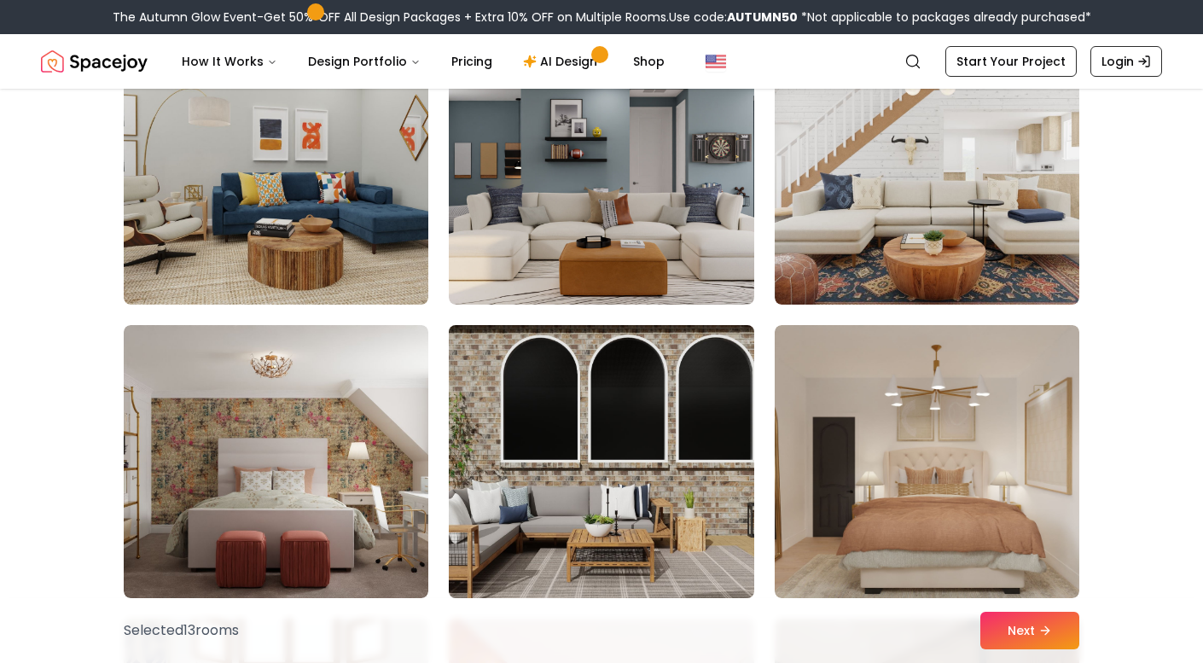
scroll to position [4893, 0]
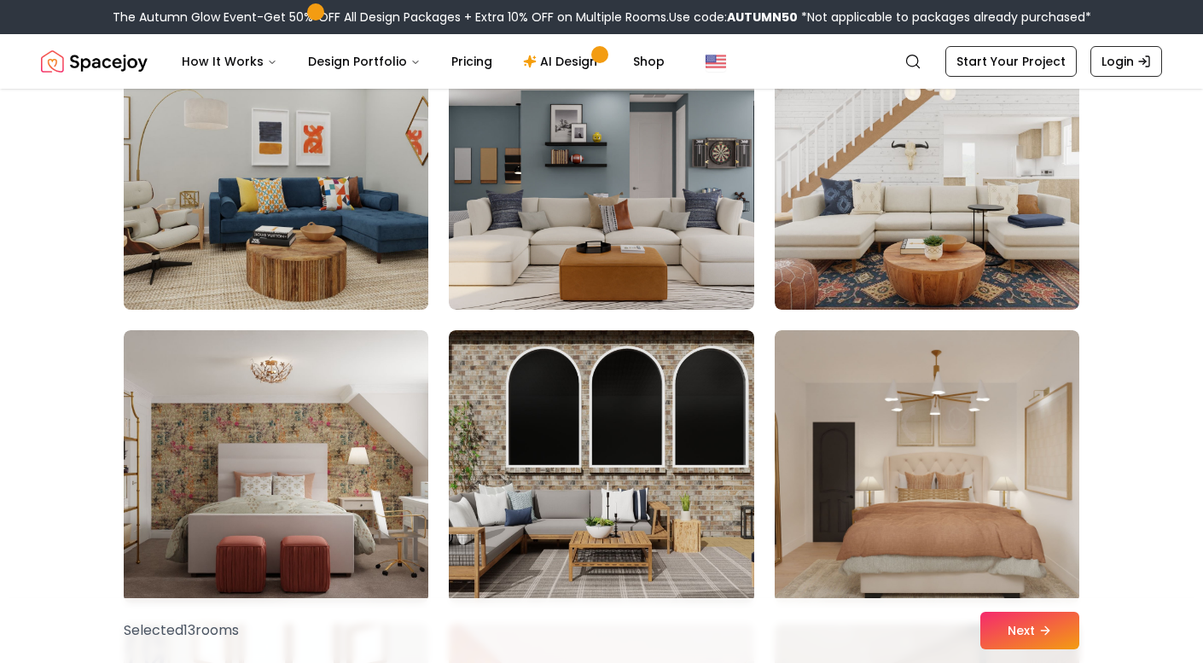
click at [379, 279] on img at bounding box center [276, 173] width 320 height 287
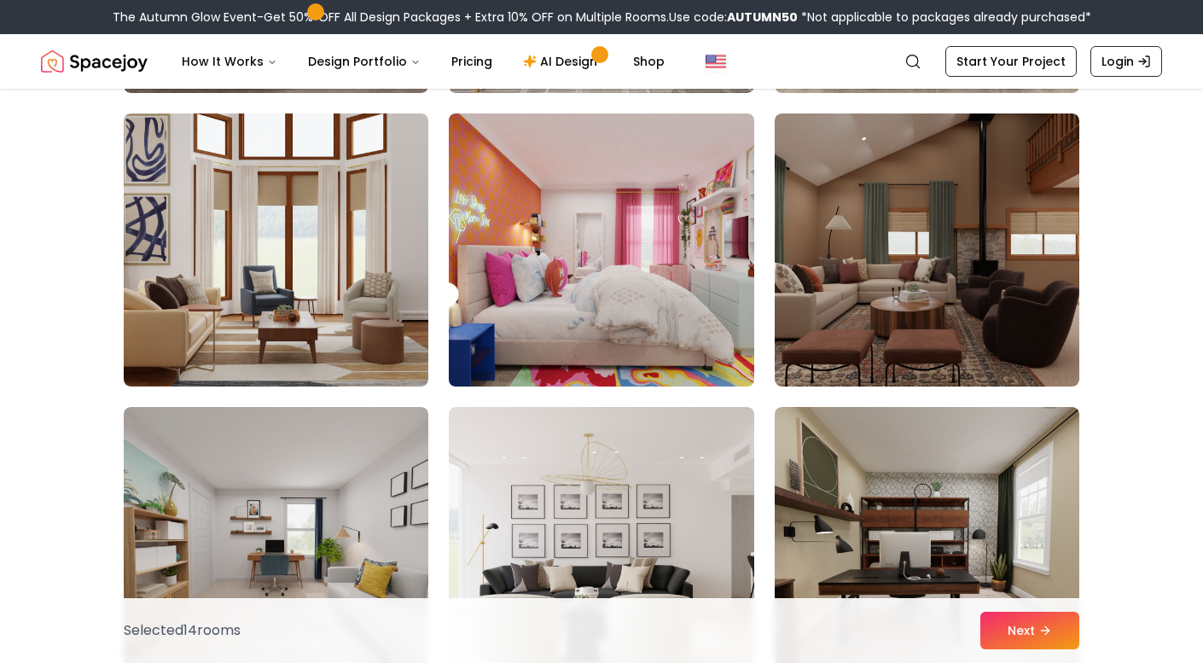
scroll to position [5403, 0]
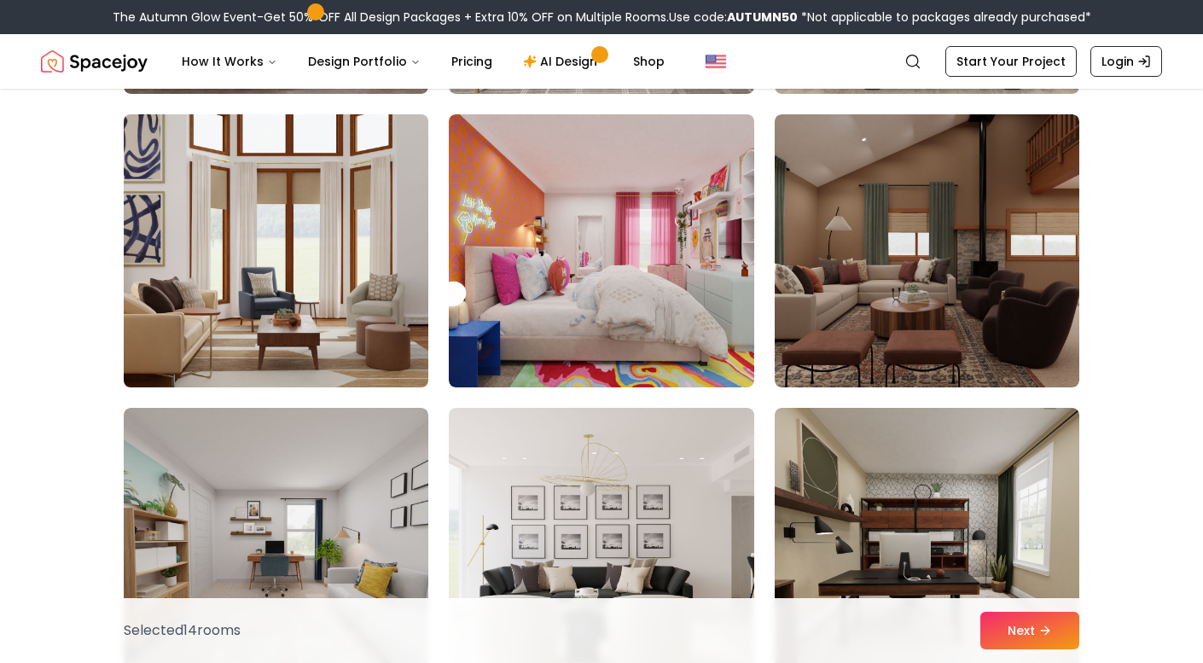
click at [325, 285] on img at bounding box center [276, 251] width 320 height 287
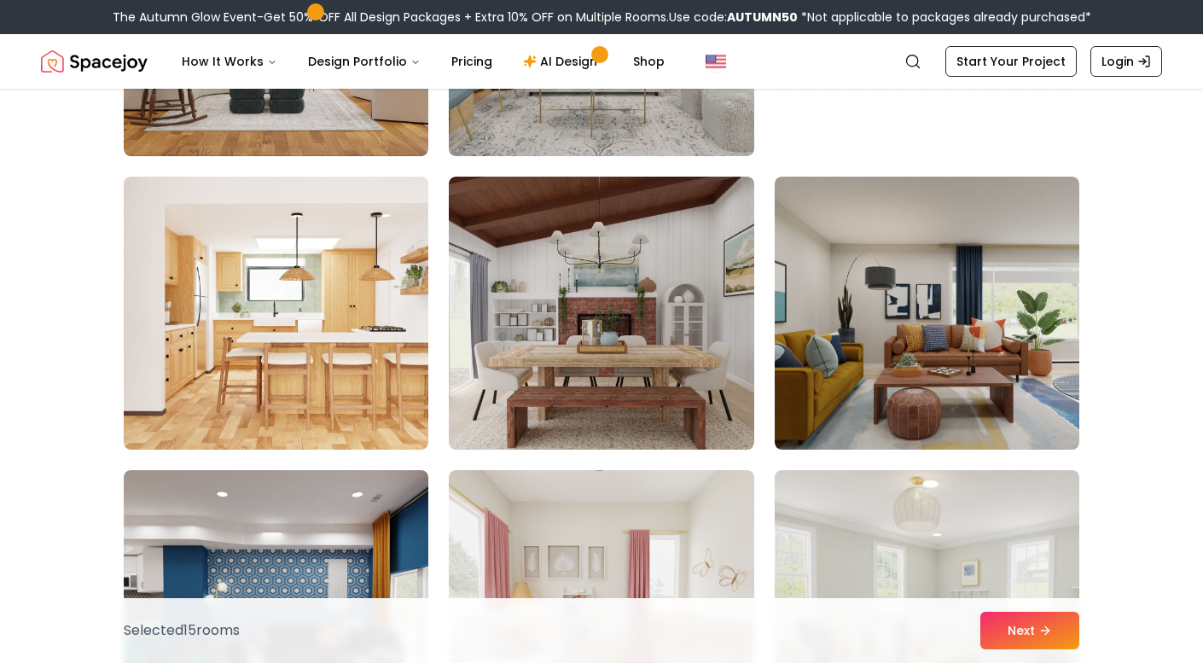
scroll to position [7103, 0]
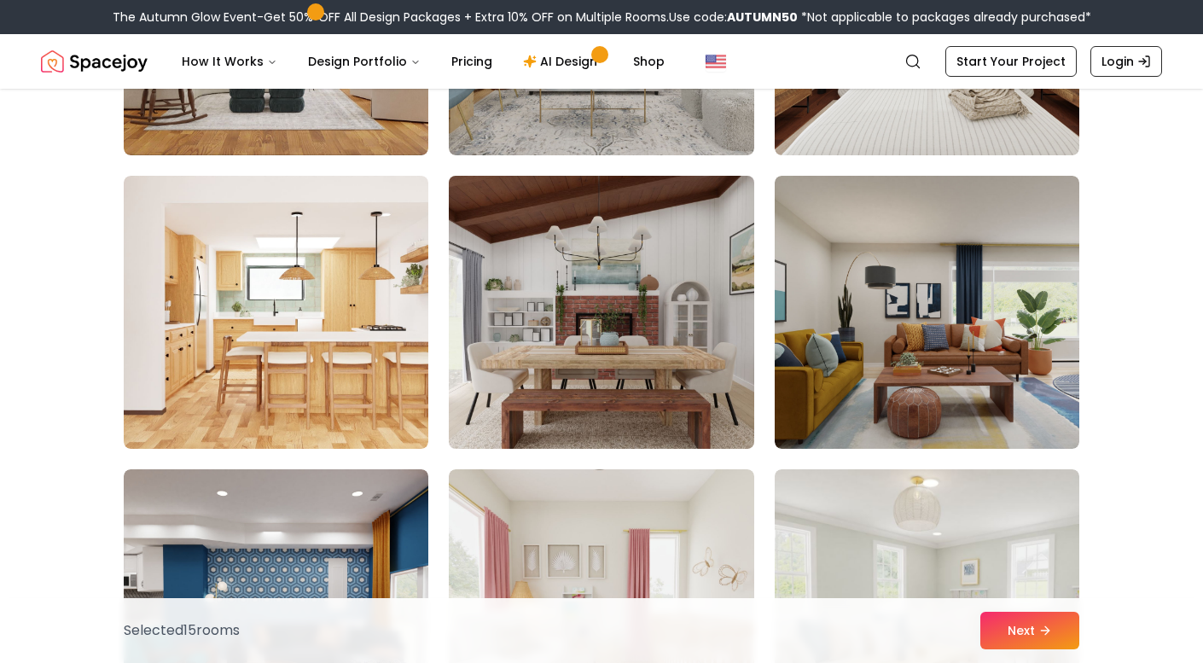
click at [659, 332] on img at bounding box center [601, 312] width 320 height 287
click at [626, 332] on img at bounding box center [601, 312] width 320 height 287
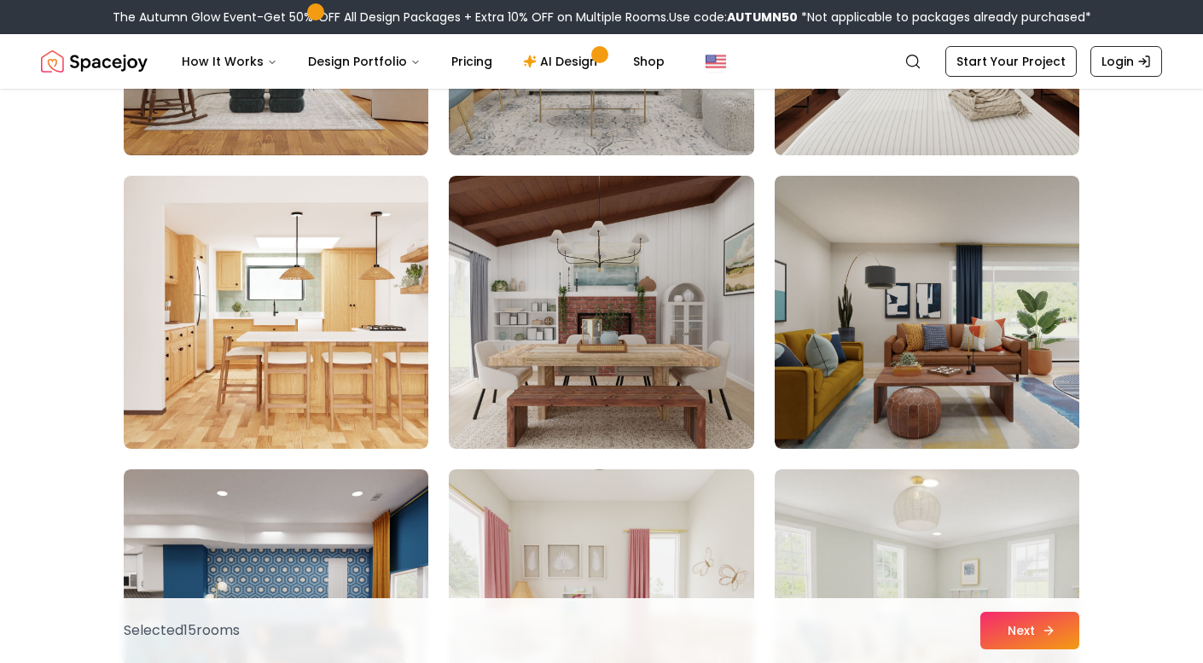
click at [1022, 643] on button "Next" at bounding box center [1030, 631] width 99 height 38
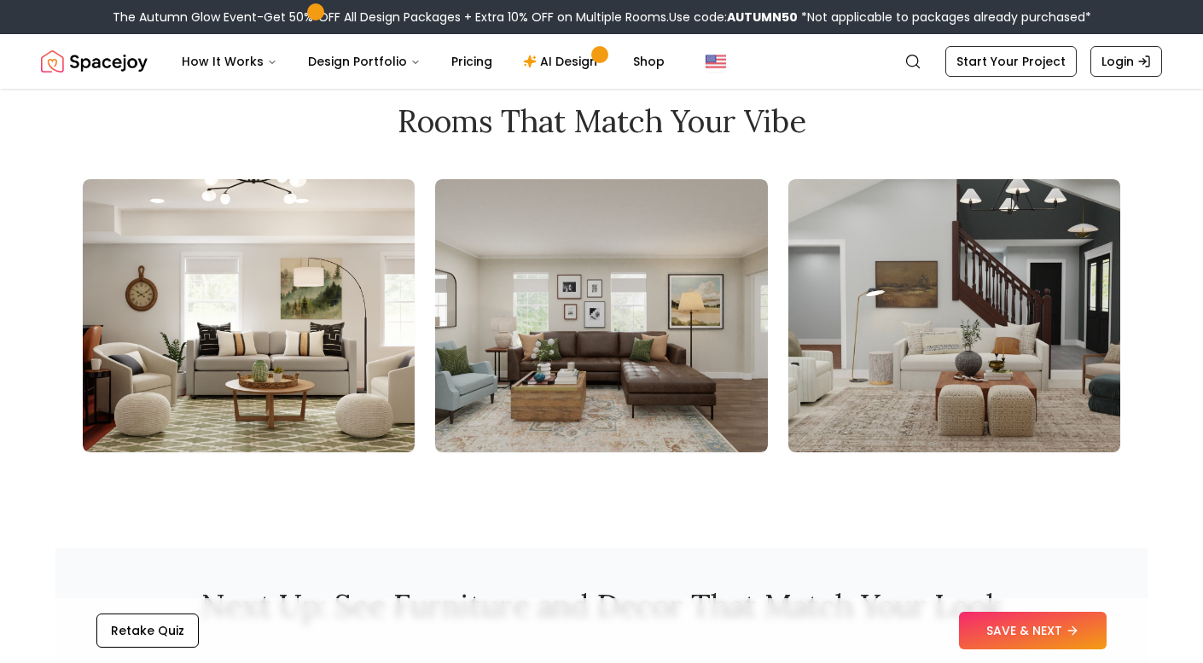
scroll to position [1890, 0]
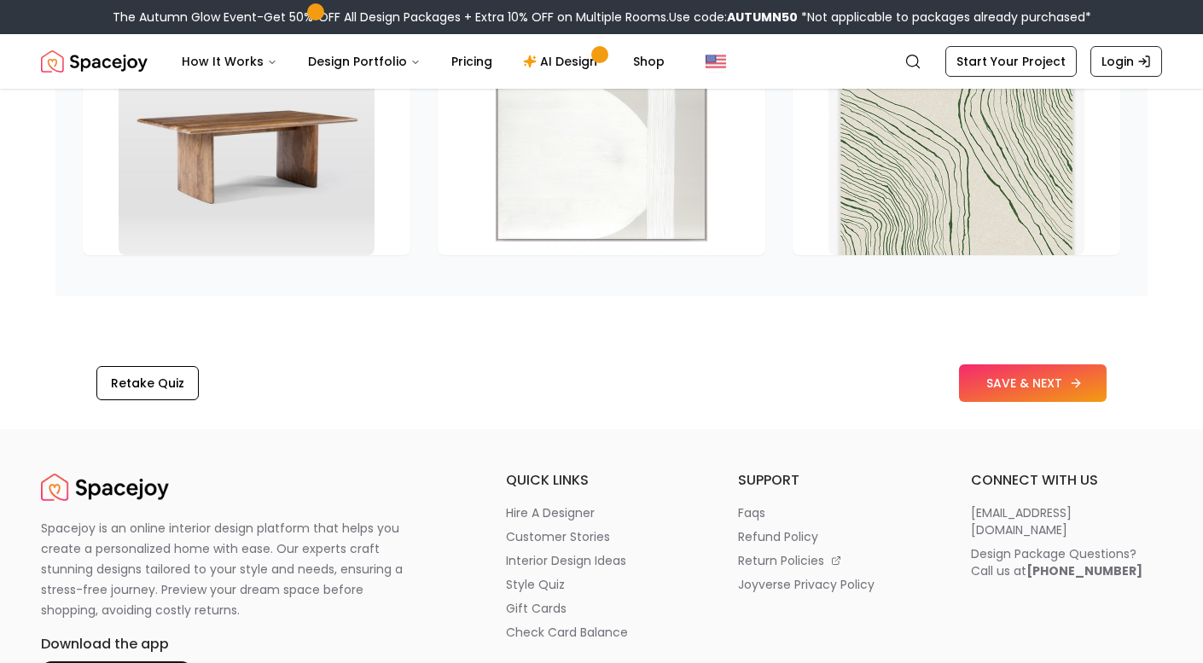
click at [1023, 377] on button "SAVE & NEXT" at bounding box center [1033, 383] width 148 height 38
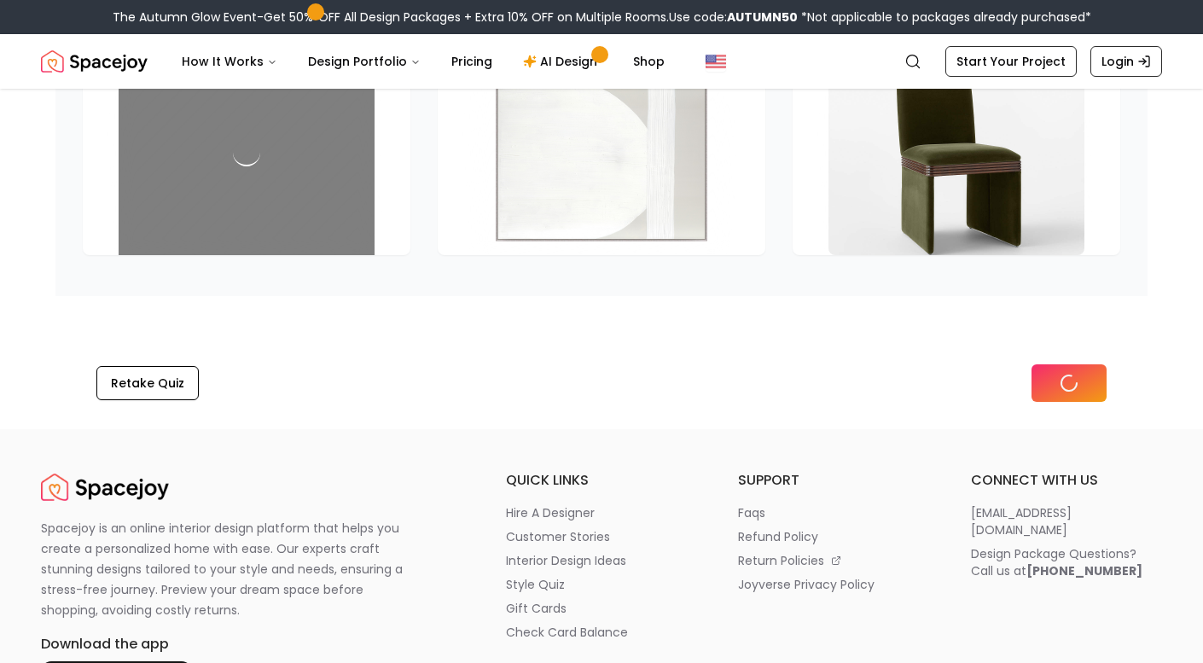
scroll to position [2486, 0]
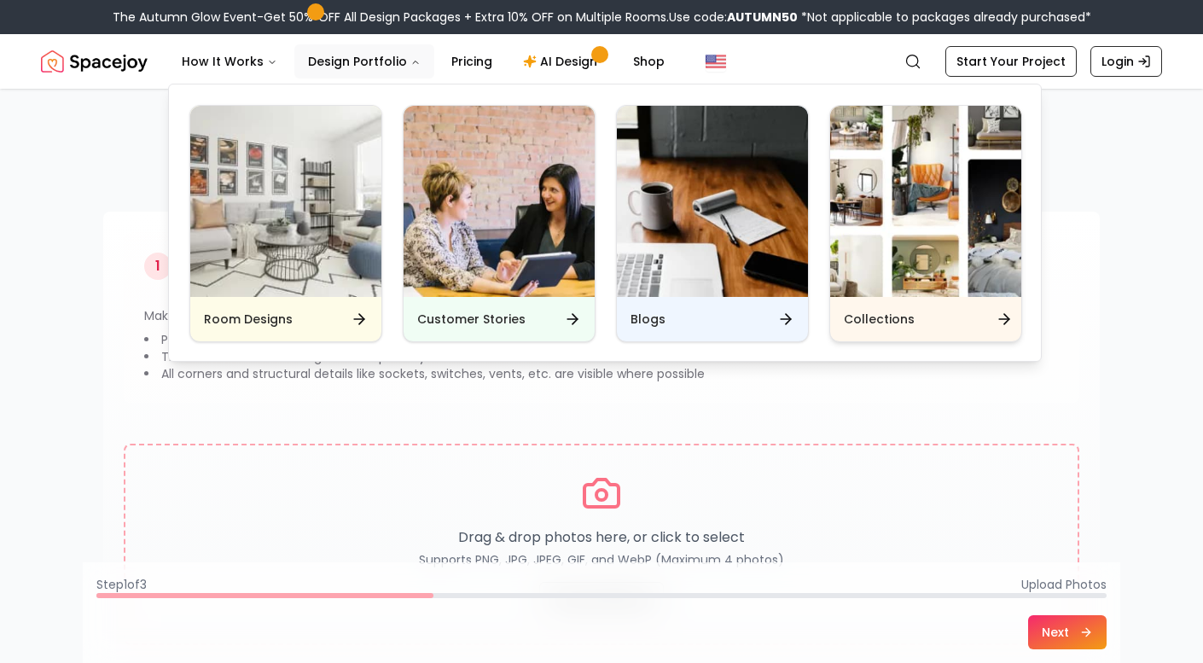
click at [896, 271] on img "Main" at bounding box center [925, 201] width 191 height 191
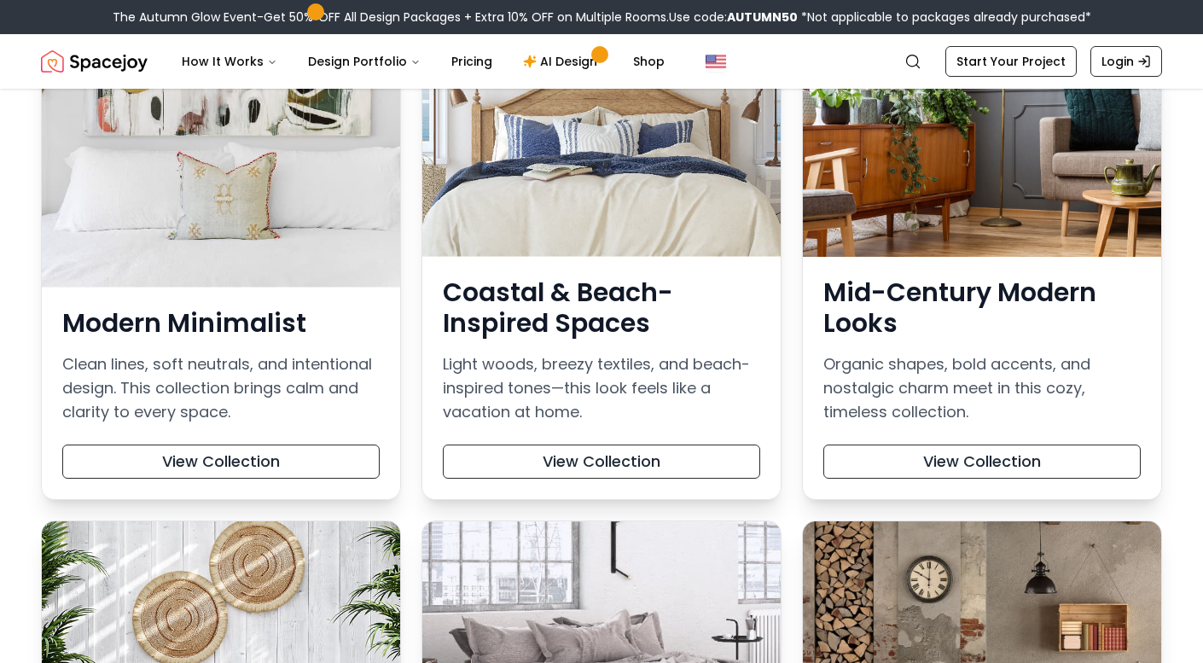
scroll to position [335, 0]
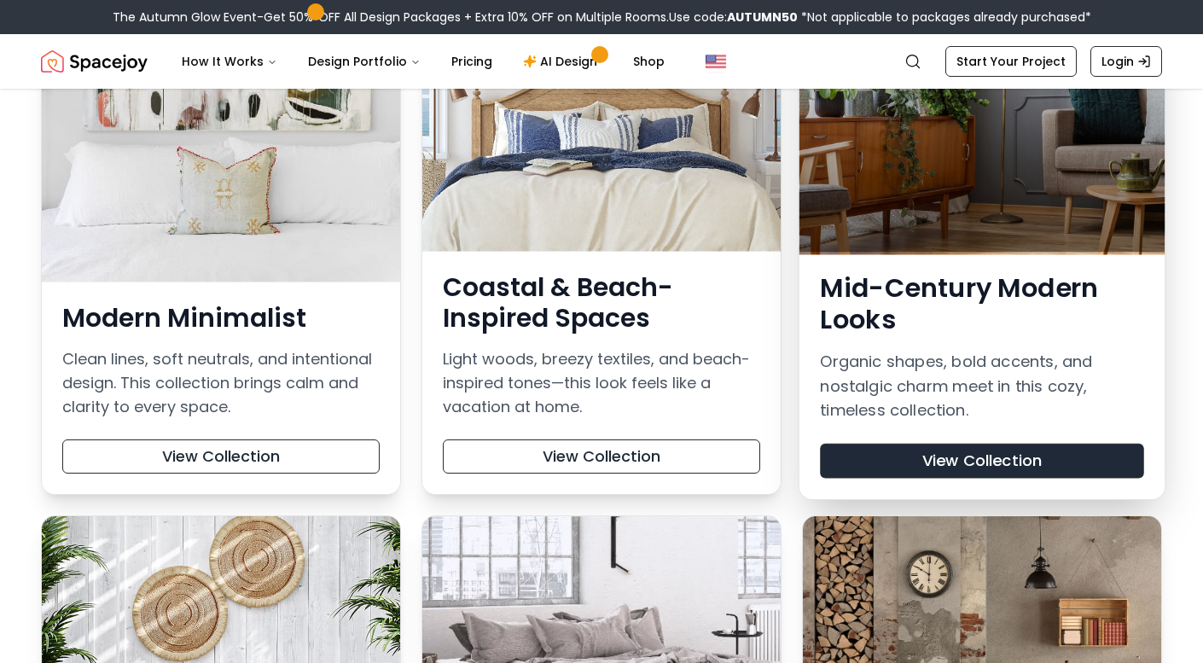
click at [980, 458] on button "View Collection" at bounding box center [981, 461] width 323 height 35
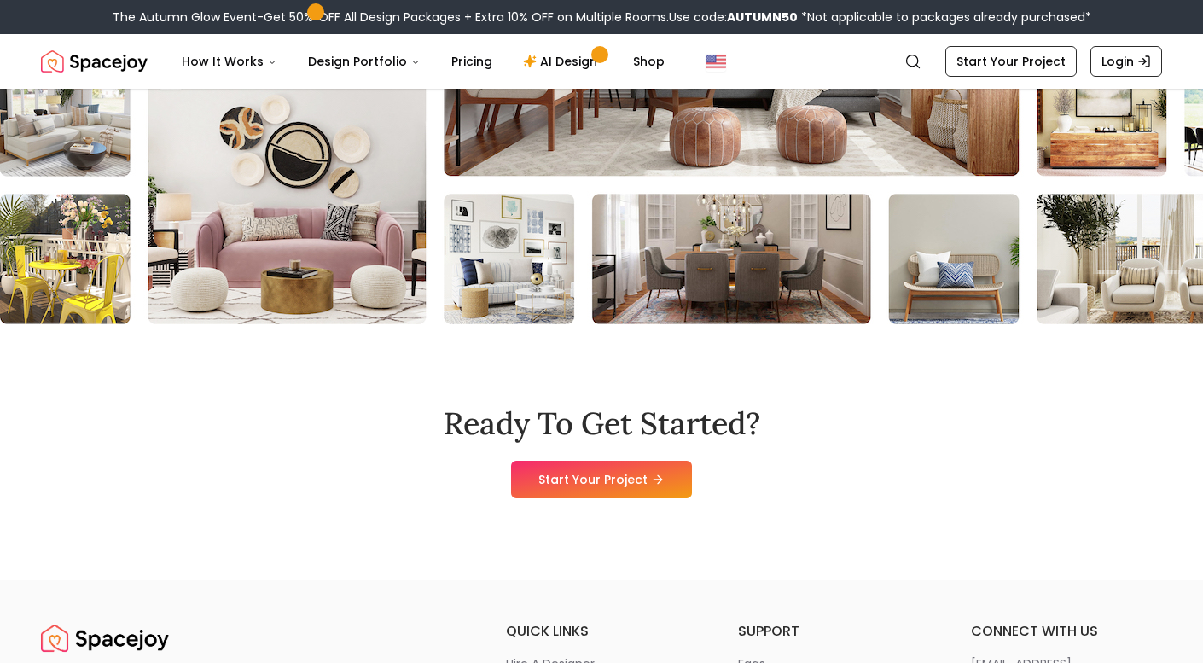
scroll to position [8978, 0]
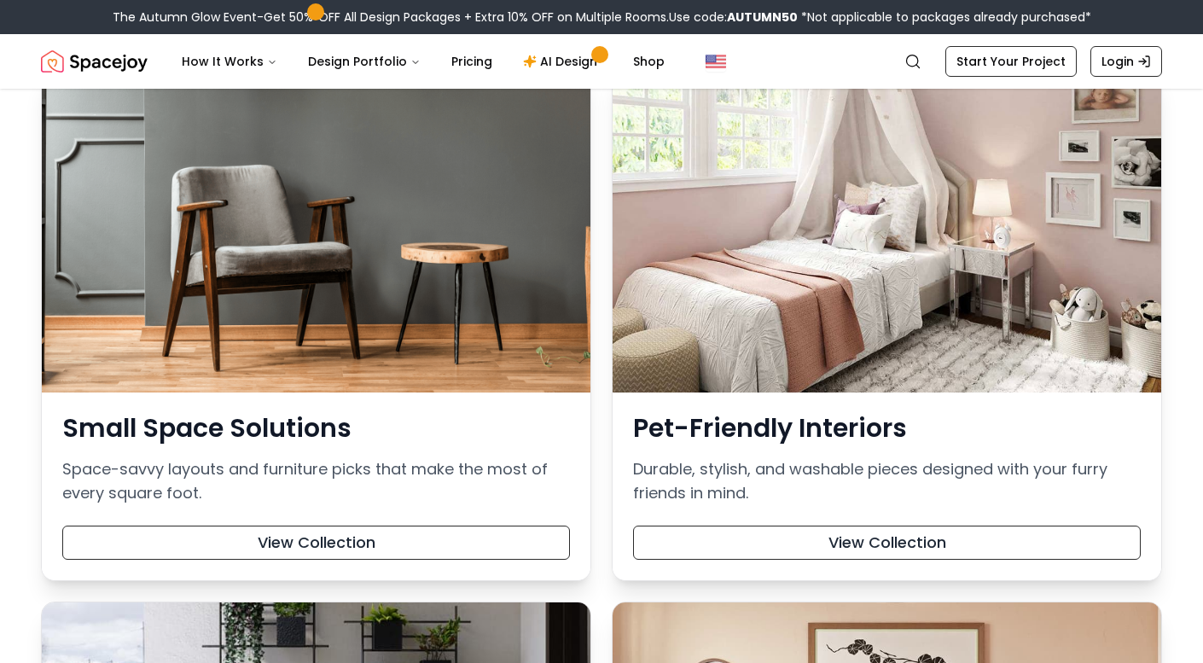
scroll to position [1460, 0]
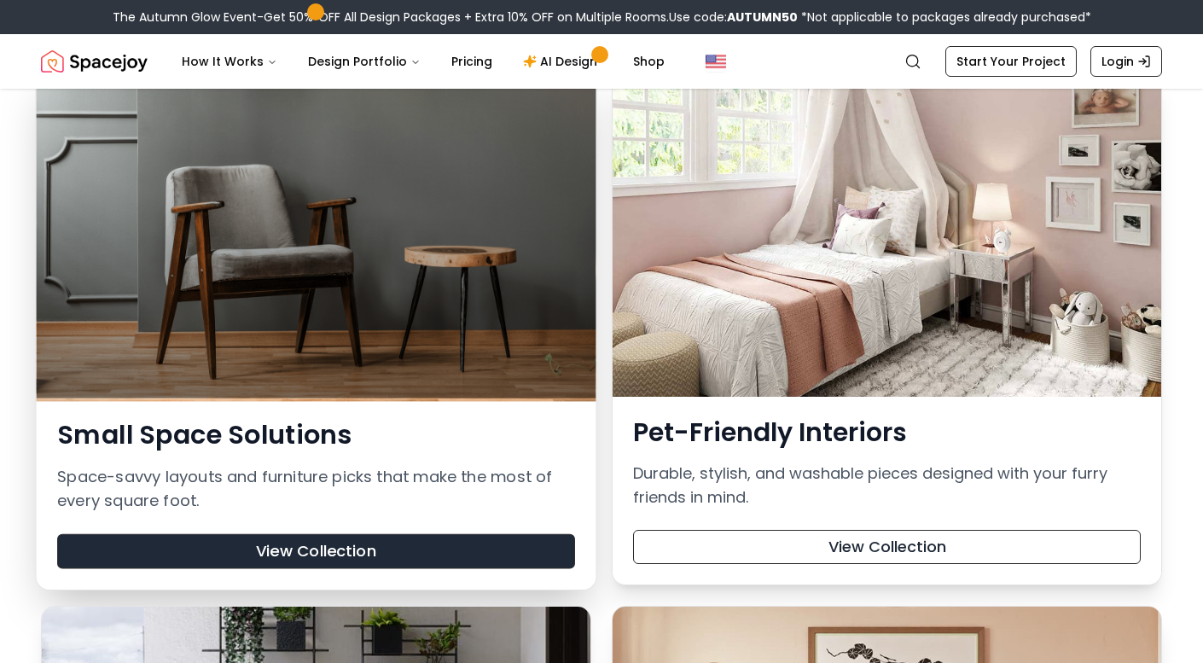
click at [486, 549] on button "View Collection" at bounding box center [316, 551] width 518 height 35
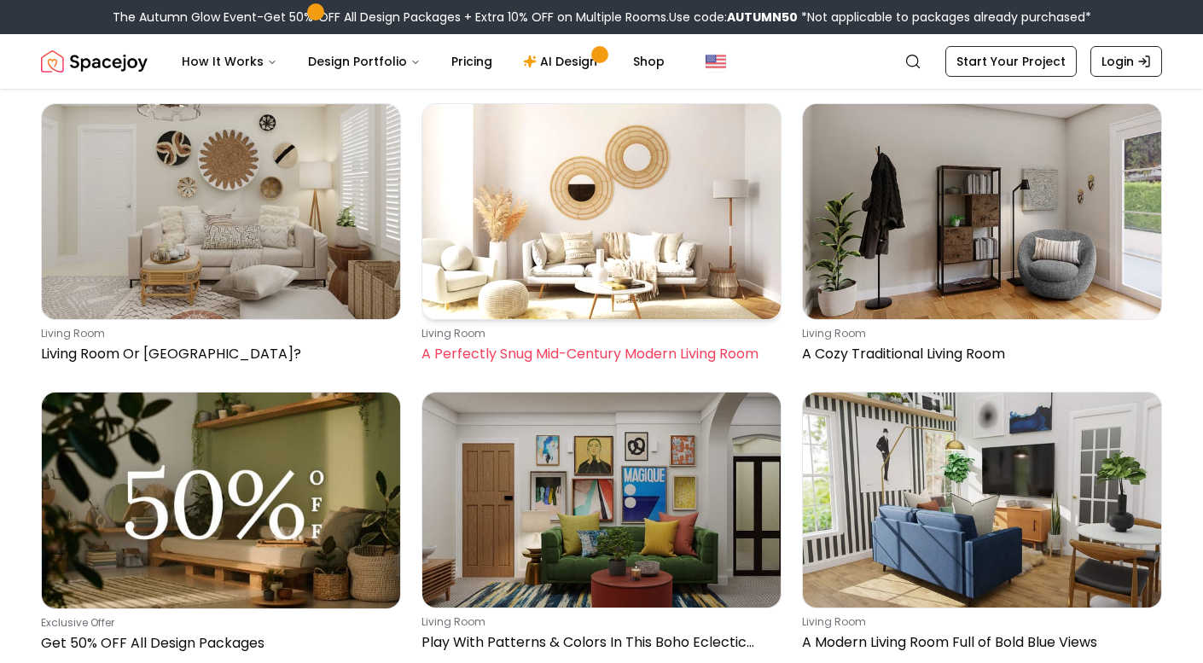
scroll to position [134, 0]
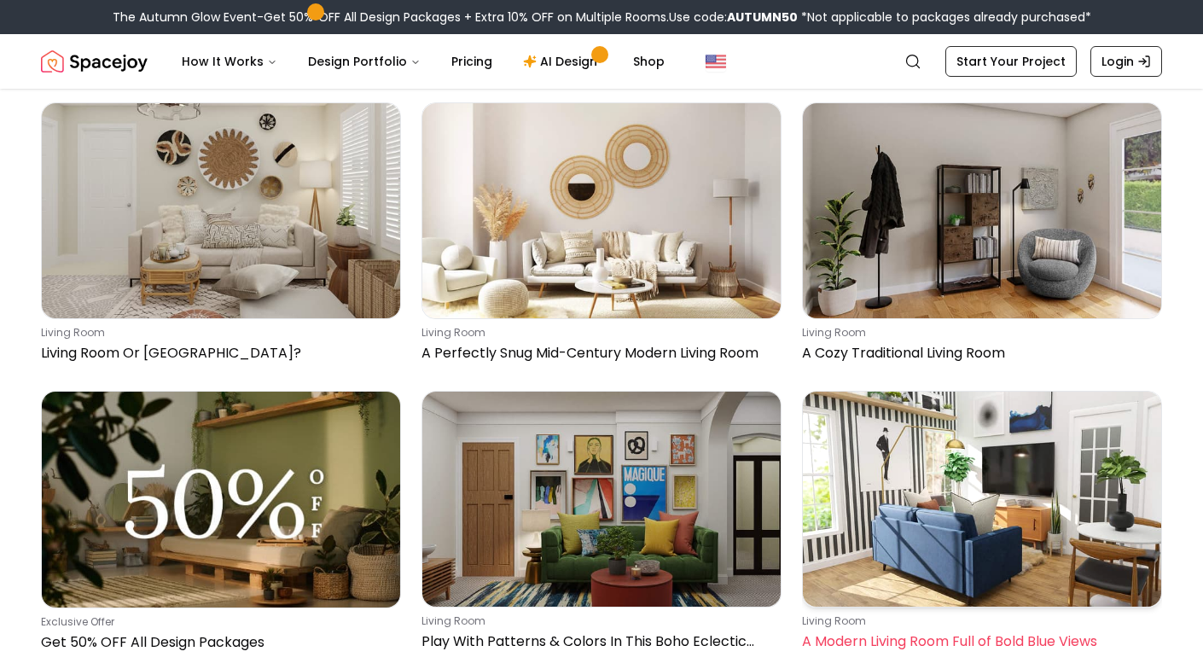
click at [904, 485] on img at bounding box center [982, 499] width 358 height 215
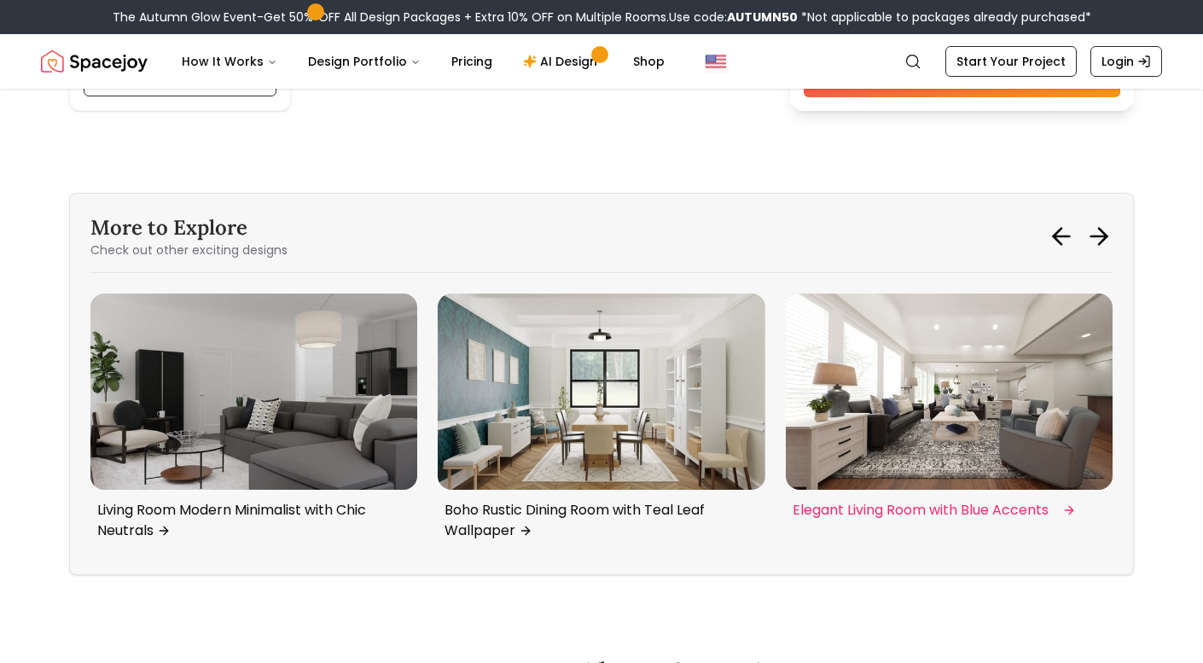
scroll to position [5883, 0]
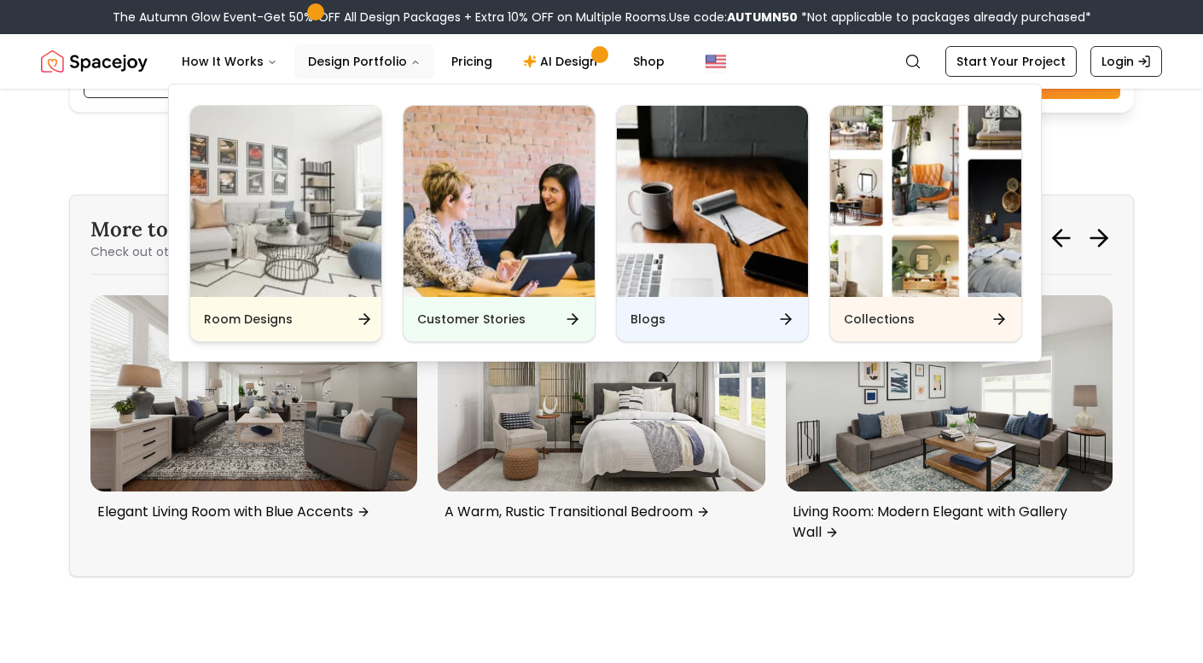
click at [346, 247] on img "Main" at bounding box center [285, 201] width 191 height 191
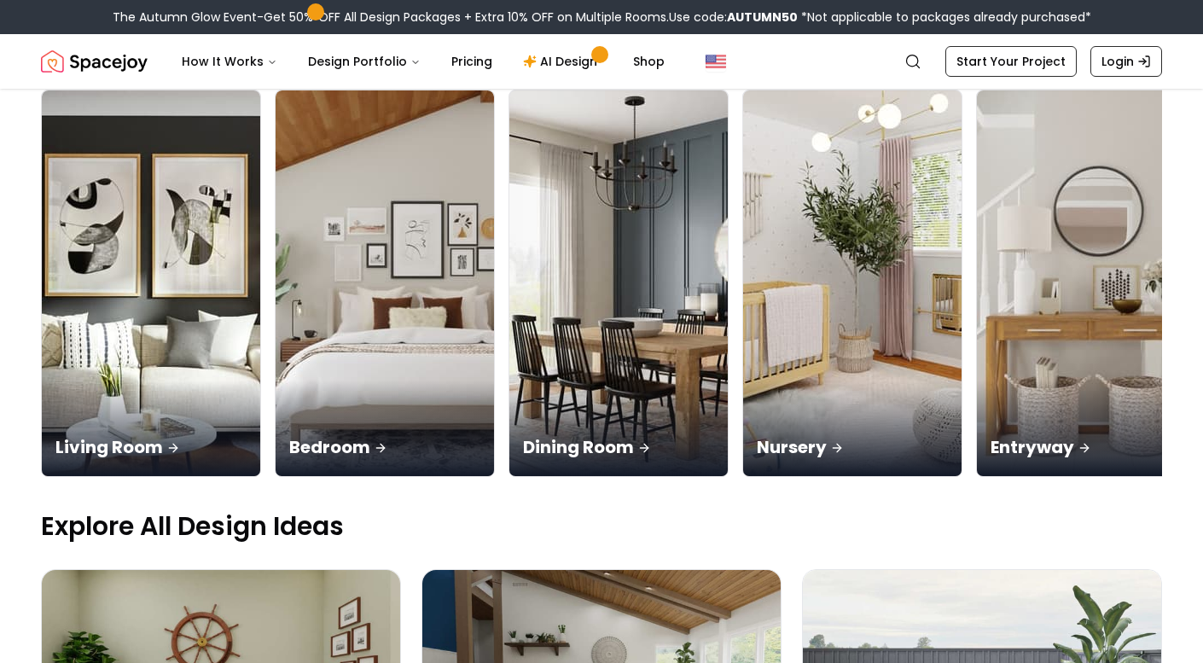
scroll to position [195, 0]
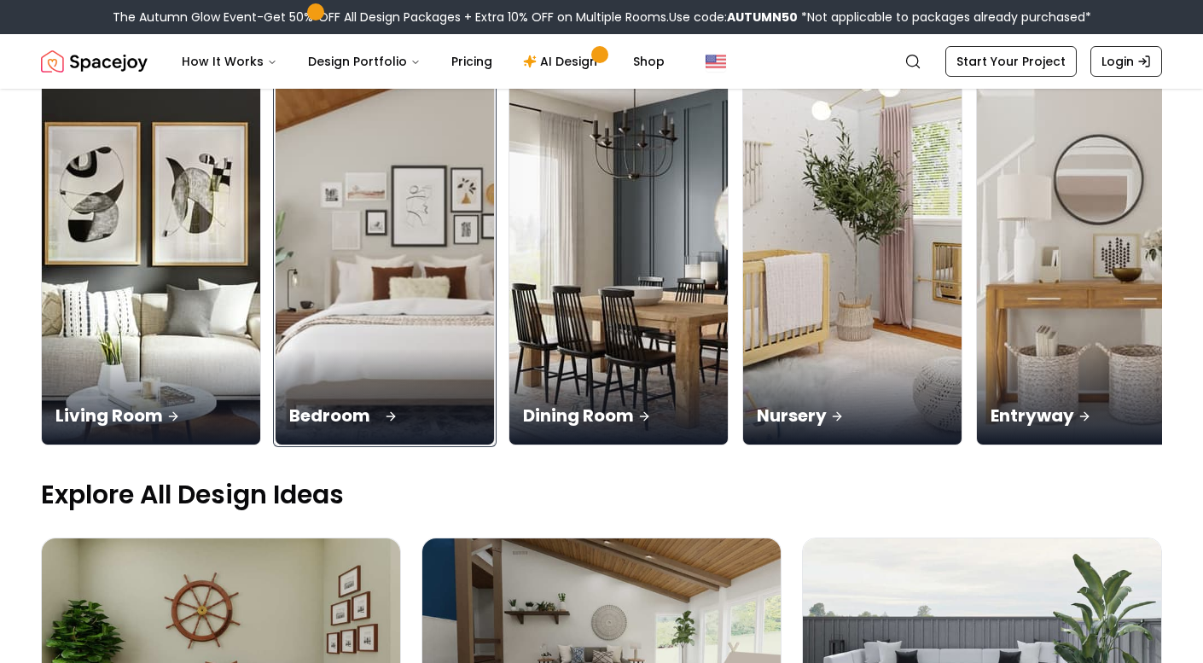
click at [276, 349] on div "Bedroom" at bounding box center [385, 397] width 219 height 96
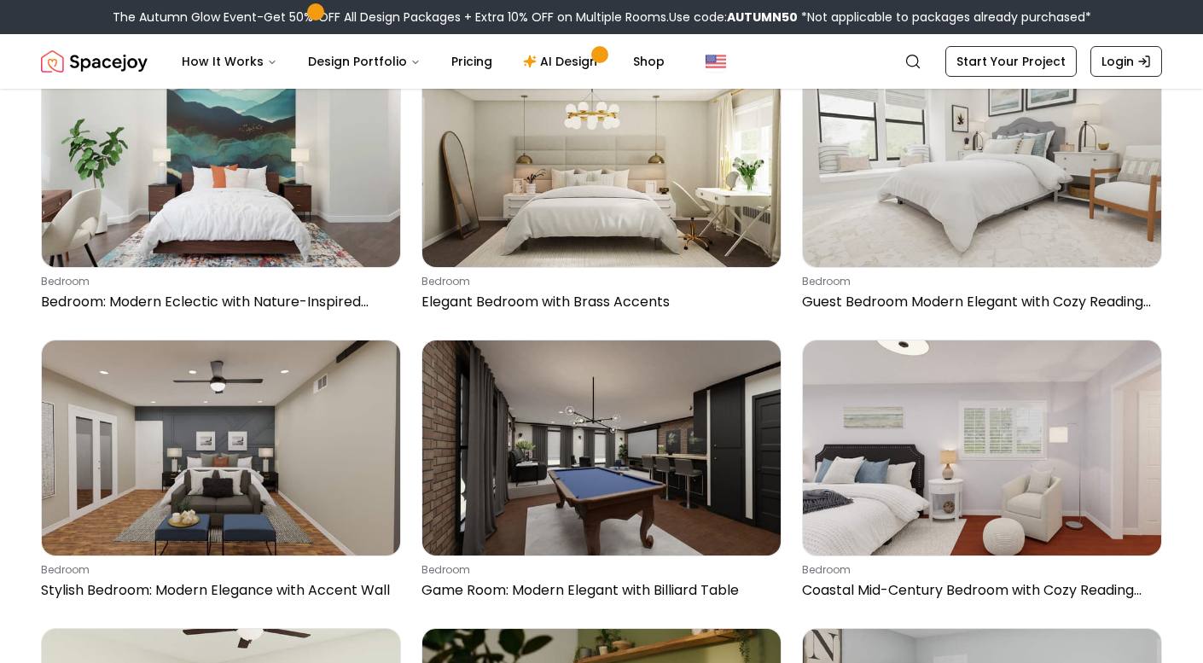
scroll to position [1051, 0]
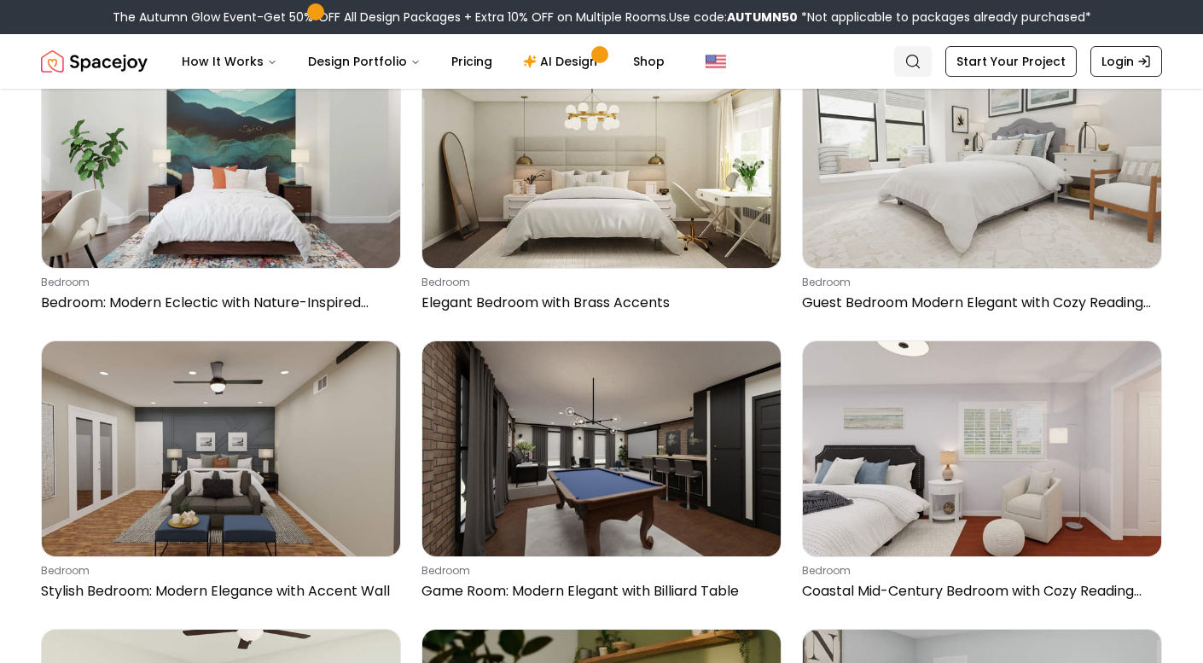
click at [900, 60] on link "Search" at bounding box center [913, 61] width 38 height 31
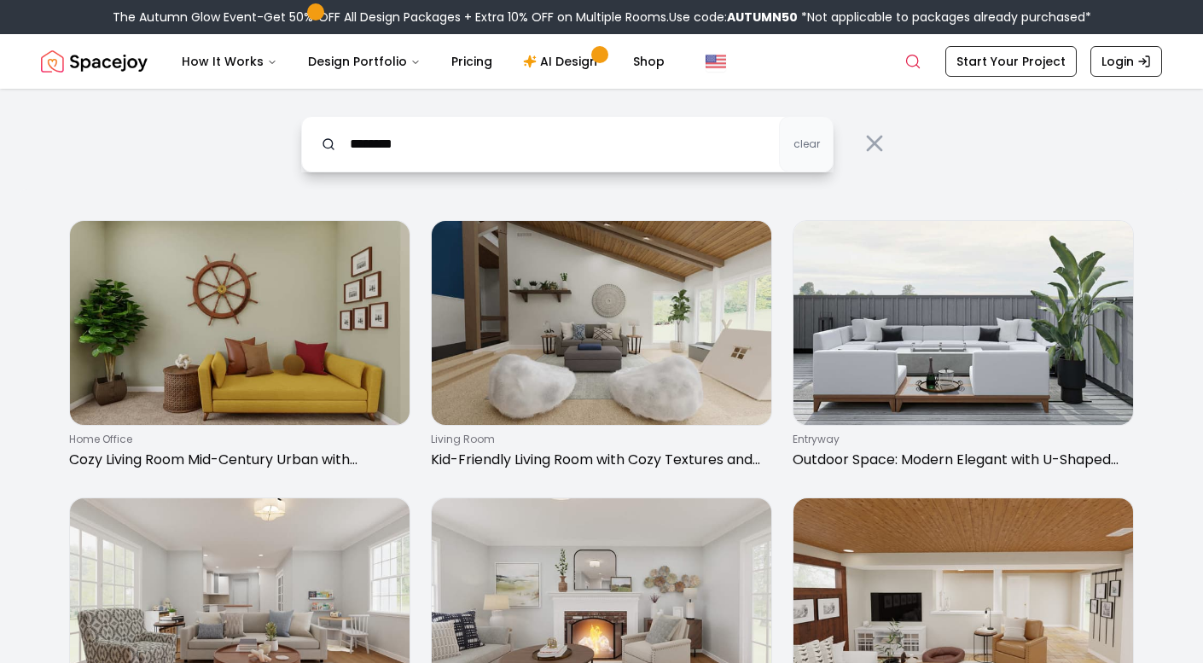
type input "********"
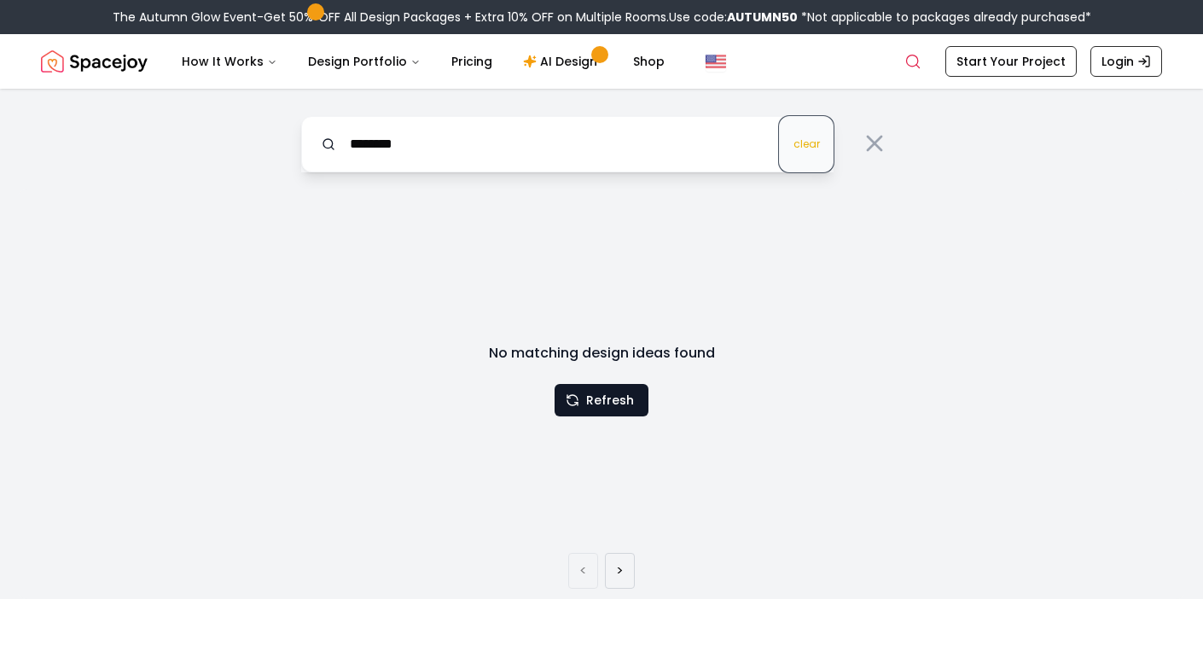
click at [815, 139] on span "clear" at bounding box center [807, 144] width 26 height 14
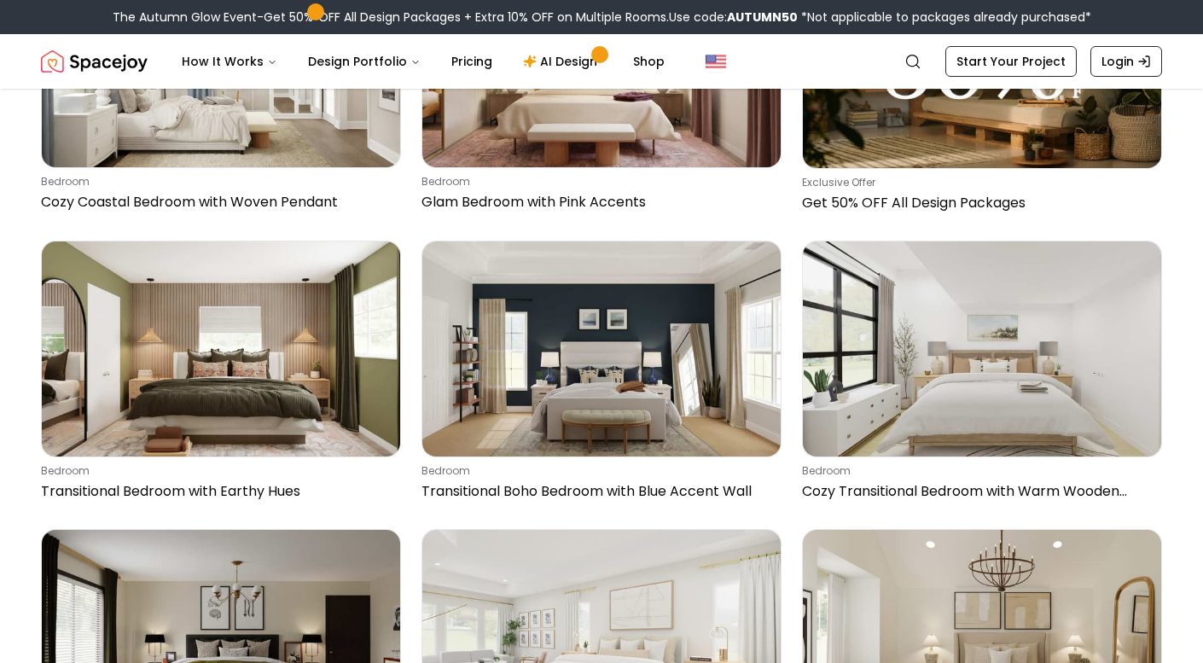
scroll to position [10391, 0]
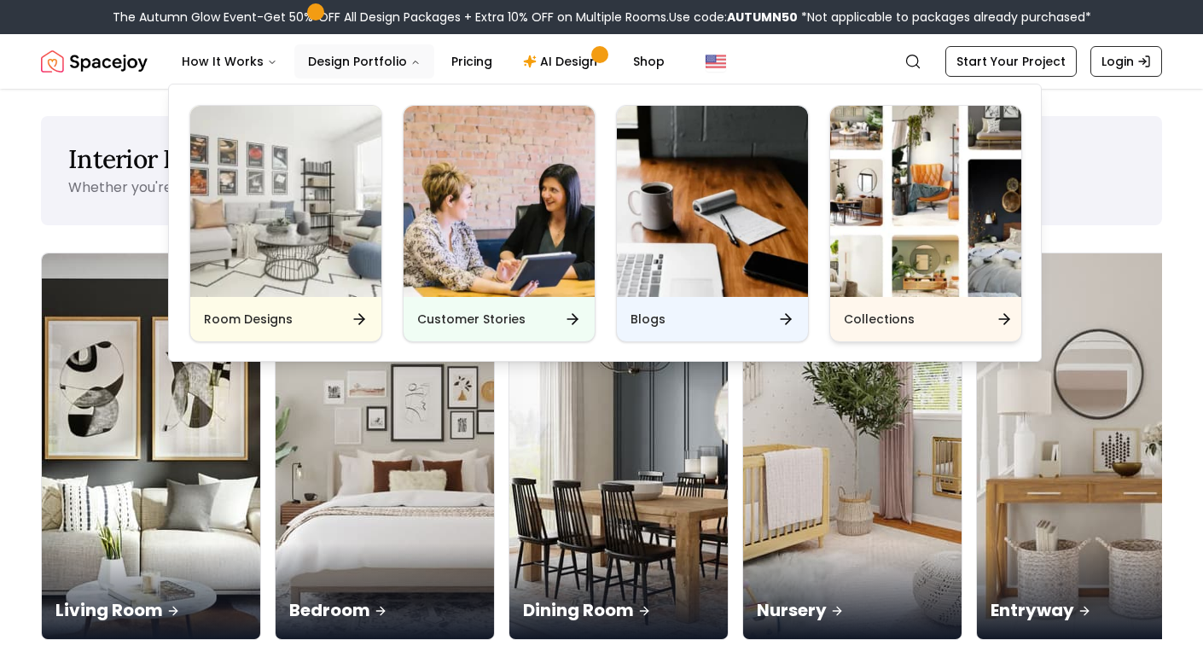
click at [913, 233] on img "Main" at bounding box center [925, 201] width 191 height 191
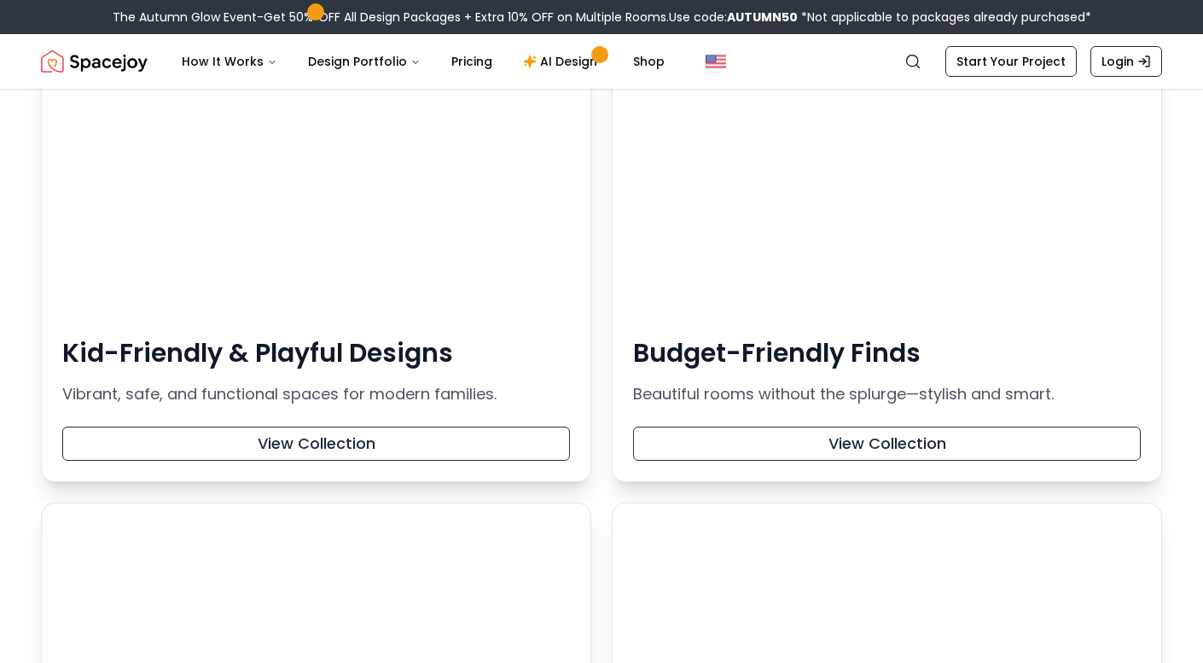
scroll to position [2099, 0]
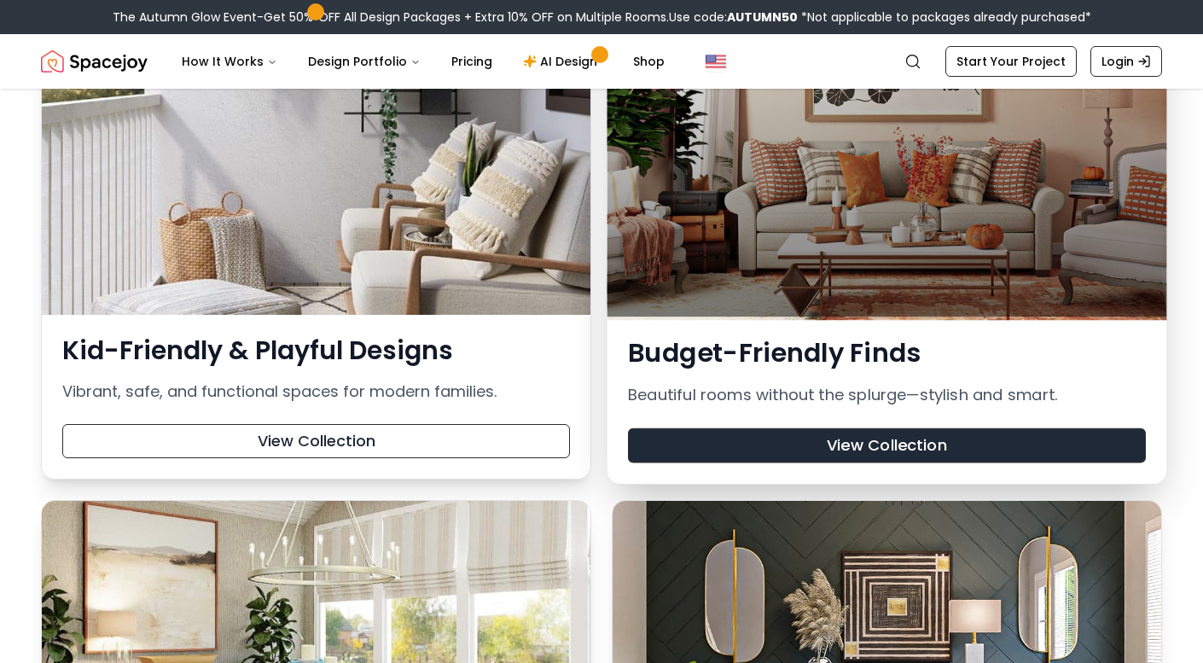
click at [753, 447] on button "View Collection" at bounding box center [887, 445] width 518 height 35
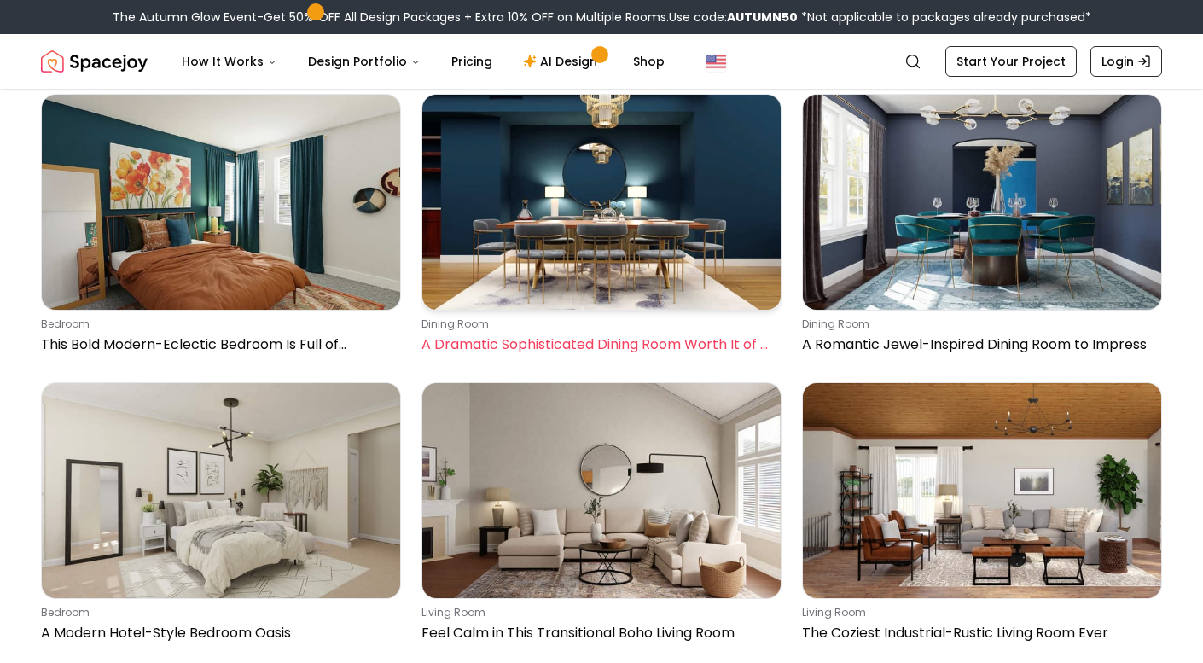
scroll to position [8222, 0]
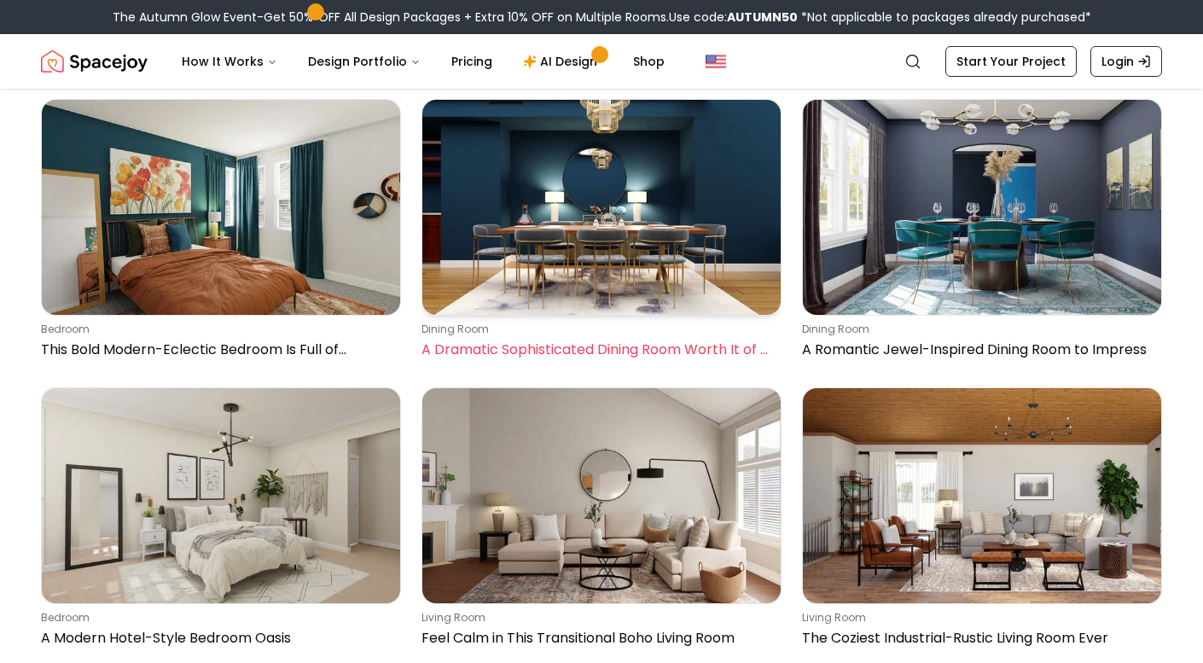
click at [658, 219] on img at bounding box center [601, 207] width 358 height 215
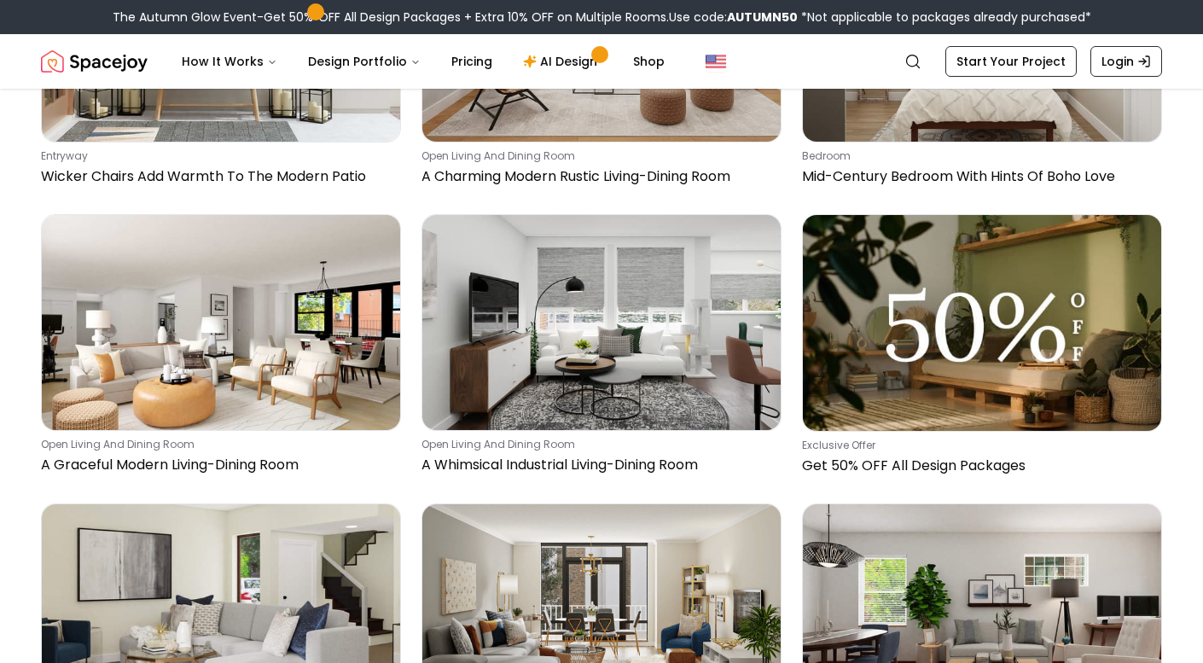
scroll to position [1875, 0]
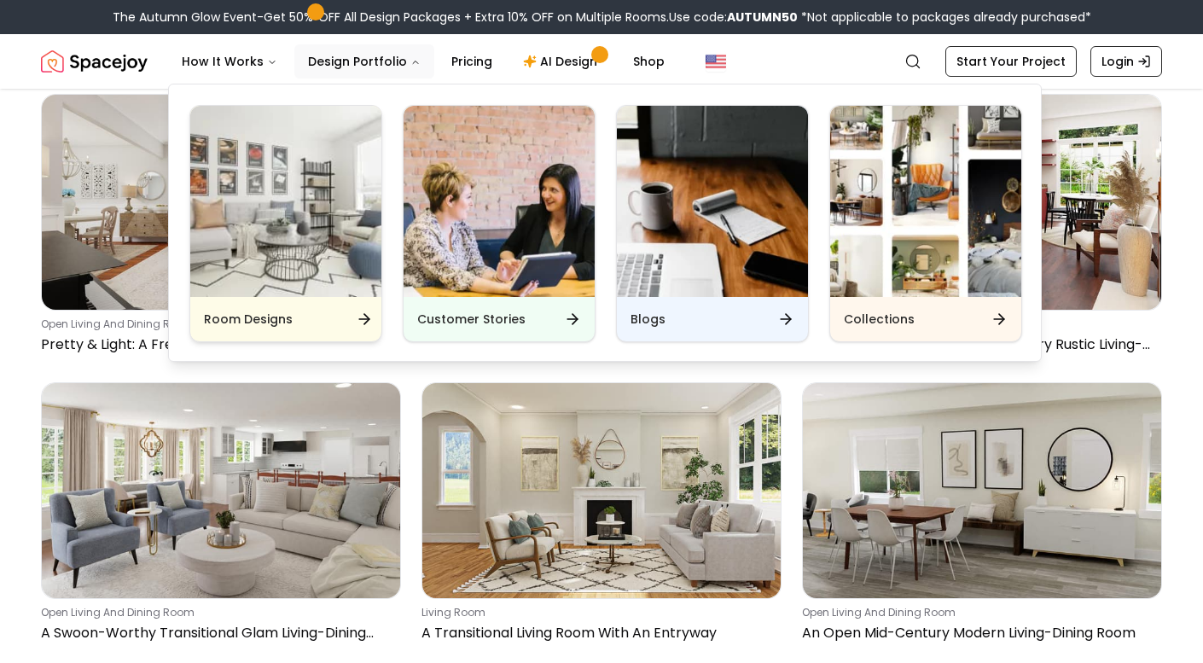
click at [329, 228] on img "Main" at bounding box center [285, 201] width 191 height 191
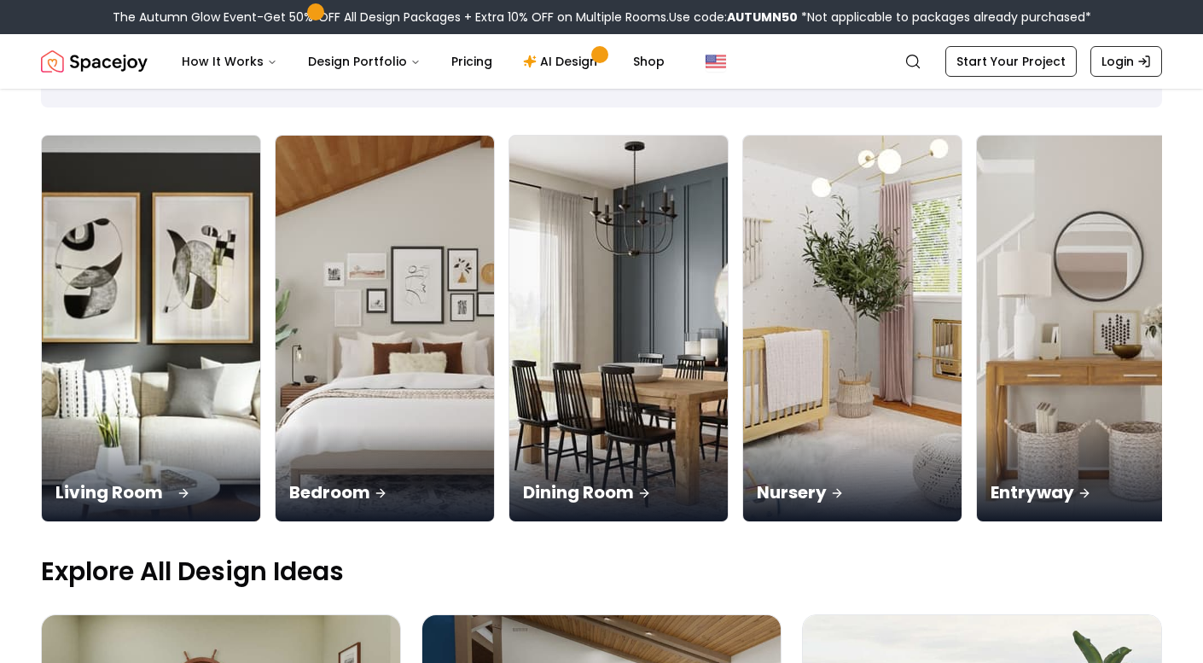
scroll to position [119, 0]
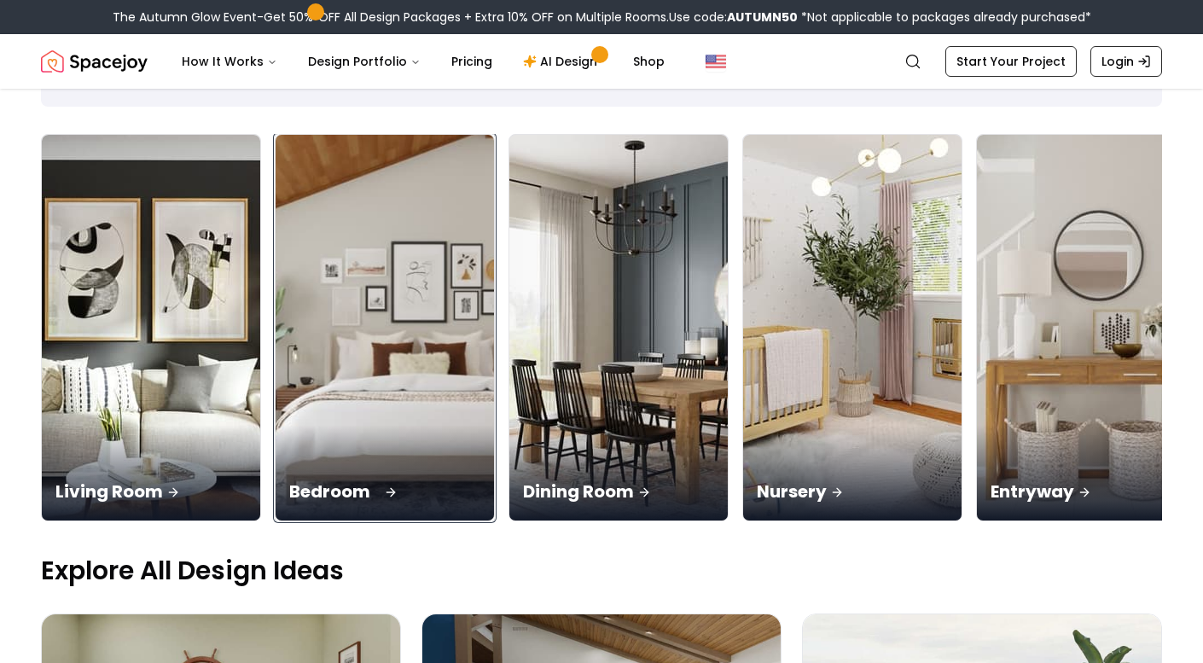
click at [306, 272] on img at bounding box center [386, 327] width 230 height 405
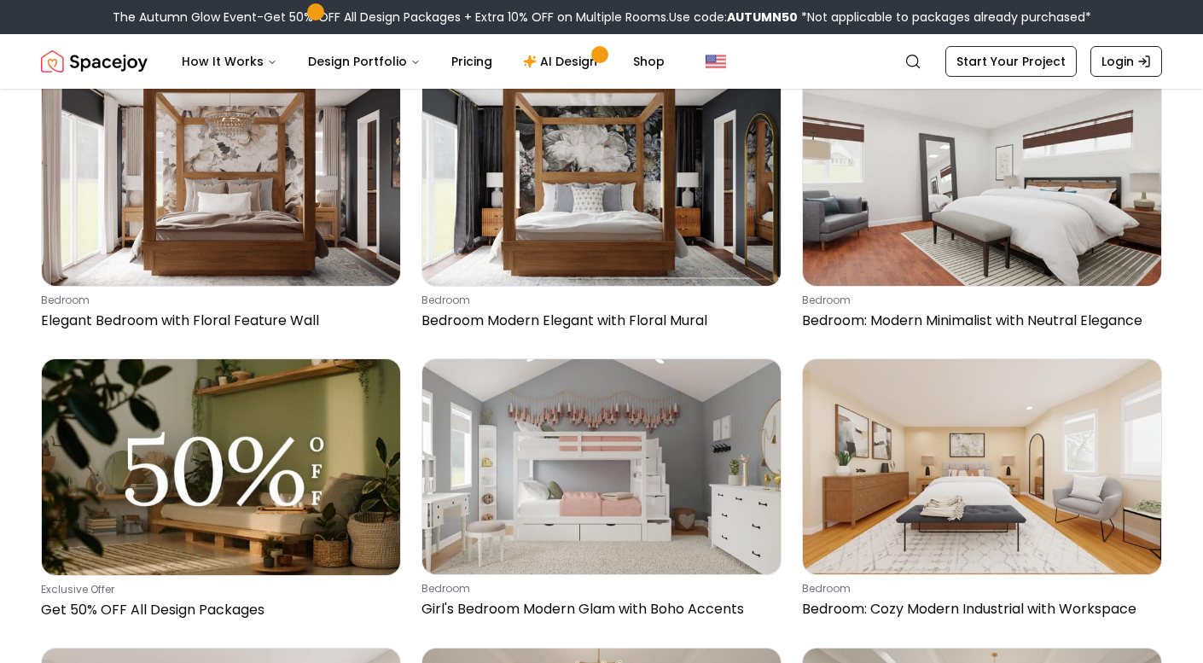
scroll to position [170, 0]
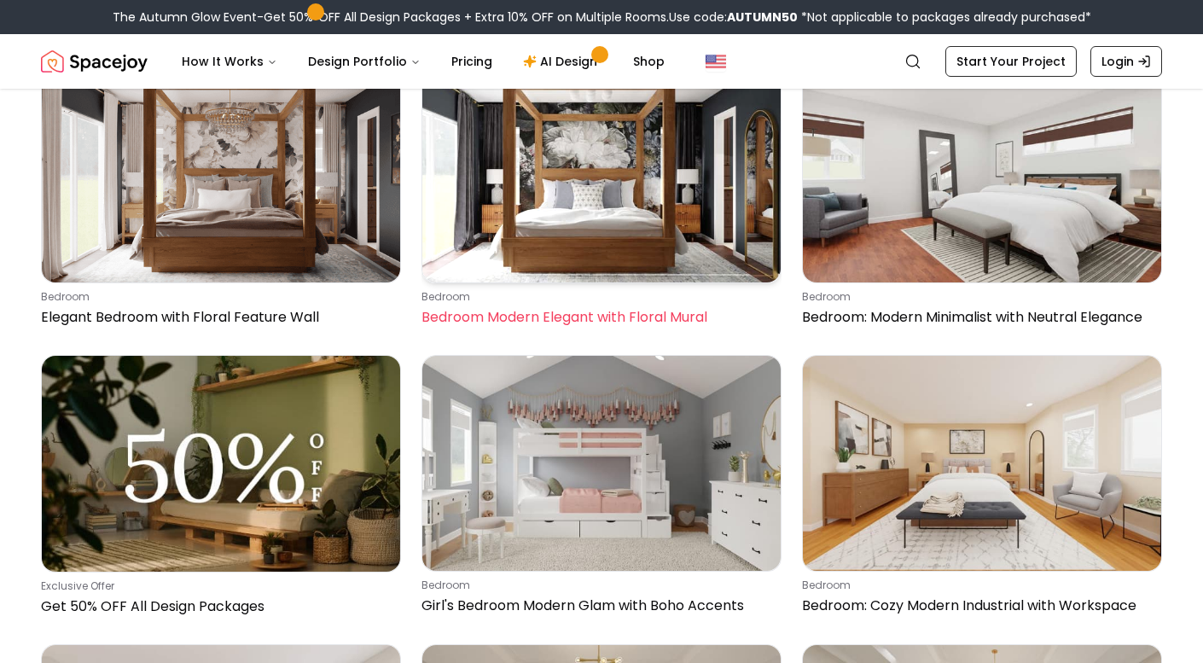
click at [606, 272] on img at bounding box center [601, 174] width 358 height 215
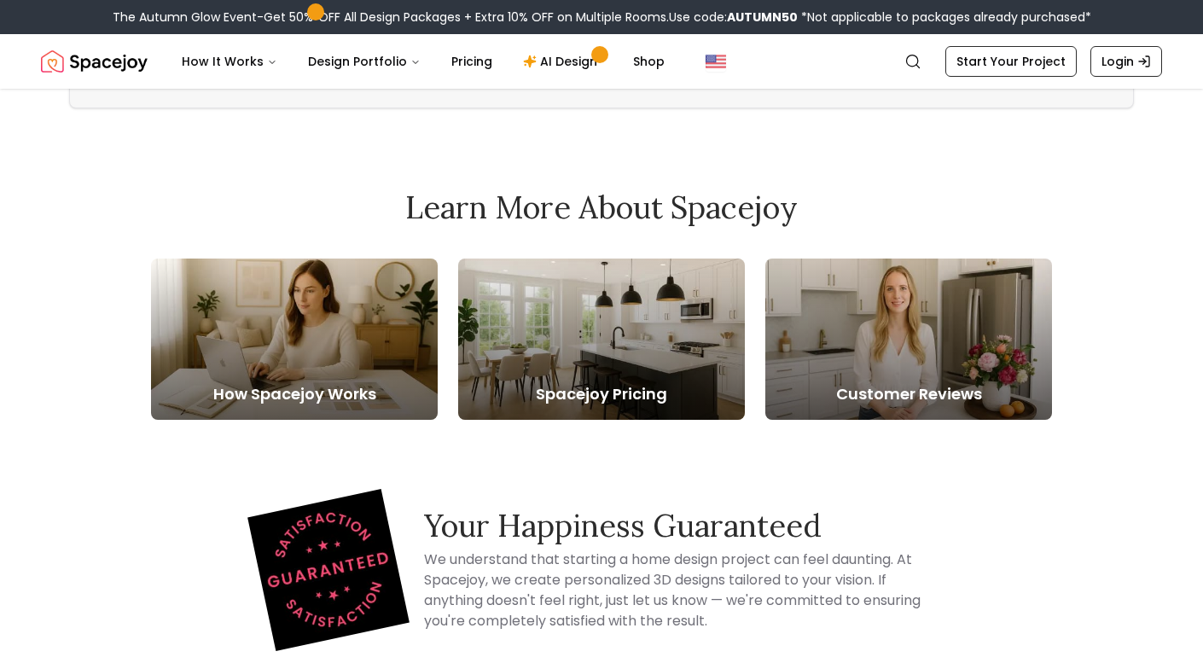
scroll to position [8261, 0]
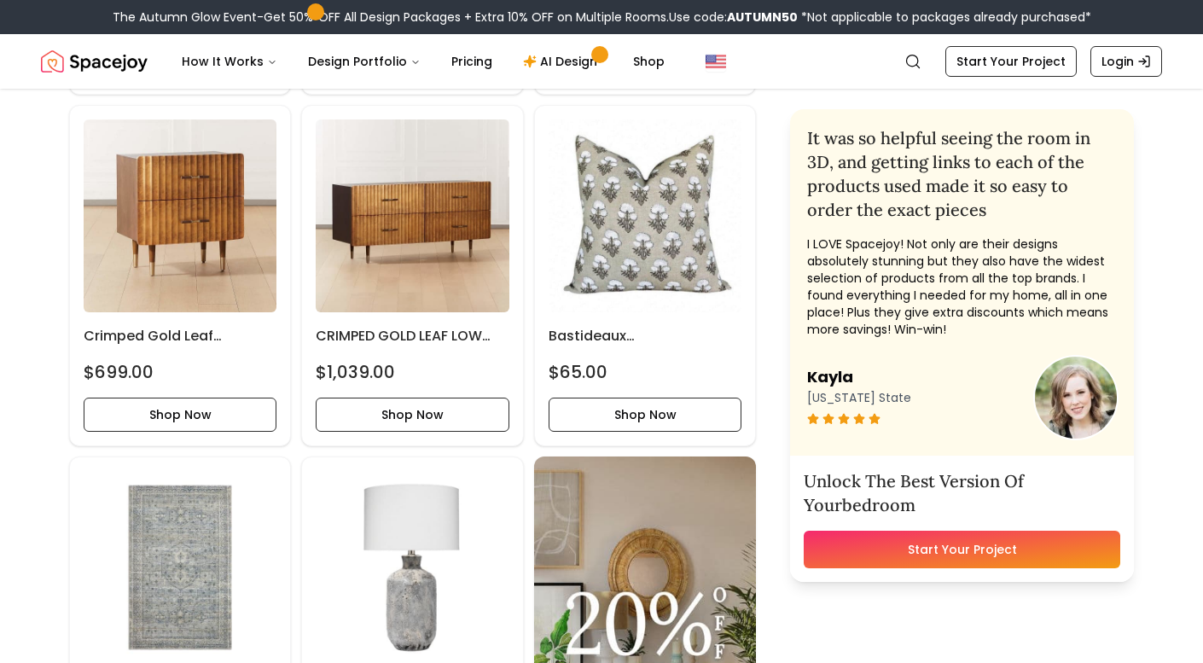
scroll to position [1111, 0]
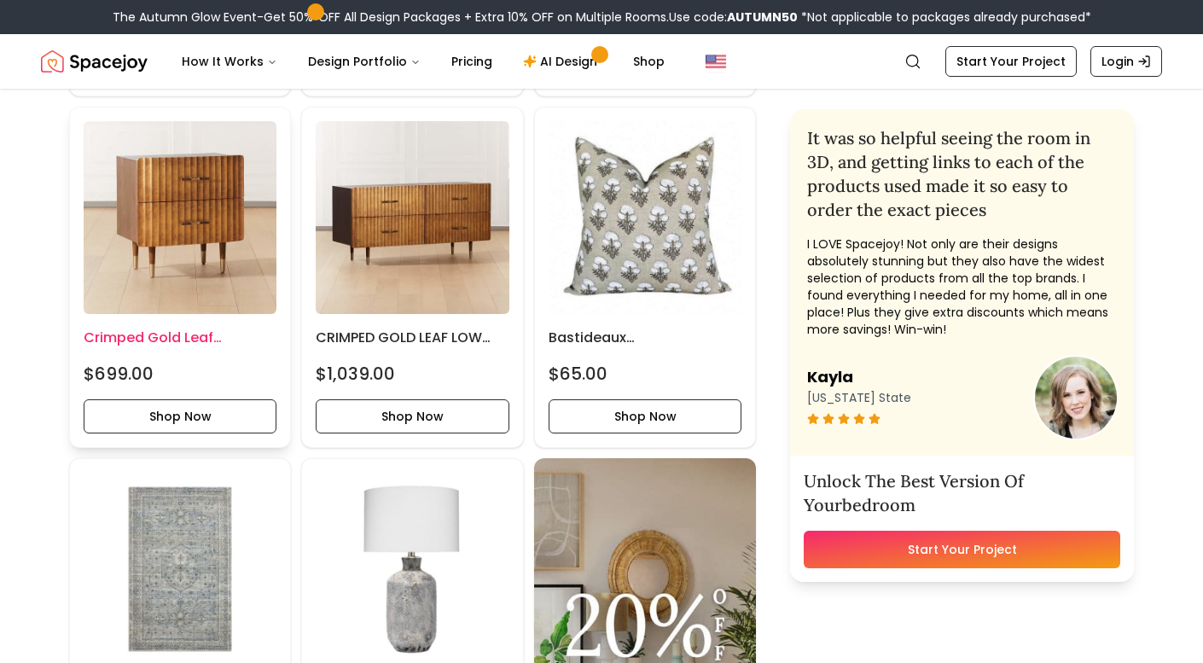
click at [160, 277] on img at bounding box center [180, 217] width 193 height 193
